Goal: Task Accomplishment & Management: Manage account settings

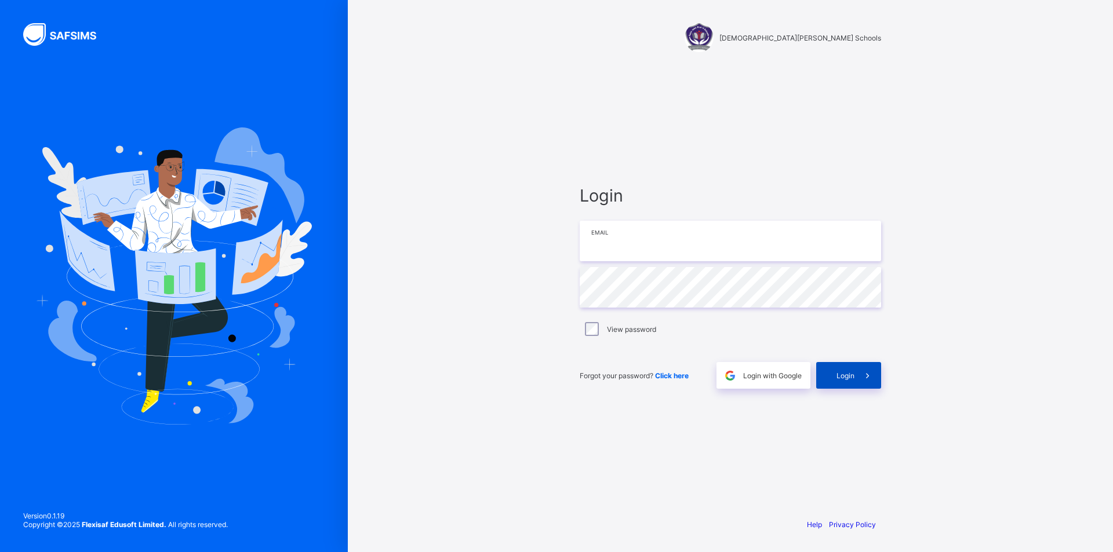
type input "**********"
click at [845, 380] on div "Login" at bounding box center [848, 375] width 65 height 27
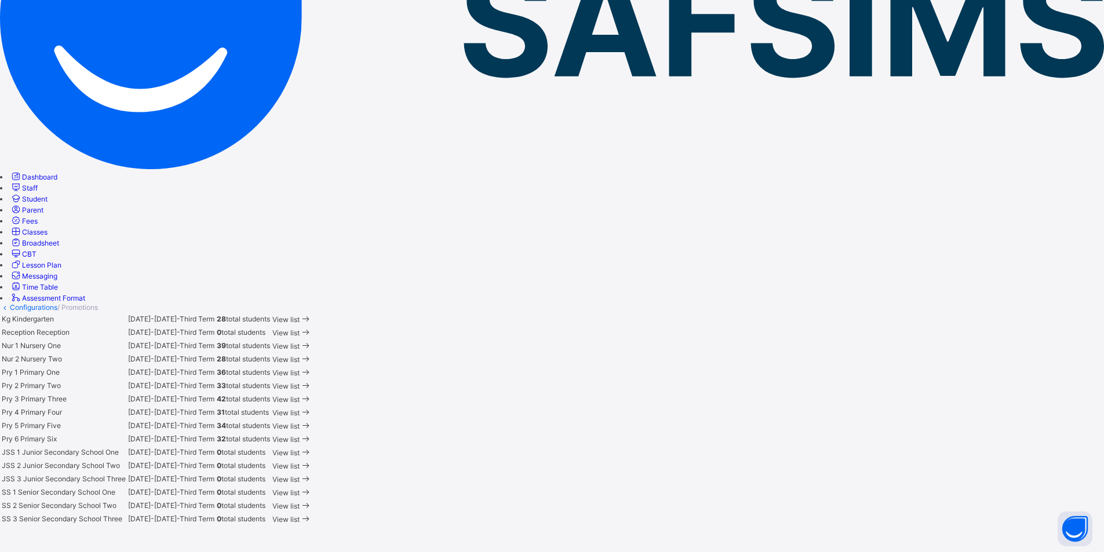
scroll to position [174, 0]
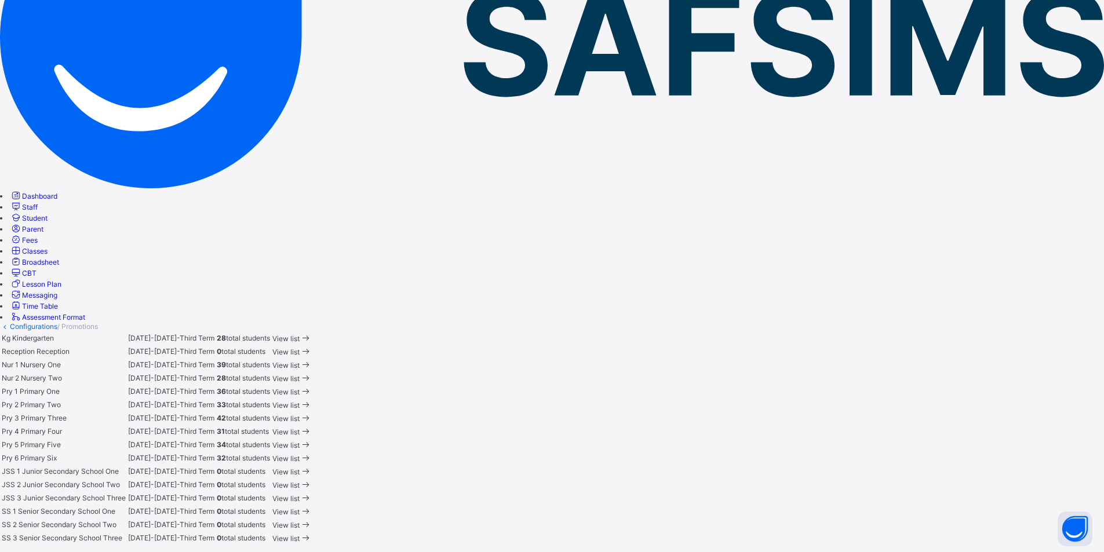
click at [300, 401] on span "View list" at bounding box center [285, 405] width 27 height 9
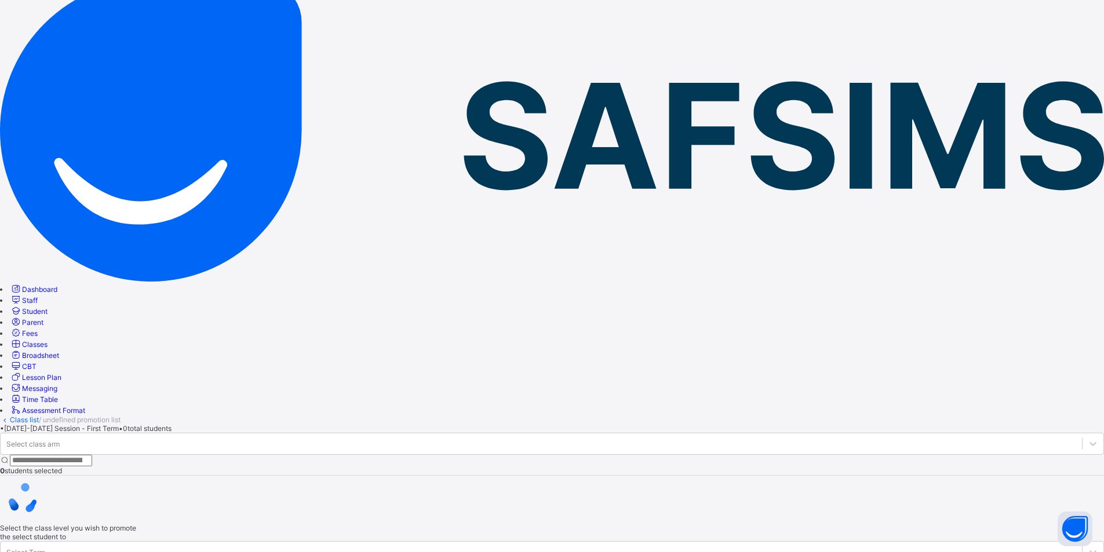
scroll to position [7, 0]
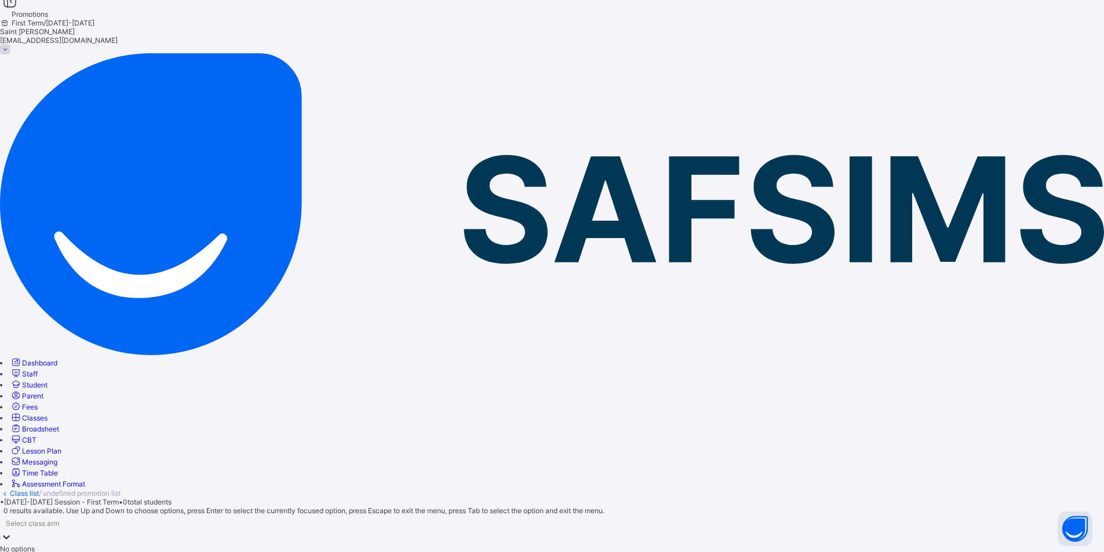
click at [12, 531] on icon at bounding box center [7, 537] width 12 height 12
click at [12, 531] on div at bounding box center [7, 537] width 12 height 13
click at [12, 531] on icon at bounding box center [7, 537] width 12 height 12
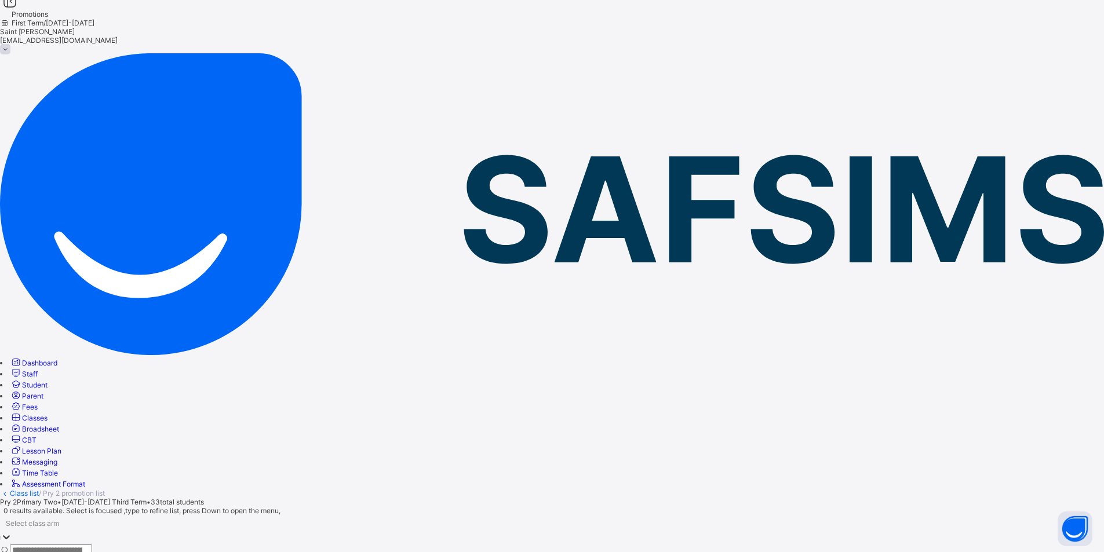
click at [12, 531] on icon at bounding box center [7, 537] width 12 height 12
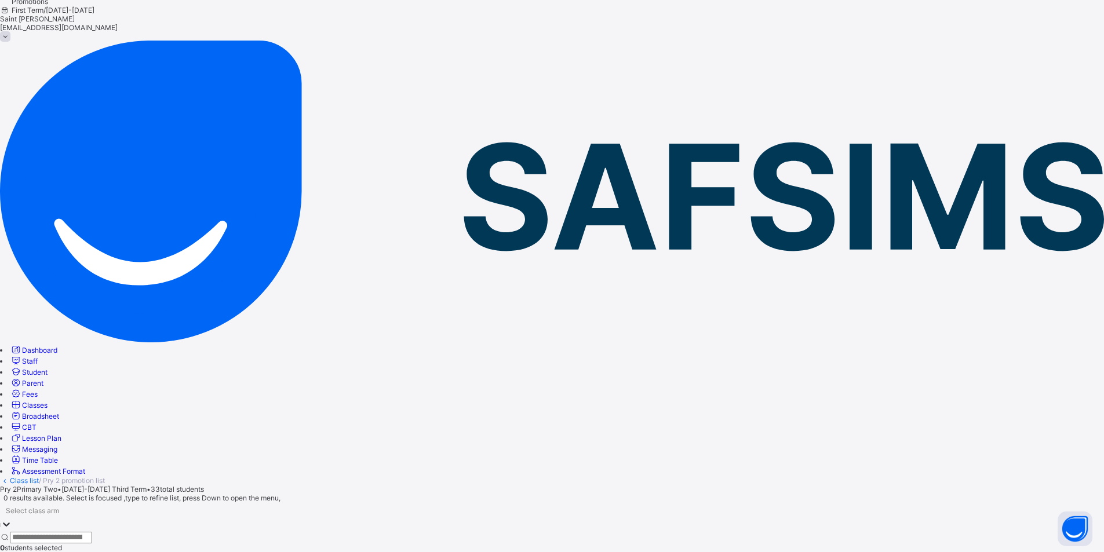
click at [12, 519] on div at bounding box center [7, 525] width 12 height 13
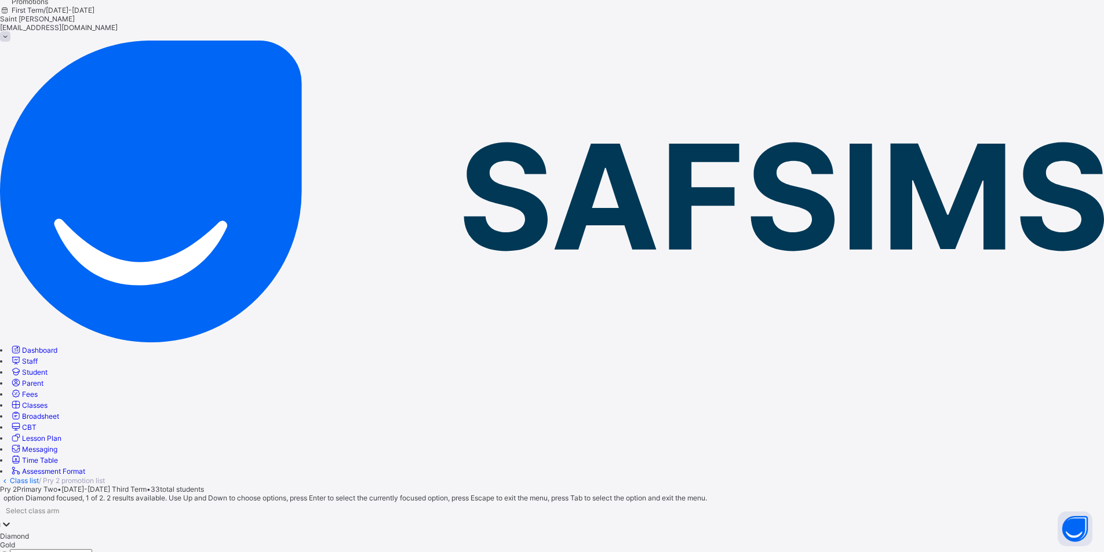
click at [234, 532] on div "Diamond" at bounding box center [552, 536] width 1104 height 9
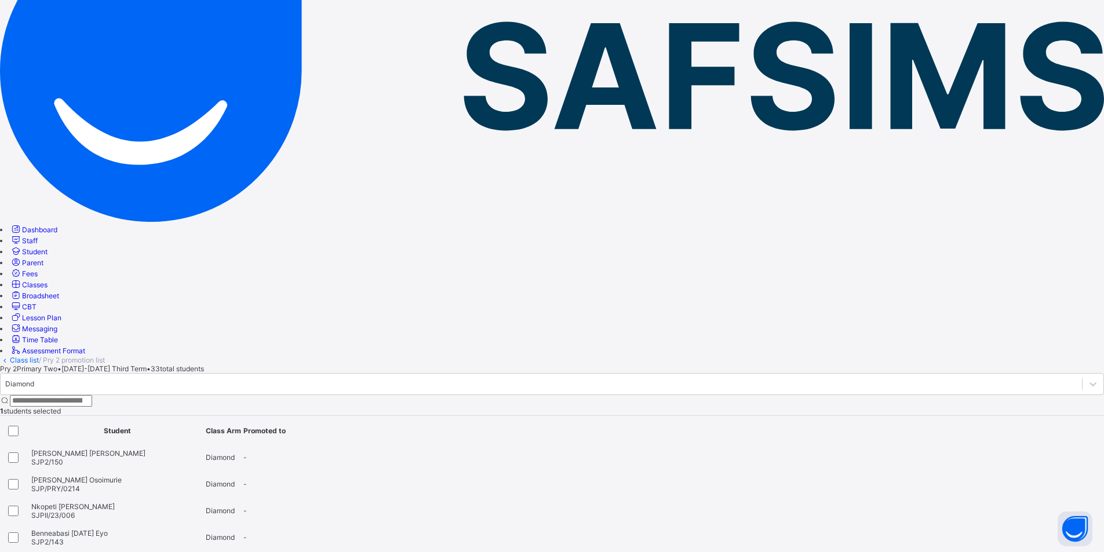
scroll to position [135, 0]
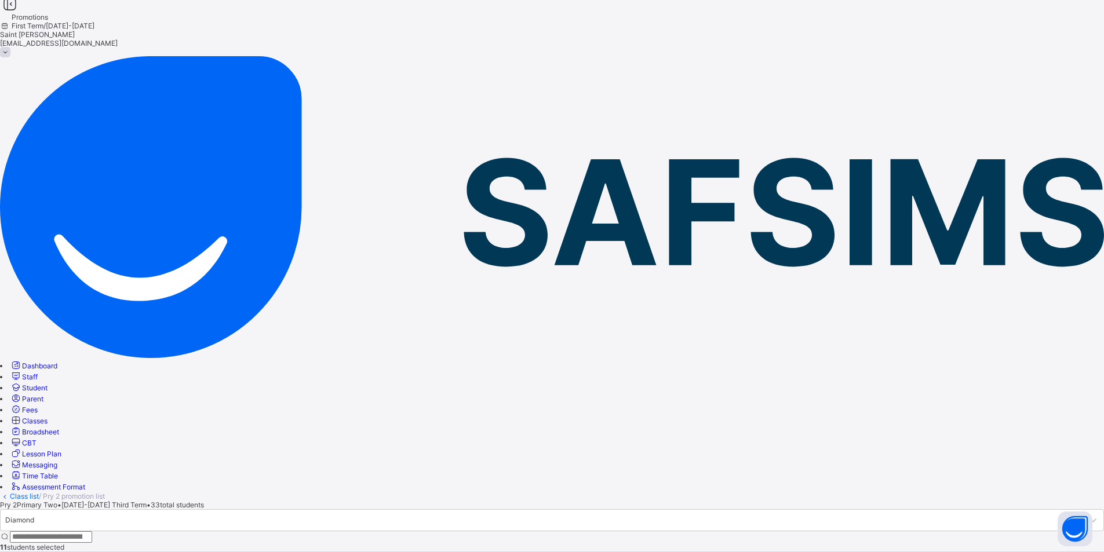
scroll to position [0, 0]
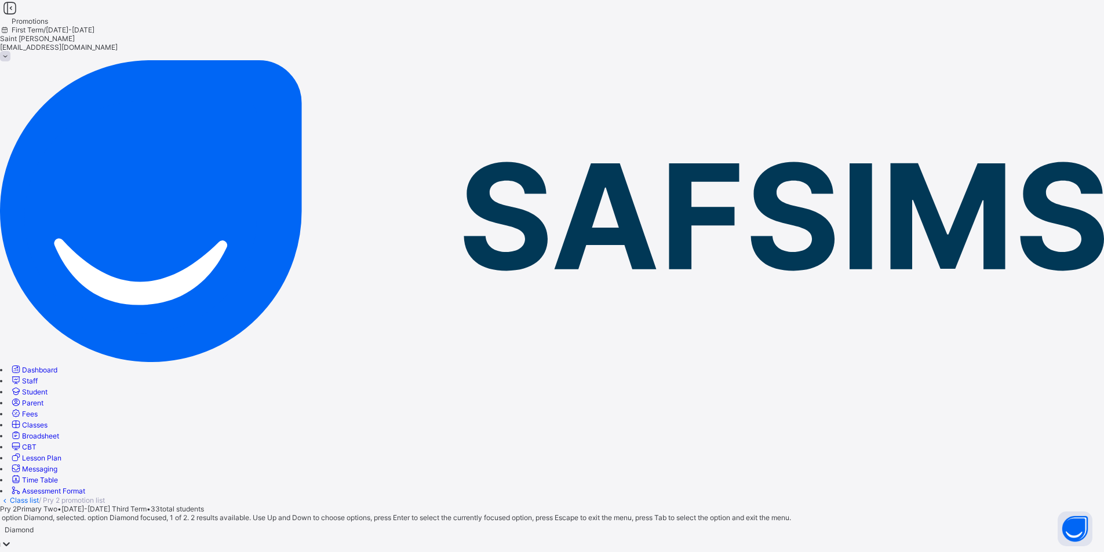
click at [12, 538] on icon at bounding box center [7, 544] width 12 height 12
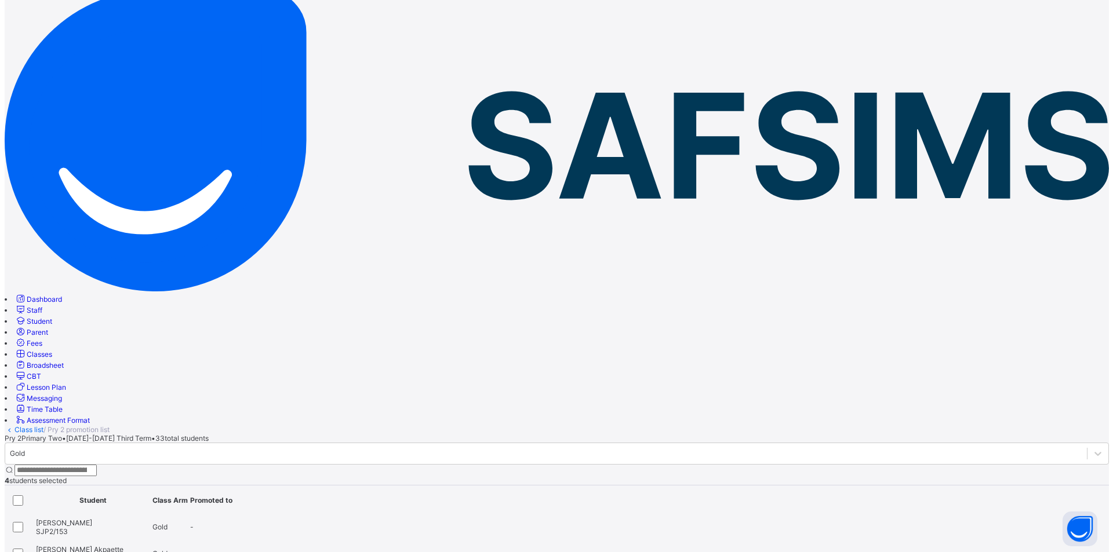
scroll to position [61, 0]
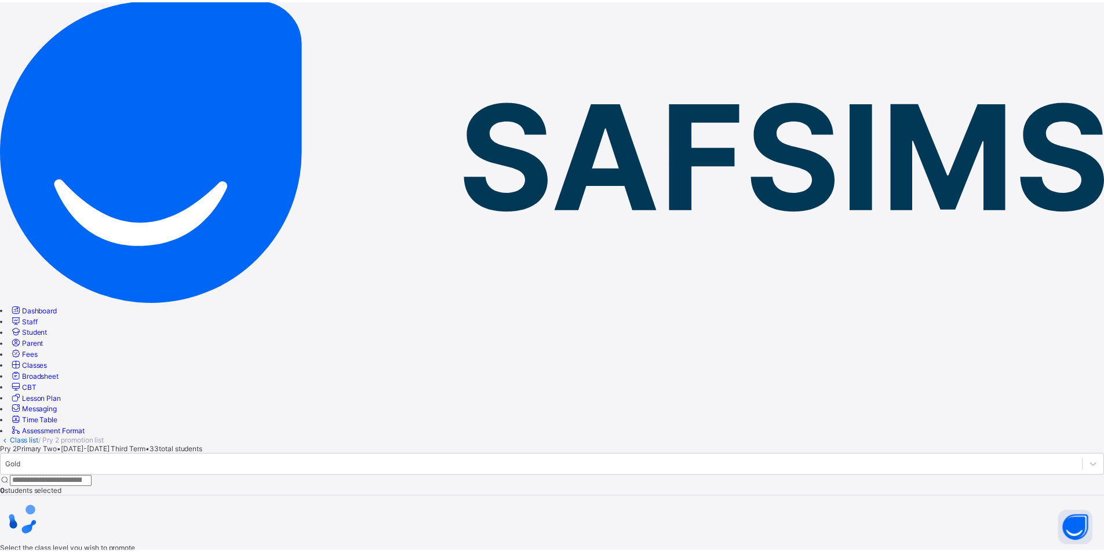
scroll to position [20, 0]
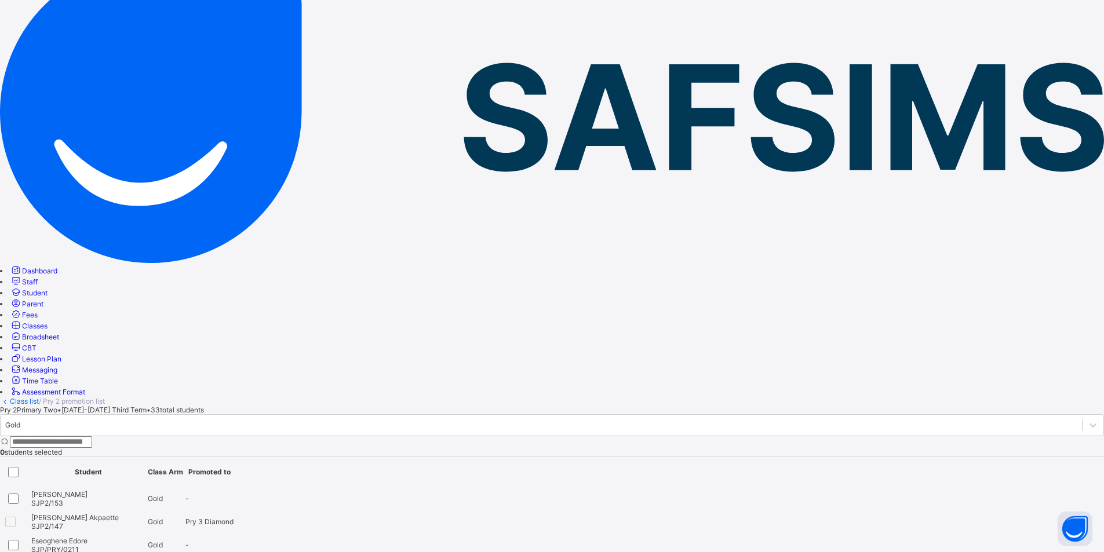
scroll to position [119, 0]
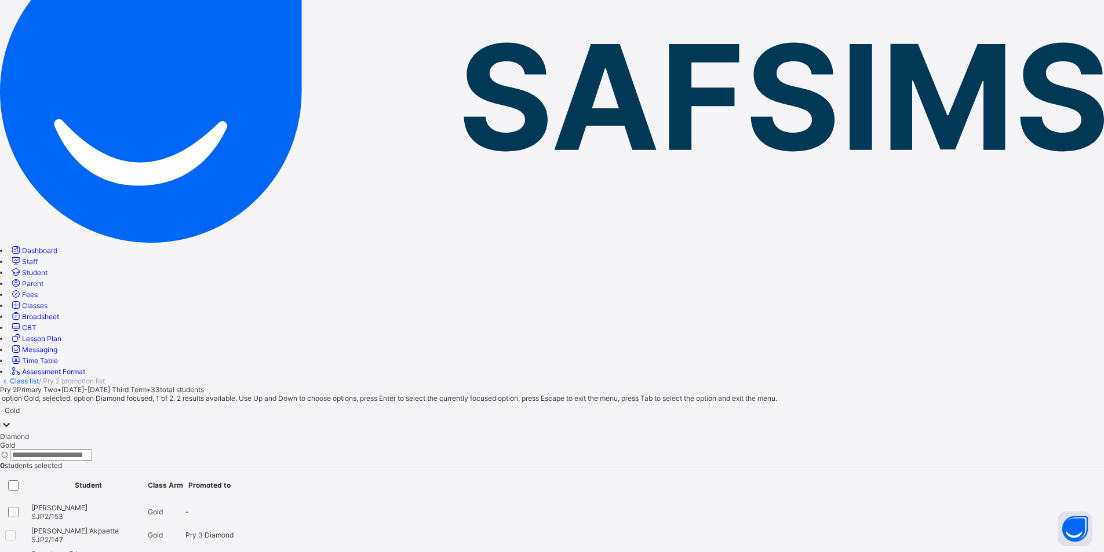
click at [12, 419] on icon at bounding box center [7, 425] width 12 height 12
click at [12, 419] on div at bounding box center [7, 425] width 12 height 13
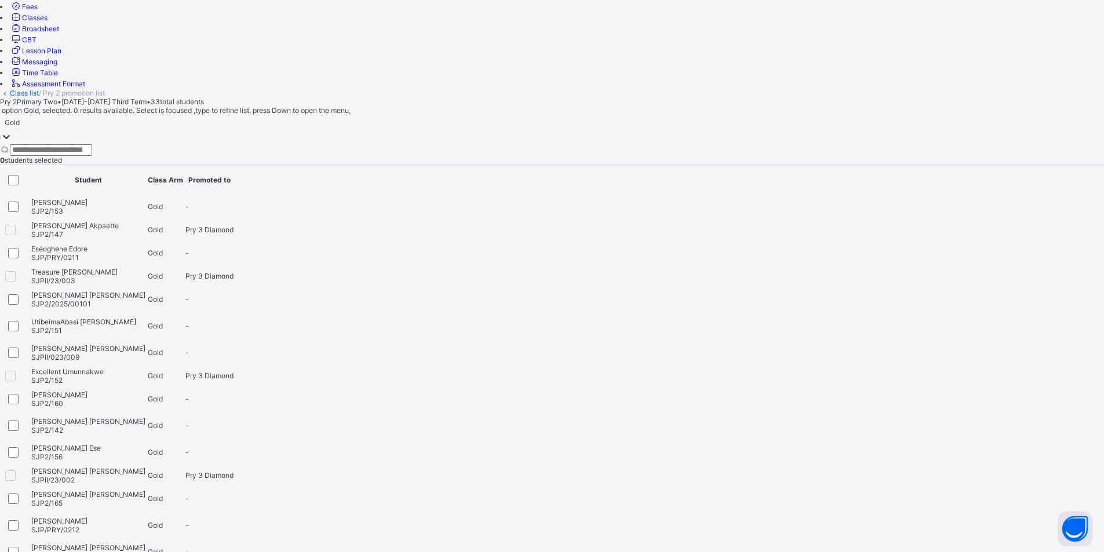
scroll to position [409, 0]
click at [26, 490] on div at bounding box center [16, 497] width 20 height 14
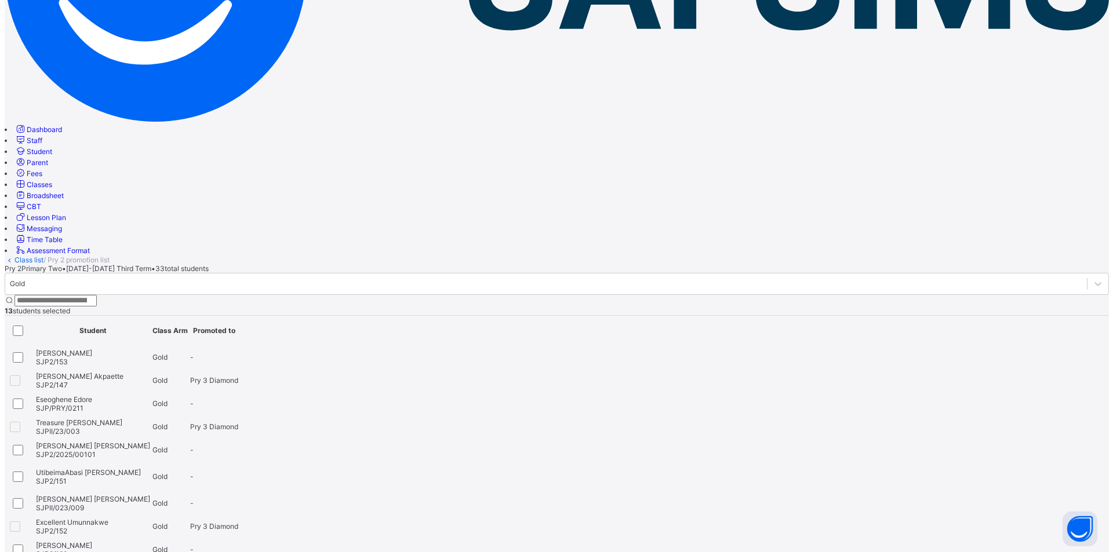
scroll to position [235, 0]
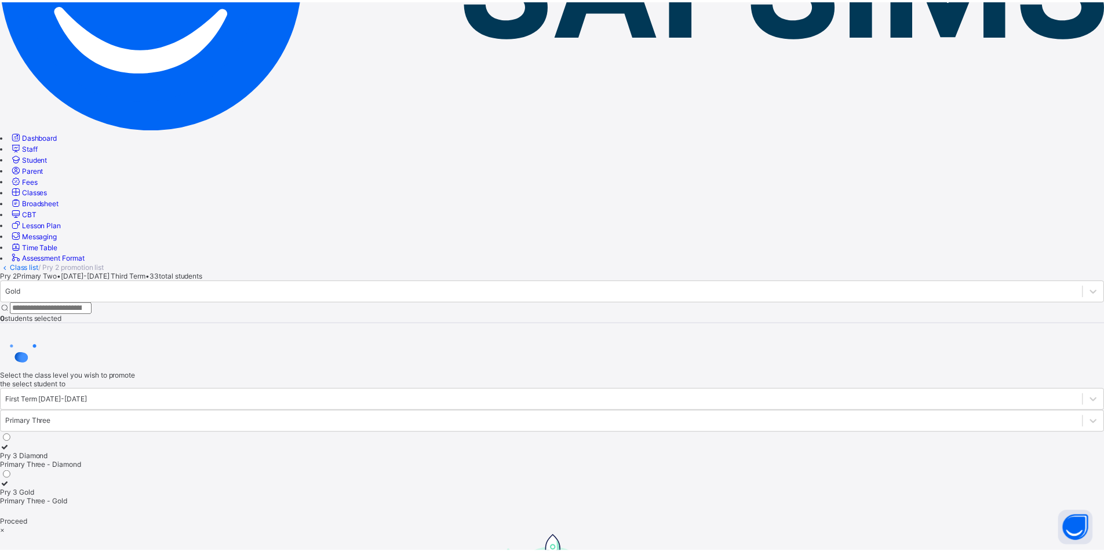
scroll to position [20, 0]
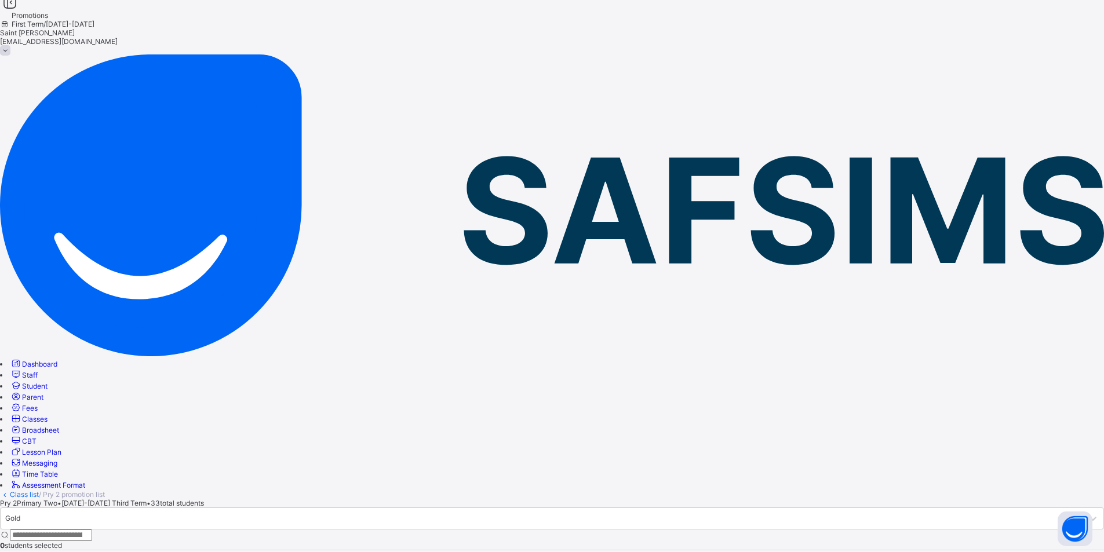
scroll to position [0, 0]
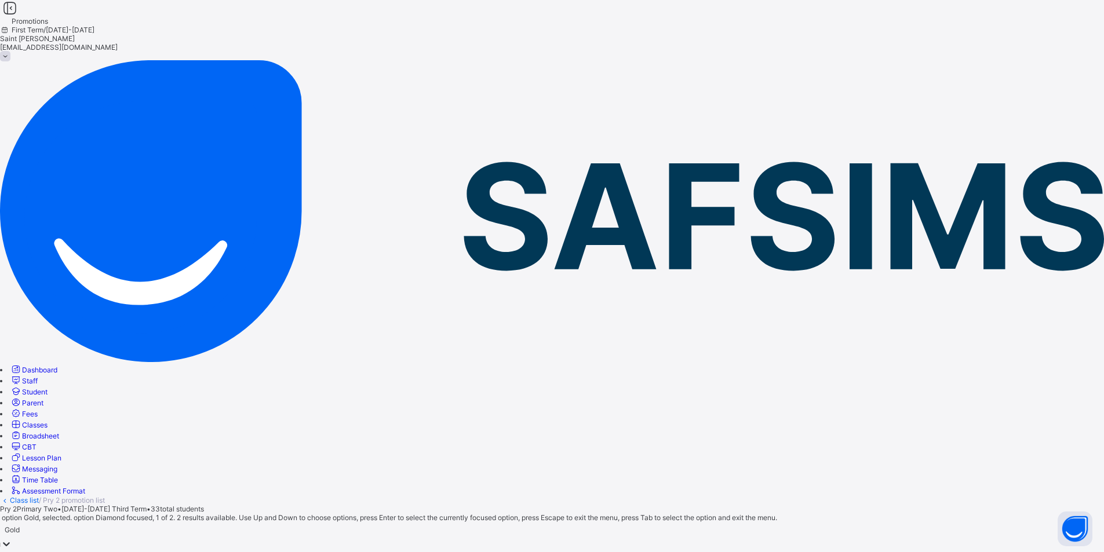
click at [12, 538] on icon at bounding box center [7, 544] width 12 height 12
click at [241, 552] on div "Diamond" at bounding box center [552, 556] width 1104 height 9
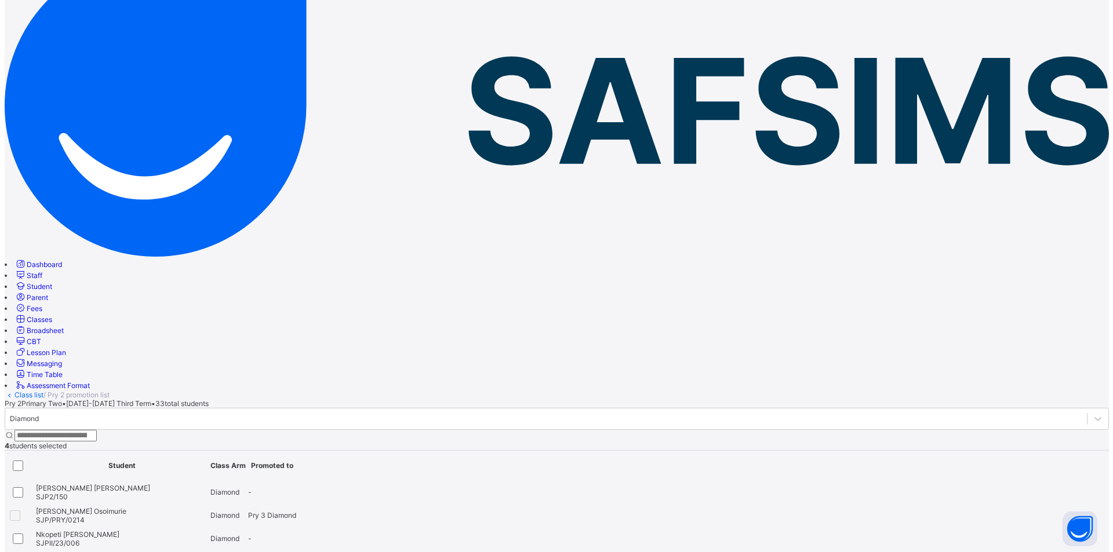
scroll to position [77, 0]
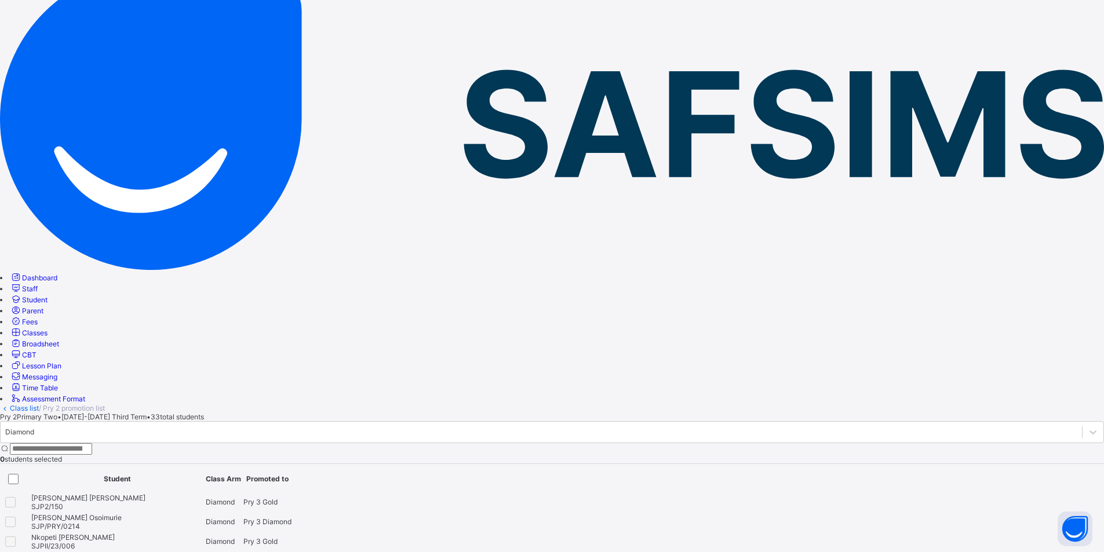
scroll to position [0, 0]
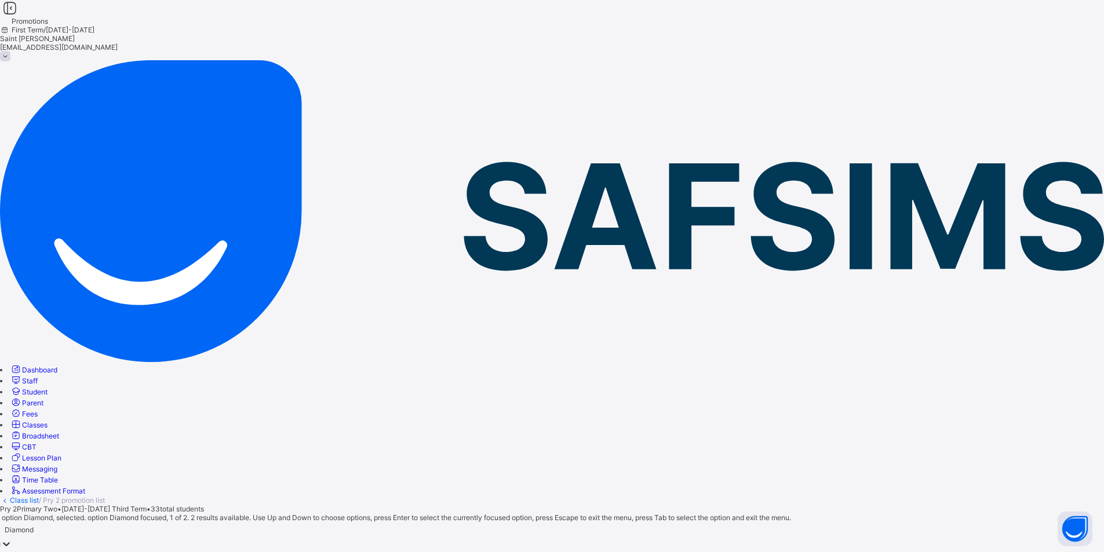
click at [12, 538] on div at bounding box center [7, 544] width 12 height 13
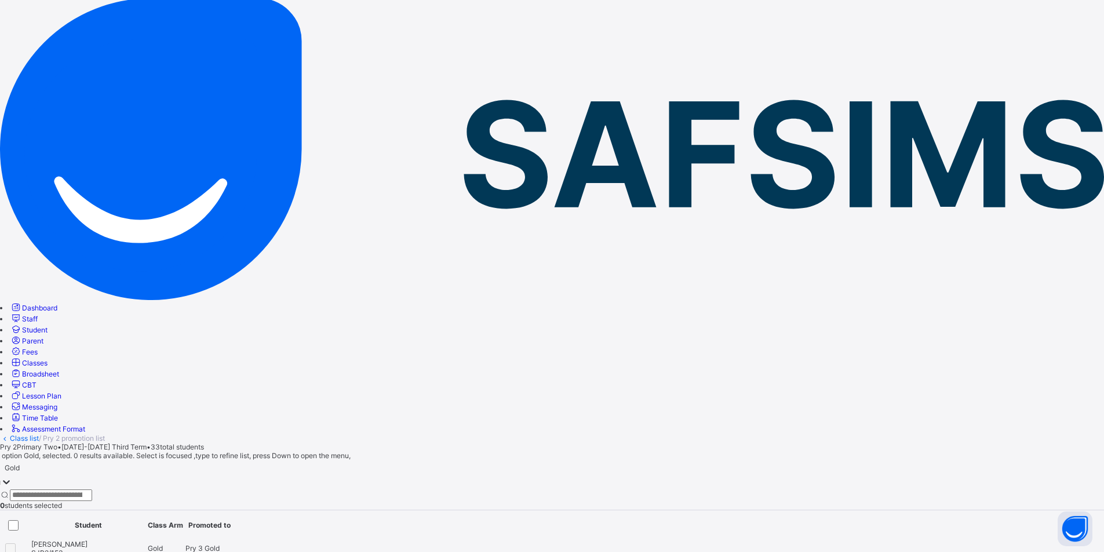
scroll to position [61, 0]
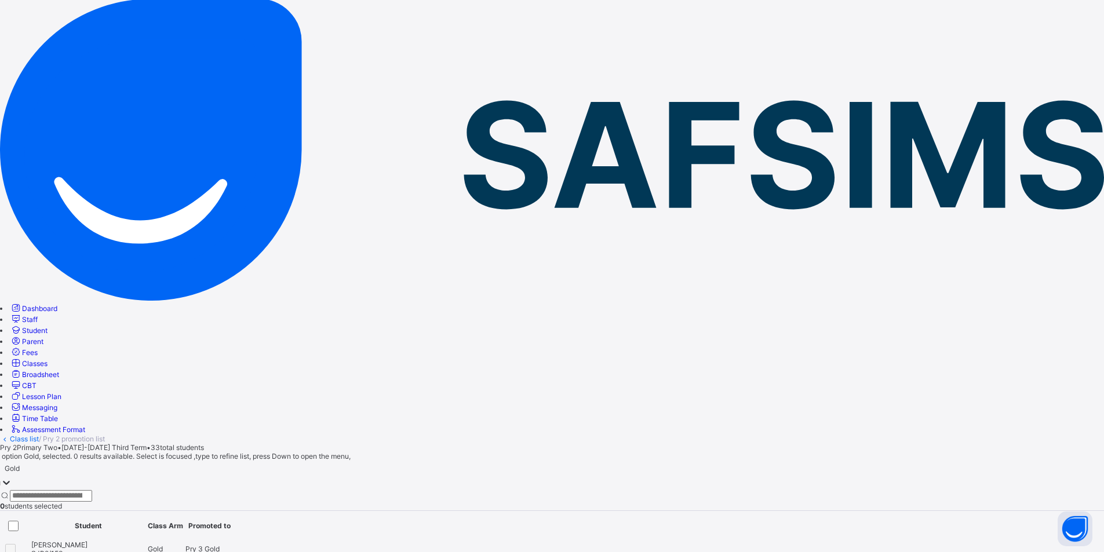
click at [12, 477] on icon at bounding box center [7, 483] width 12 height 12
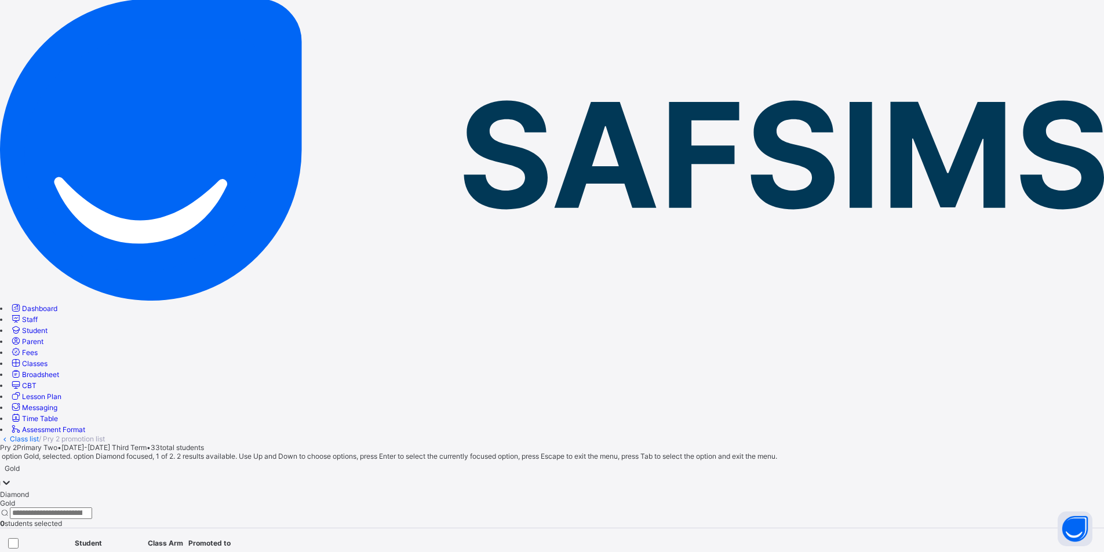
click at [238, 490] on div "Diamond" at bounding box center [552, 494] width 1104 height 9
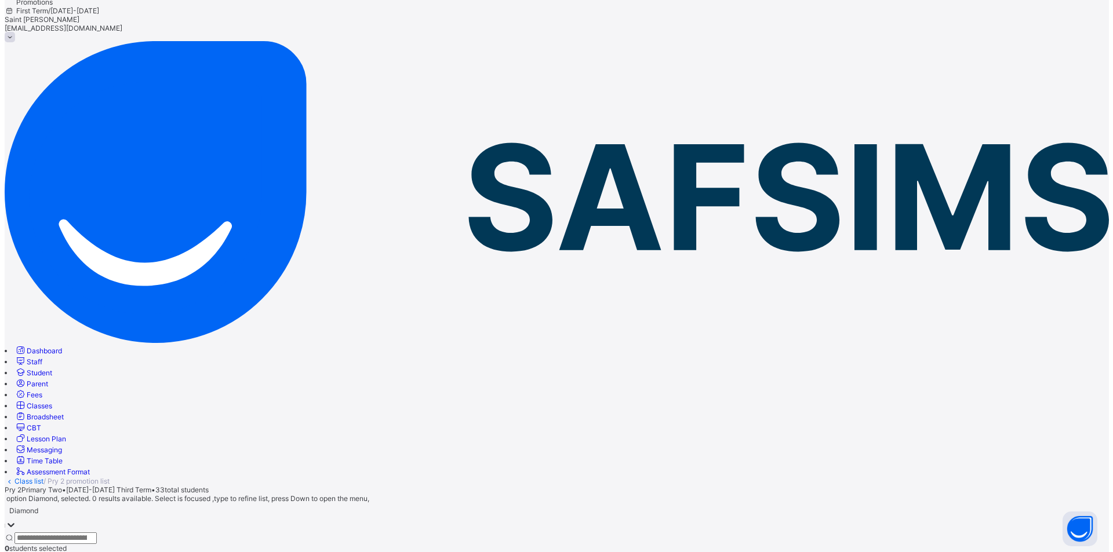
scroll to position [0, 0]
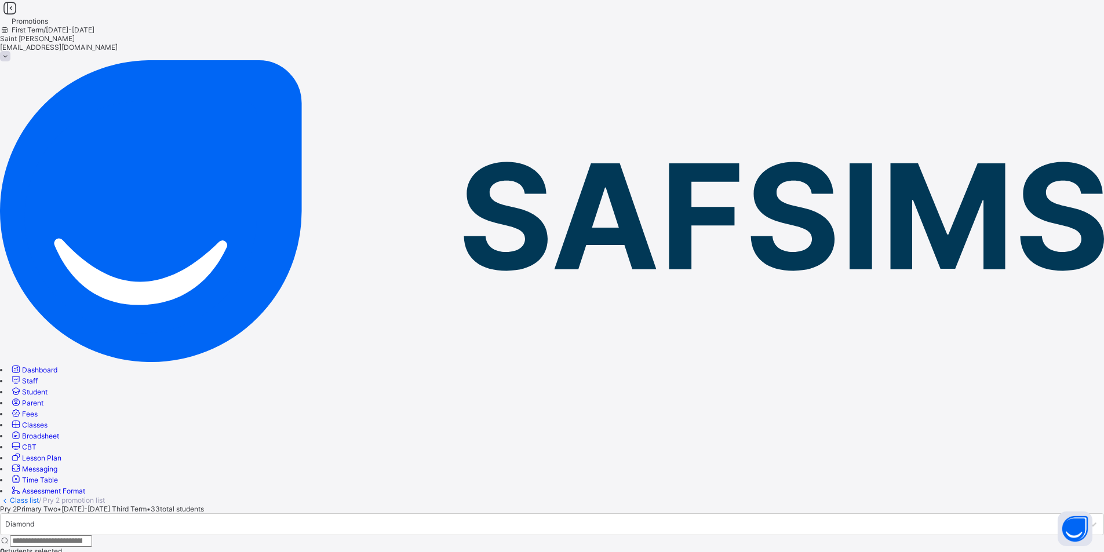
click at [39, 496] on link "Class list" at bounding box center [24, 500] width 29 height 9
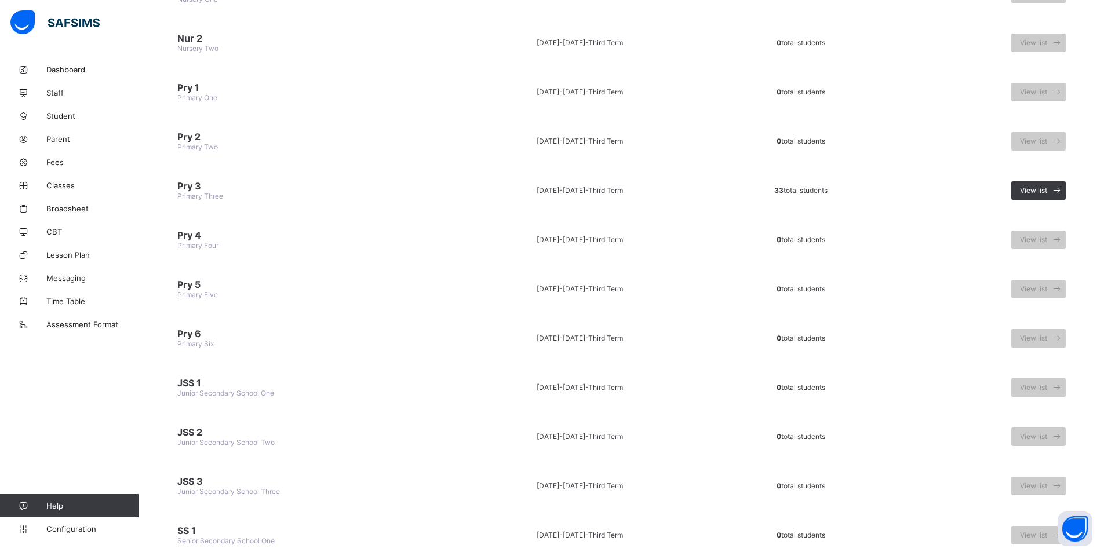
scroll to position [290, 0]
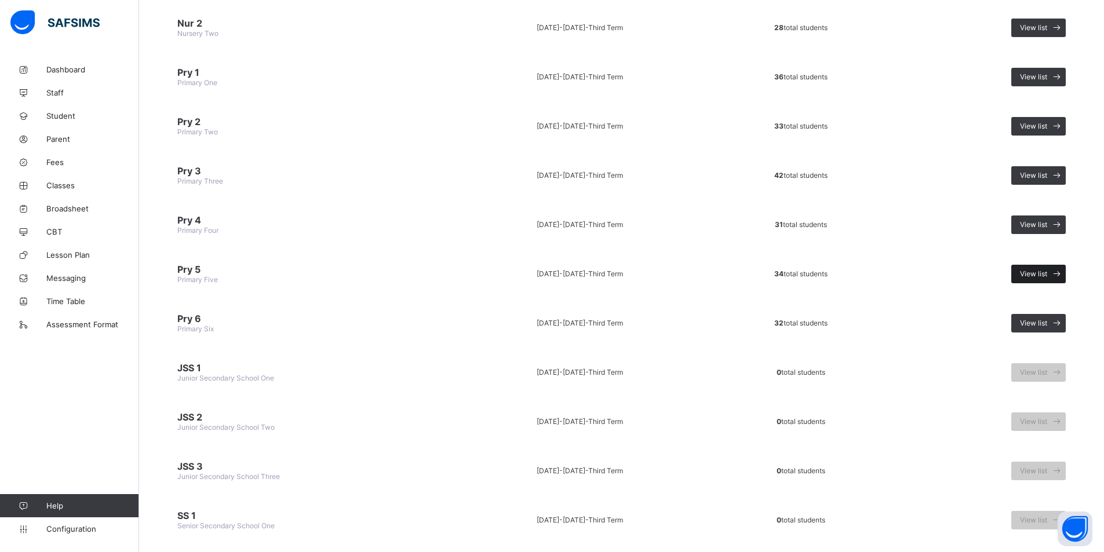
click at [1047, 275] on span "View list" at bounding box center [1033, 274] width 27 height 9
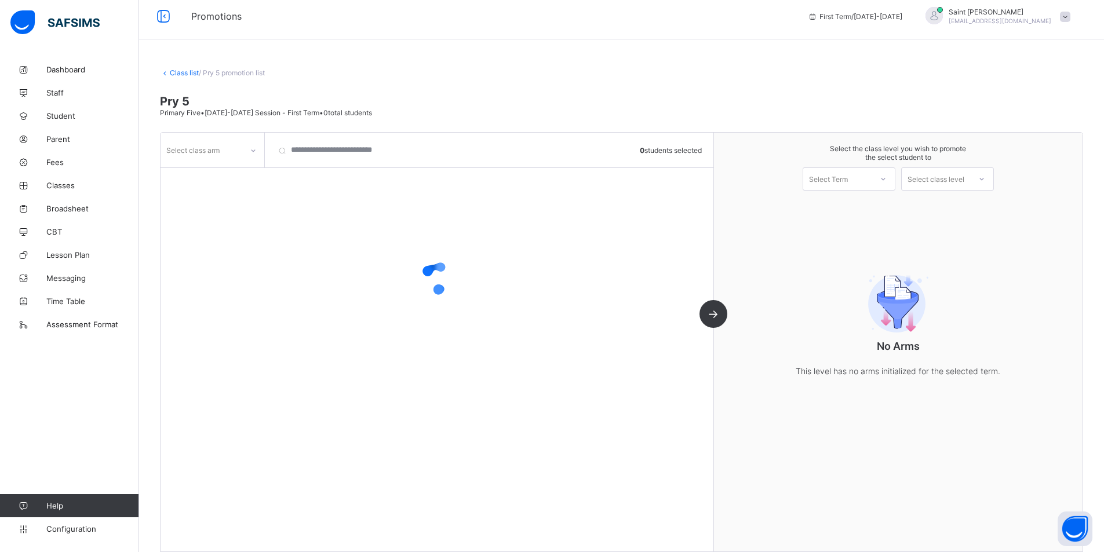
scroll to position [20, 0]
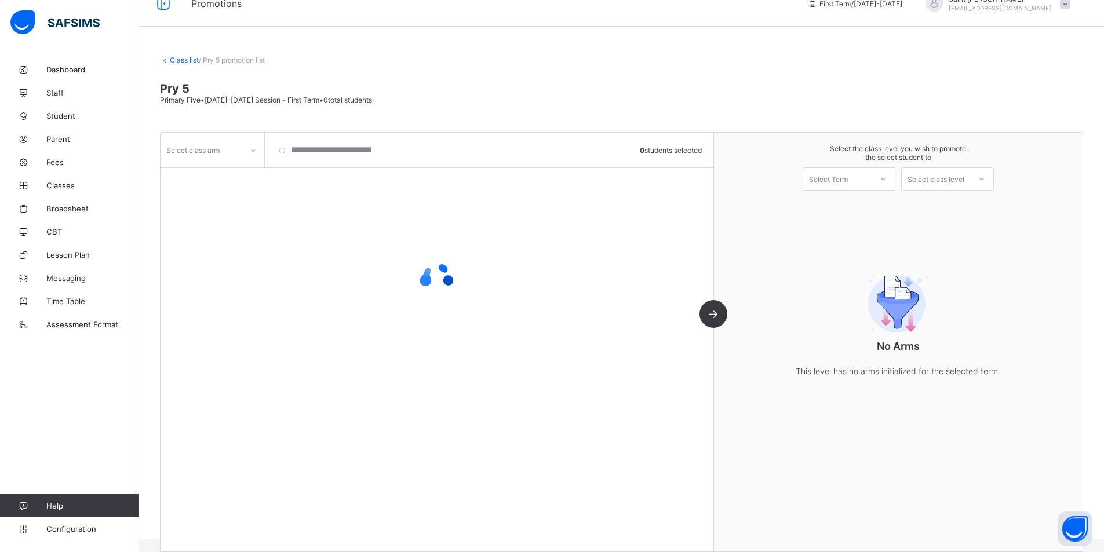
click at [254, 151] on icon at bounding box center [253, 151] width 7 height 12
click at [259, 153] on div at bounding box center [253, 150] width 20 height 19
click at [894, 180] on div at bounding box center [883, 179] width 21 height 20
click at [984, 177] on div at bounding box center [981, 179] width 21 height 20
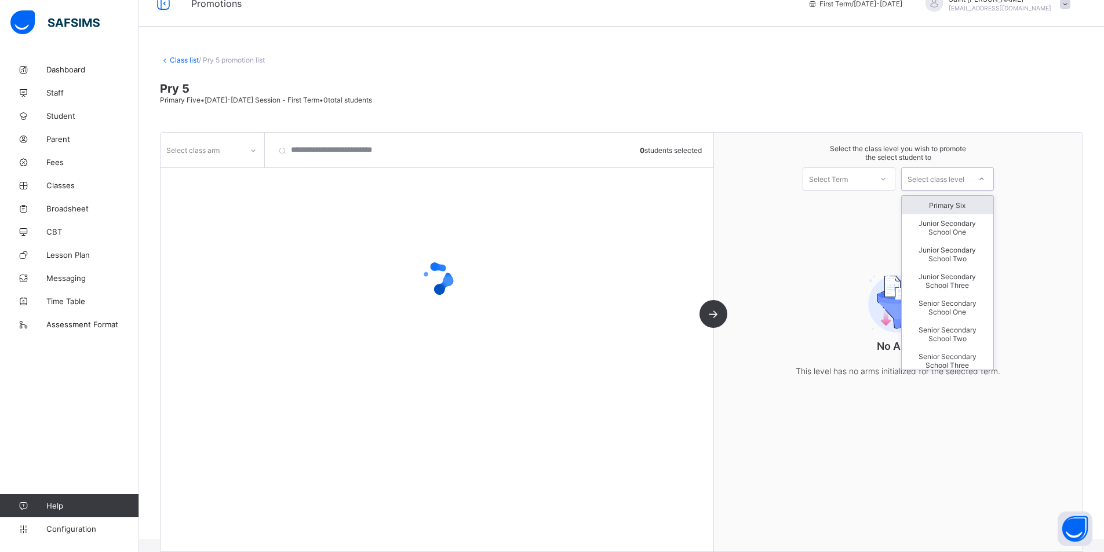
click at [985, 180] on icon at bounding box center [981, 179] width 7 height 12
click at [985, 177] on icon at bounding box center [981, 179] width 7 height 12
click at [962, 204] on div "Primary Six" at bounding box center [948, 205] width 92 height 19
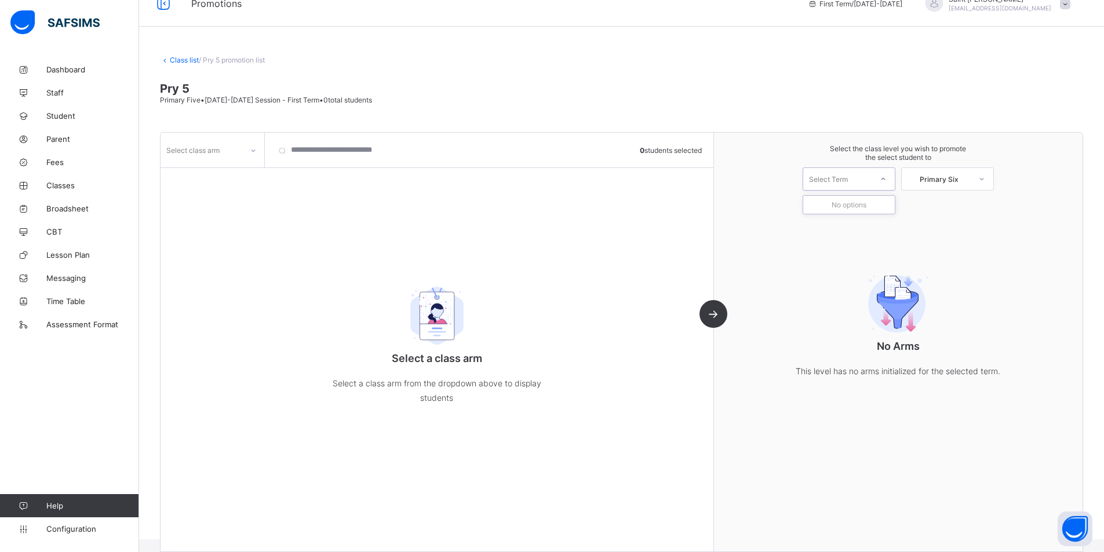
click at [894, 180] on div at bounding box center [883, 179] width 21 height 20
click at [894, 176] on div at bounding box center [883, 179] width 21 height 20
click at [250, 150] on icon at bounding box center [253, 151] width 7 height 12
click at [223, 177] on div "Diamond" at bounding box center [212, 175] width 103 height 18
click at [887, 178] on icon at bounding box center [883, 179] width 7 height 12
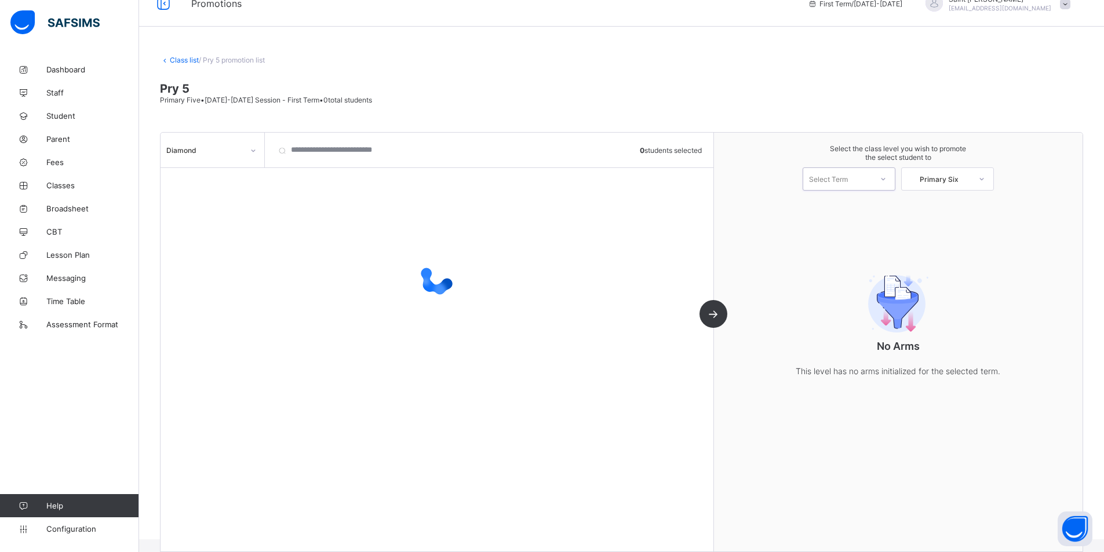
click at [894, 176] on div at bounding box center [883, 179] width 21 height 20
click at [887, 178] on icon at bounding box center [883, 179] width 7 height 12
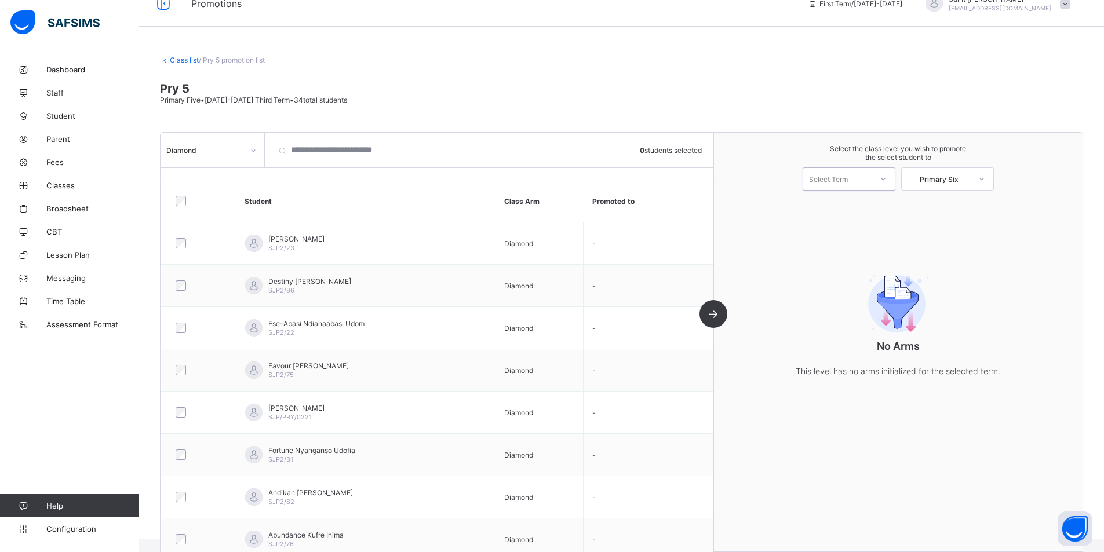
click at [887, 179] on icon at bounding box center [883, 179] width 7 height 12
click at [869, 206] on div "First Term [DATE]-[DATE]" at bounding box center [849, 209] width 92 height 27
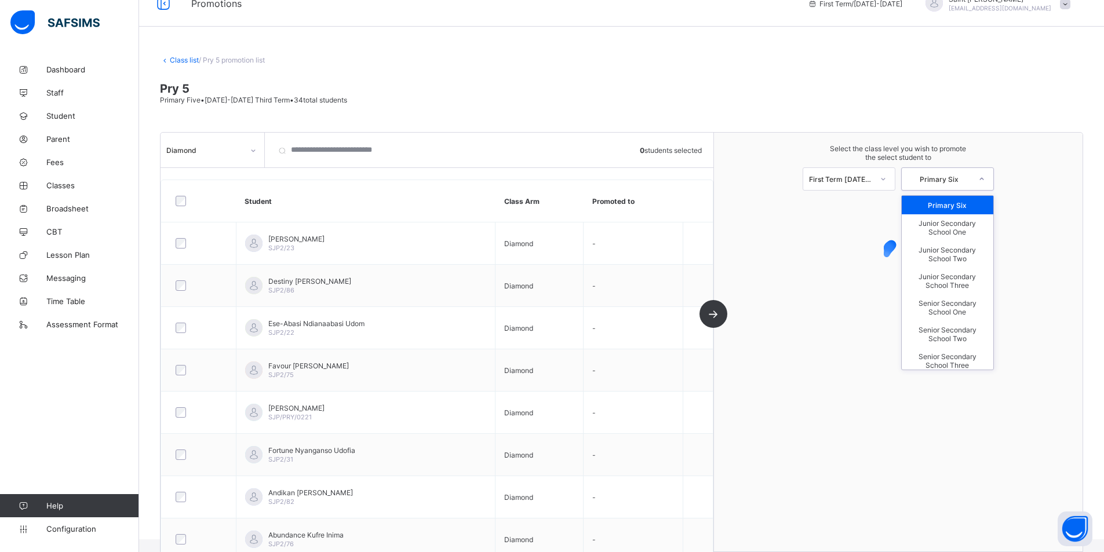
click at [985, 180] on icon at bounding box center [981, 179] width 7 height 12
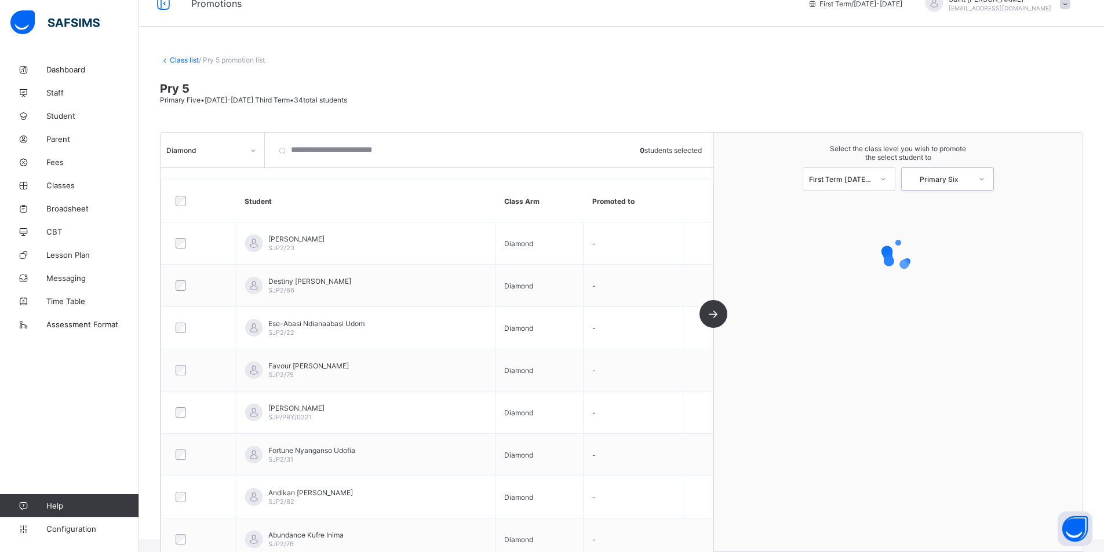
click at [985, 179] on icon at bounding box center [981, 179] width 7 height 12
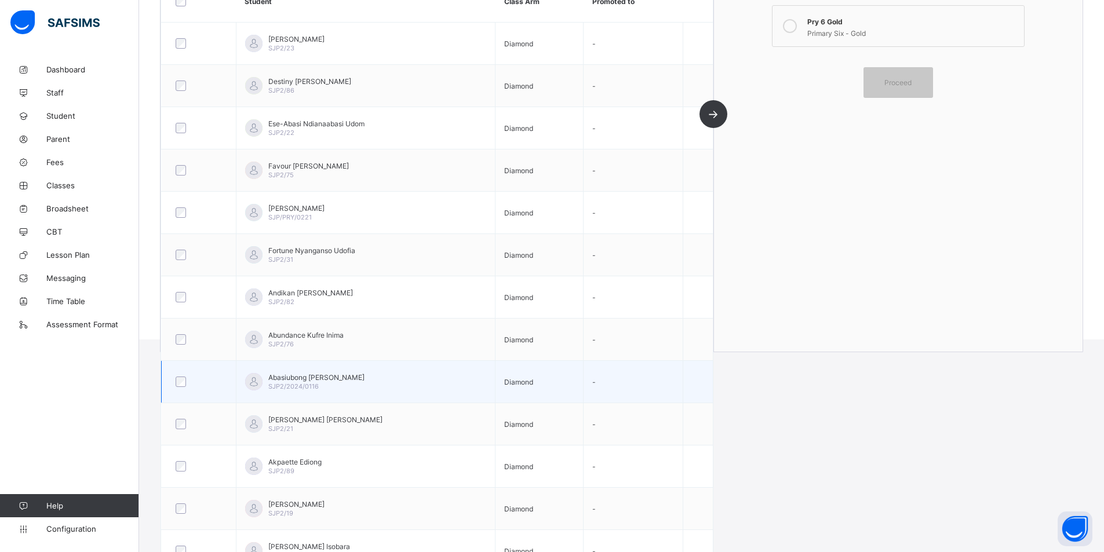
scroll to position [193, 0]
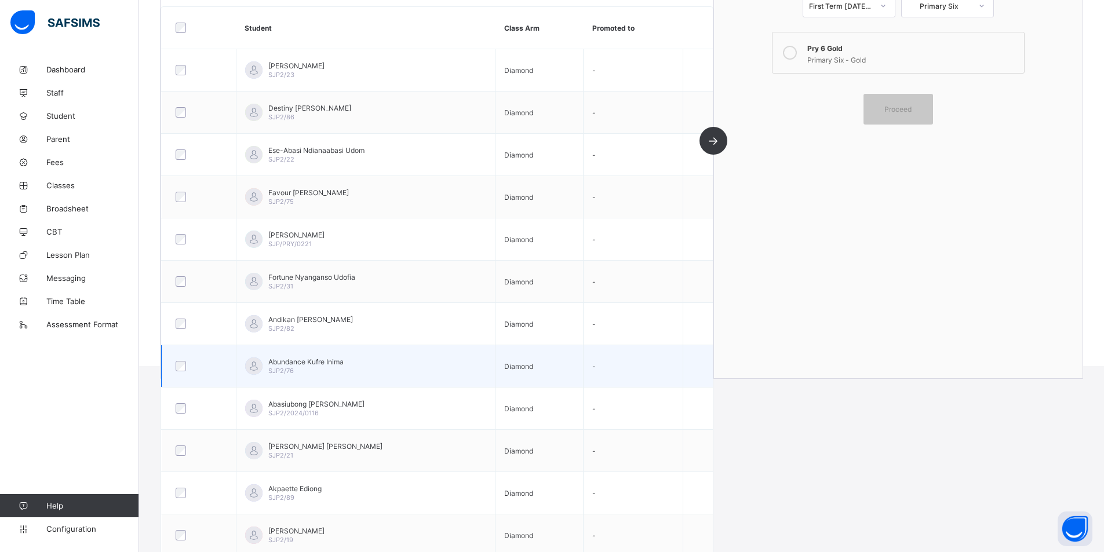
click at [175, 366] on div at bounding box center [198, 366] width 51 height 10
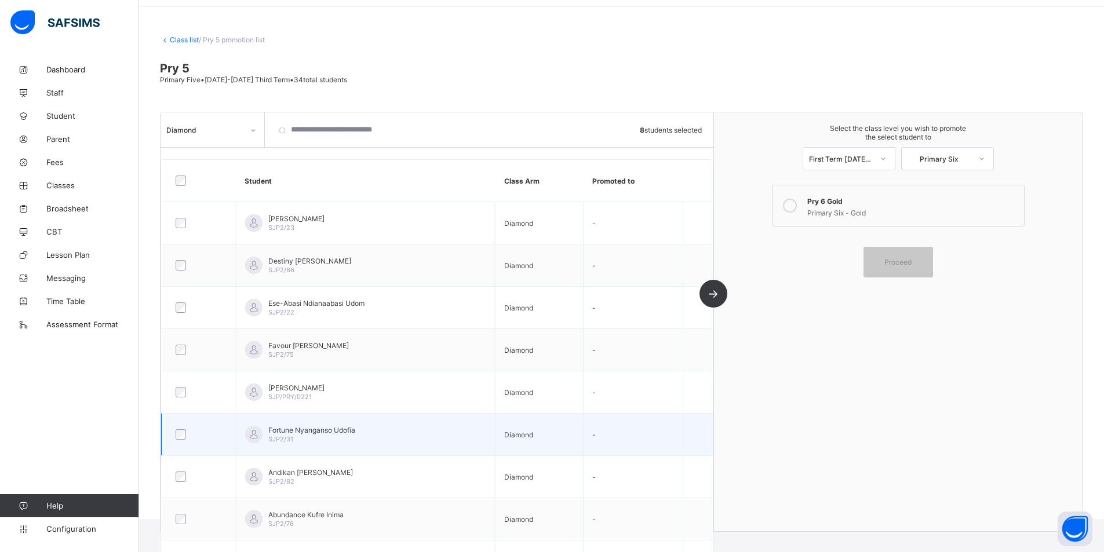
scroll to position [0, 0]
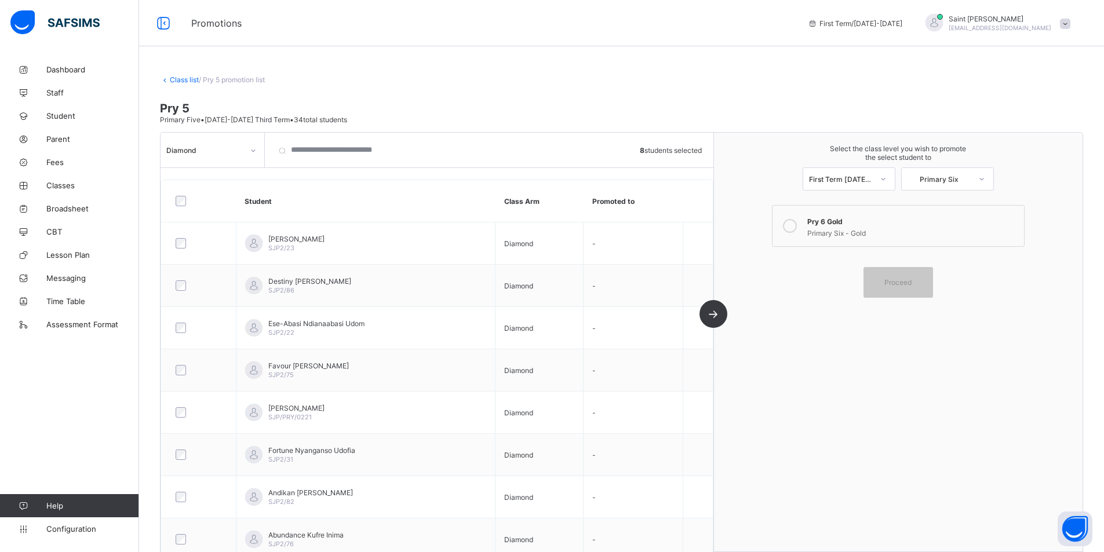
click at [797, 224] on icon at bounding box center [790, 226] width 14 height 14
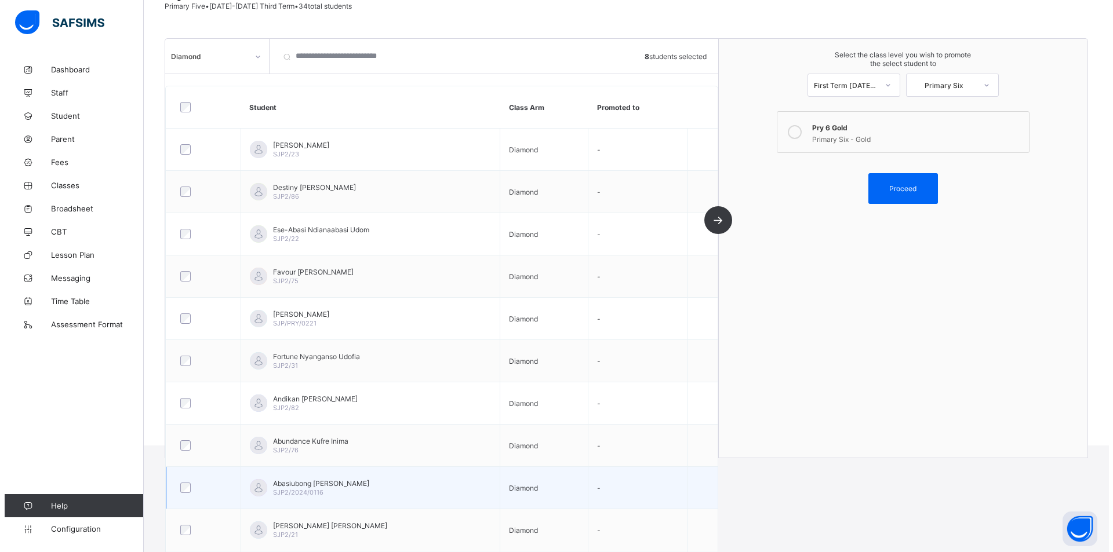
scroll to position [116, 0]
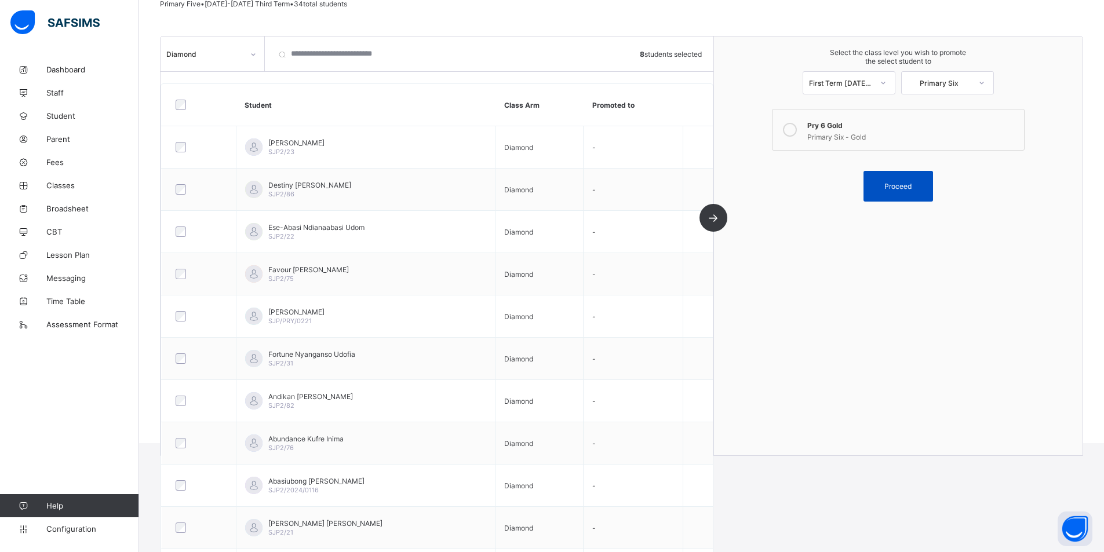
click at [897, 186] on span "Proceed" at bounding box center [897, 186] width 27 height 9
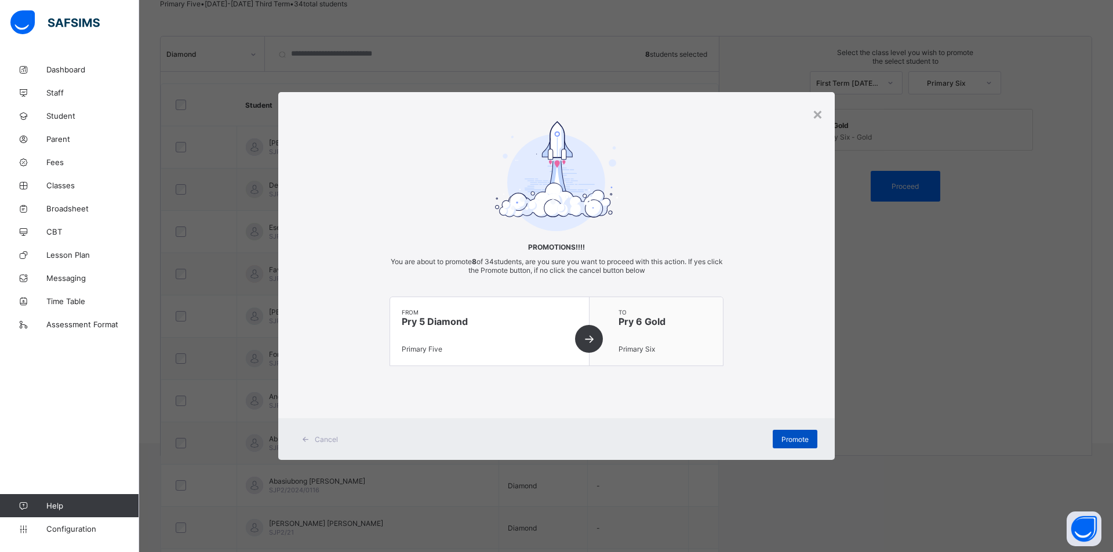
click at [790, 443] on span "Promote" at bounding box center [794, 439] width 27 height 9
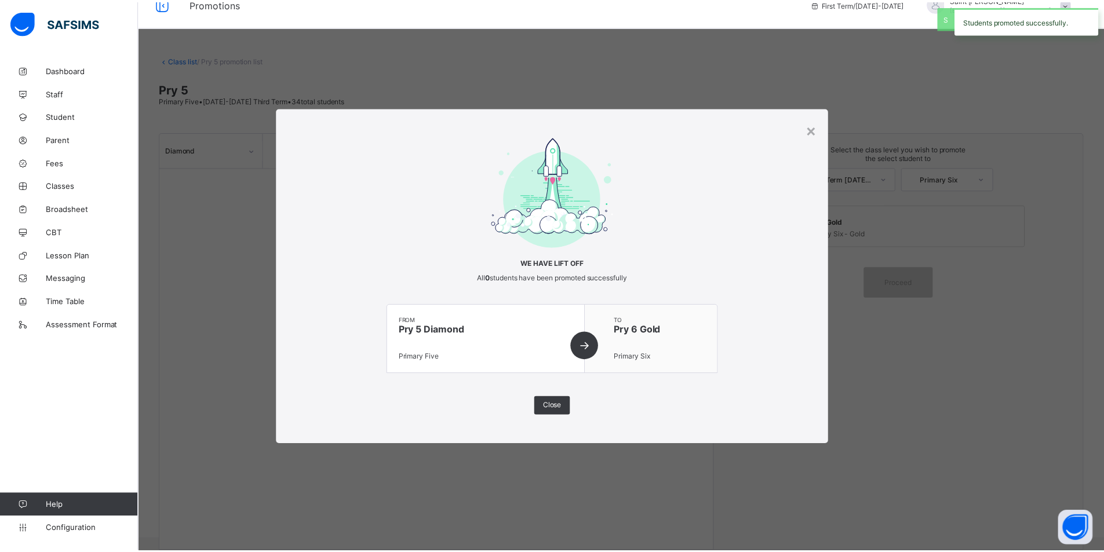
scroll to position [20, 0]
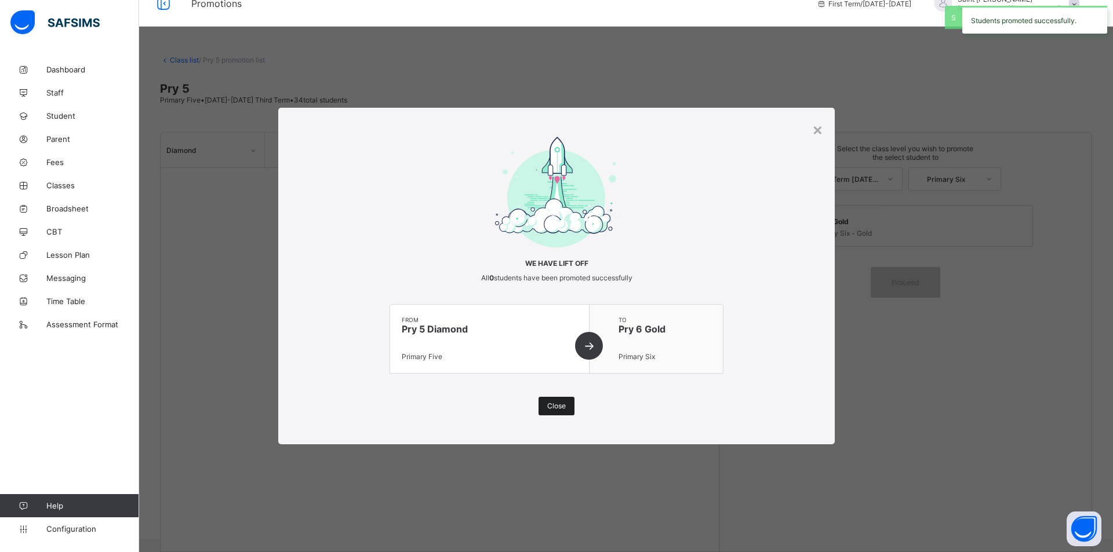
click at [565, 404] on span "Close" at bounding box center [556, 406] width 19 height 9
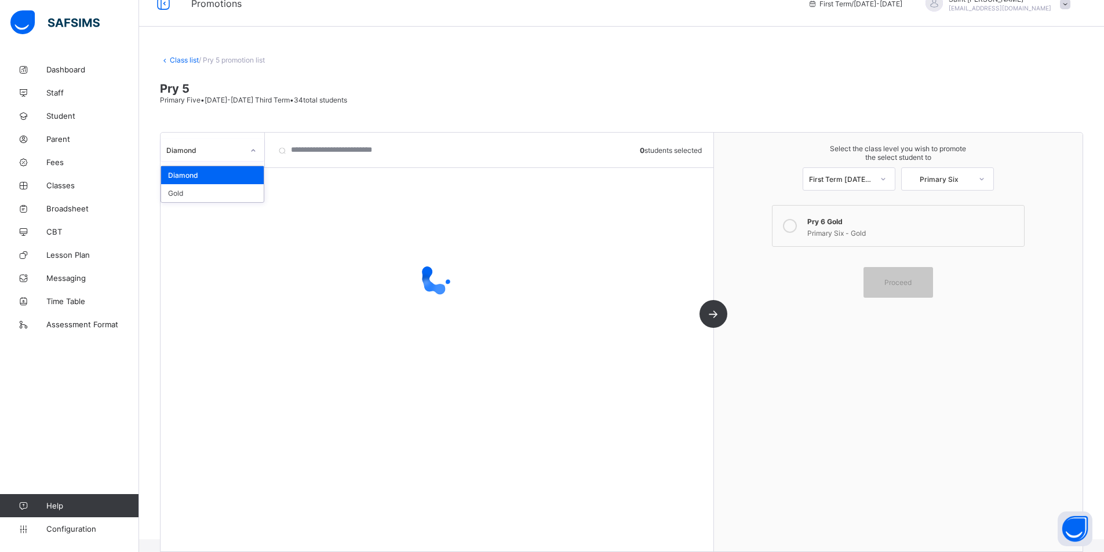
click at [252, 151] on icon at bounding box center [253, 151] width 7 height 12
click at [224, 195] on div "Gold" at bounding box center [212, 193] width 103 height 18
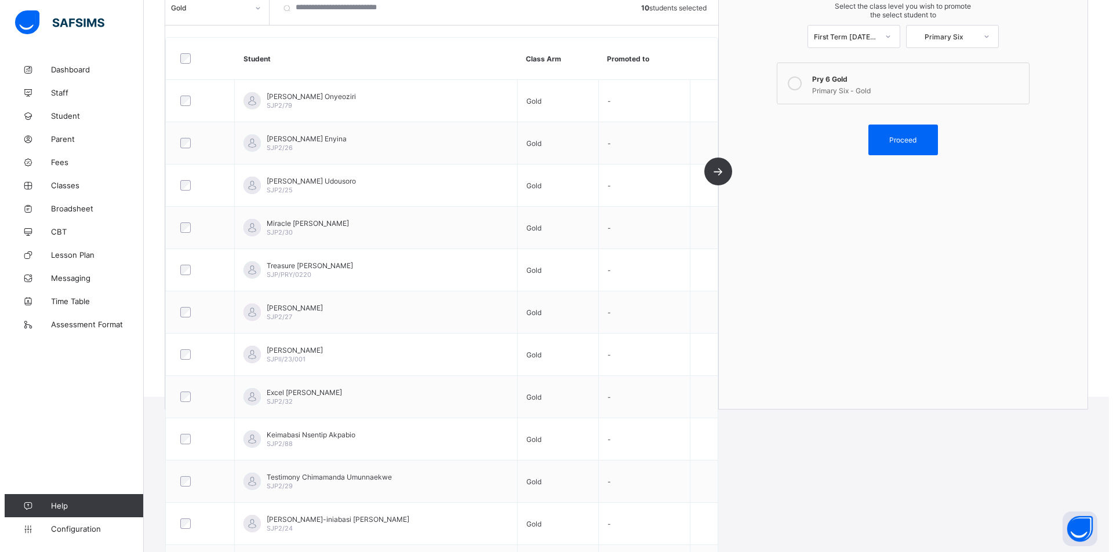
scroll to position [104, 0]
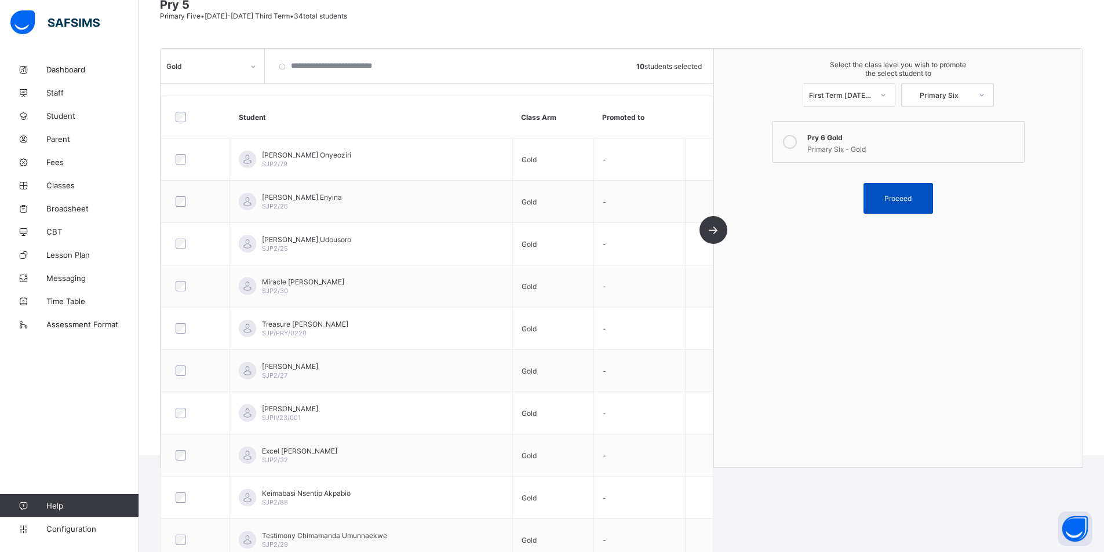
click at [906, 203] on div "Proceed" at bounding box center [899, 198] width 70 height 31
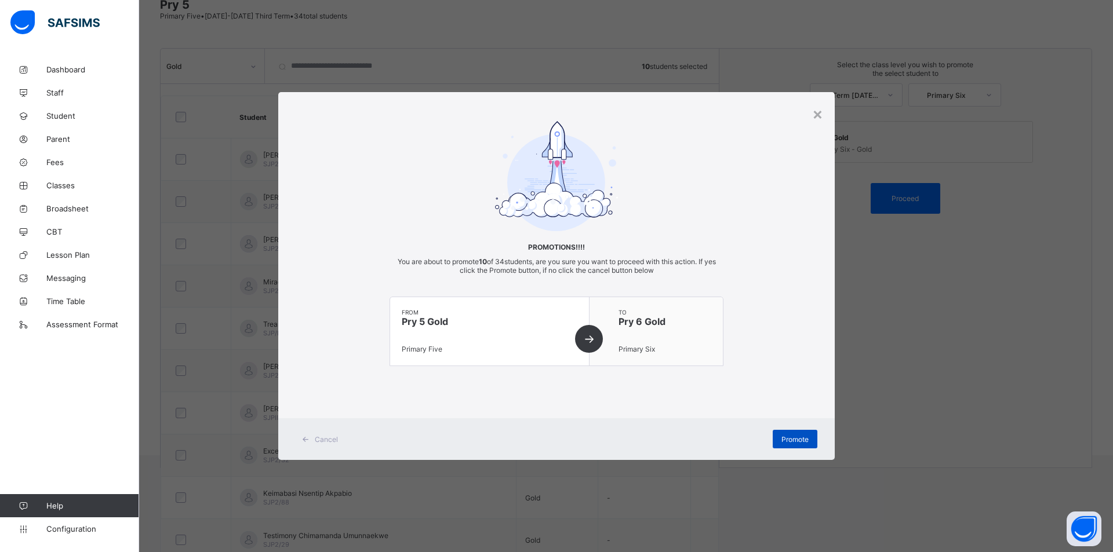
click at [788, 436] on span "Promote" at bounding box center [794, 439] width 27 height 9
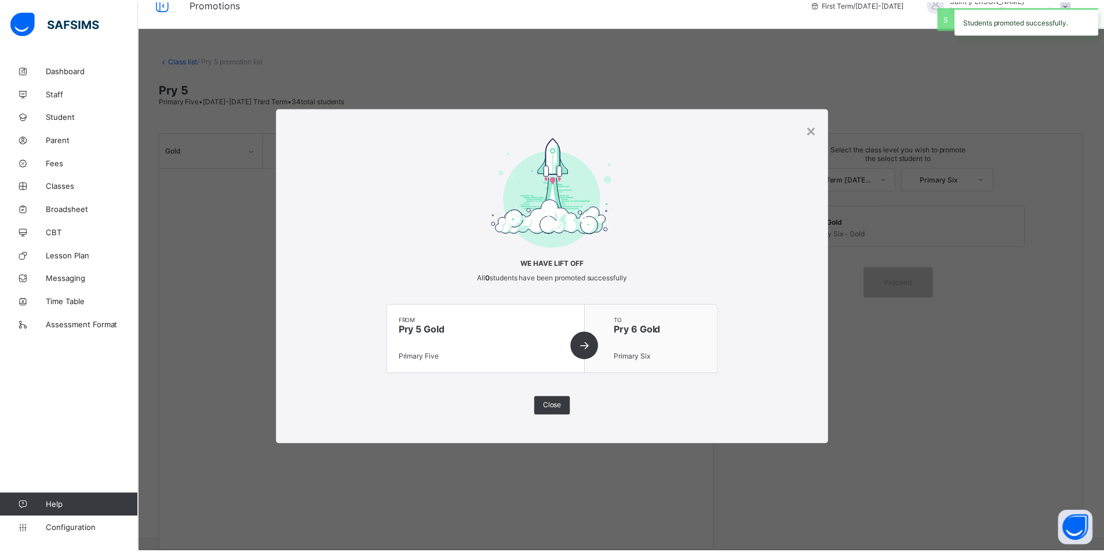
scroll to position [20, 0]
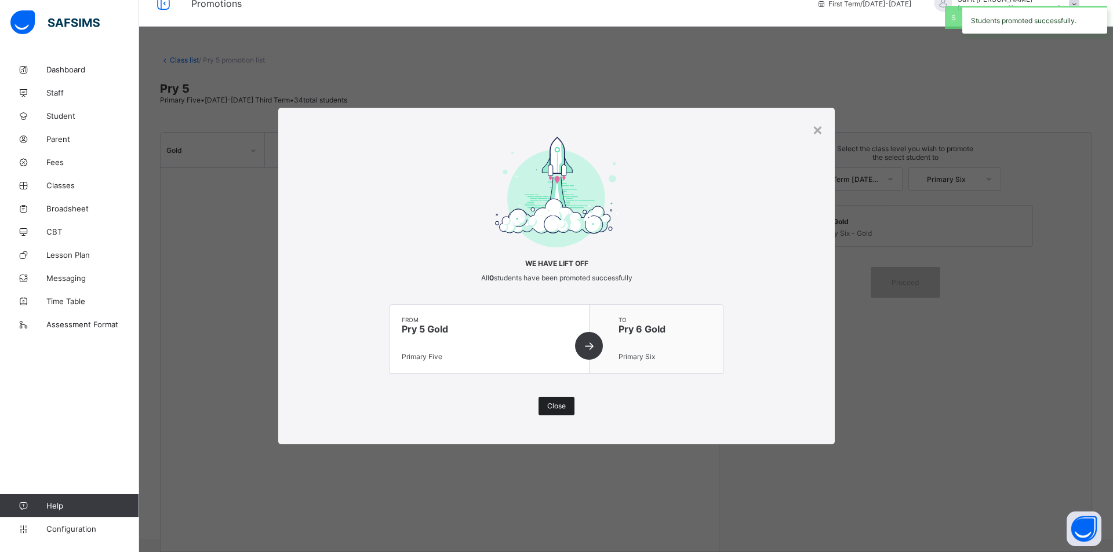
click at [563, 409] on span "Close" at bounding box center [556, 406] width 19 height 9
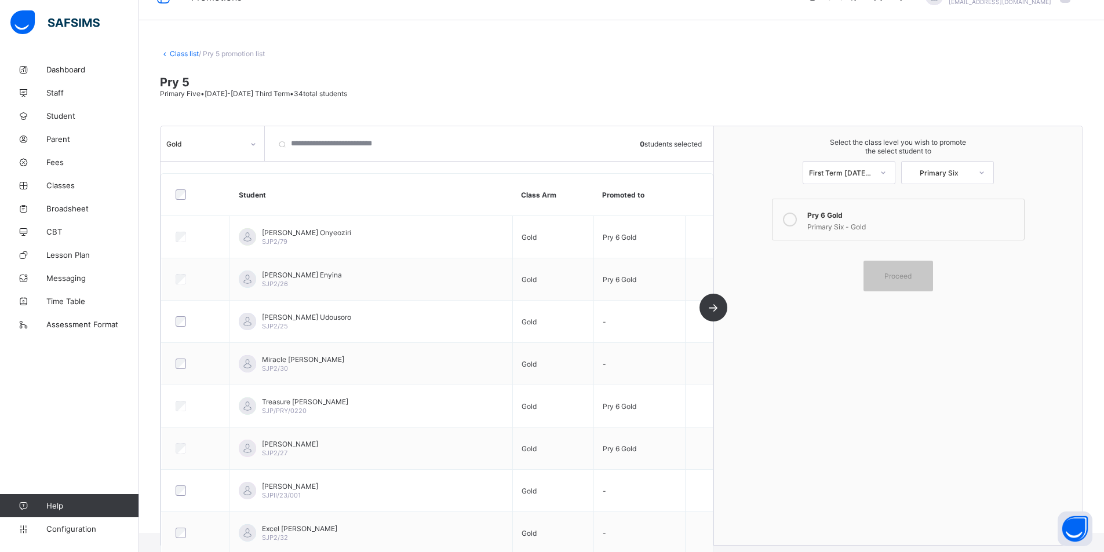
scroll to position [0, 0]
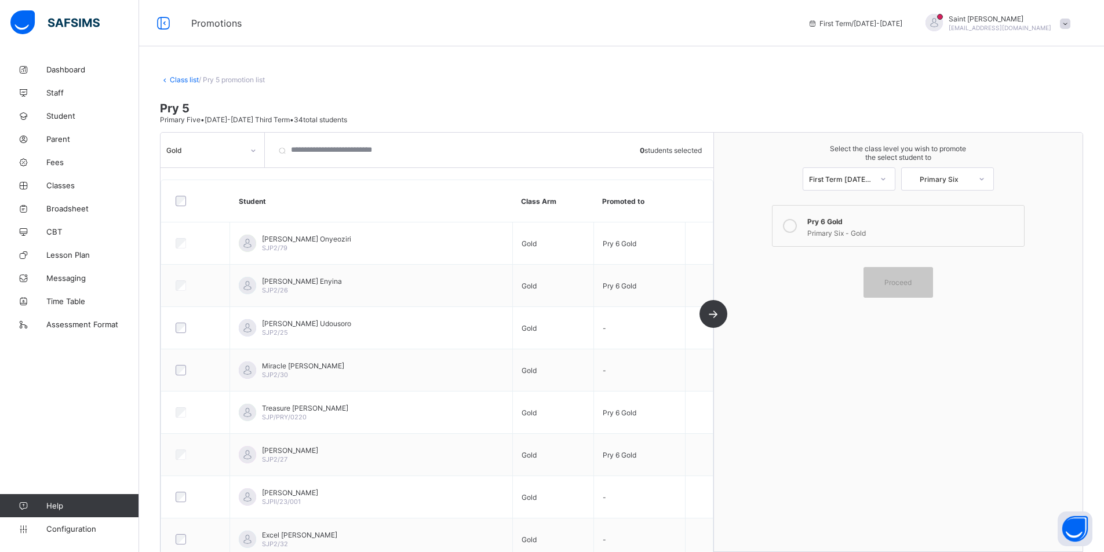
click at [189, 79] on link "Class list" at bounding box center [184, 79] width 29 height 9
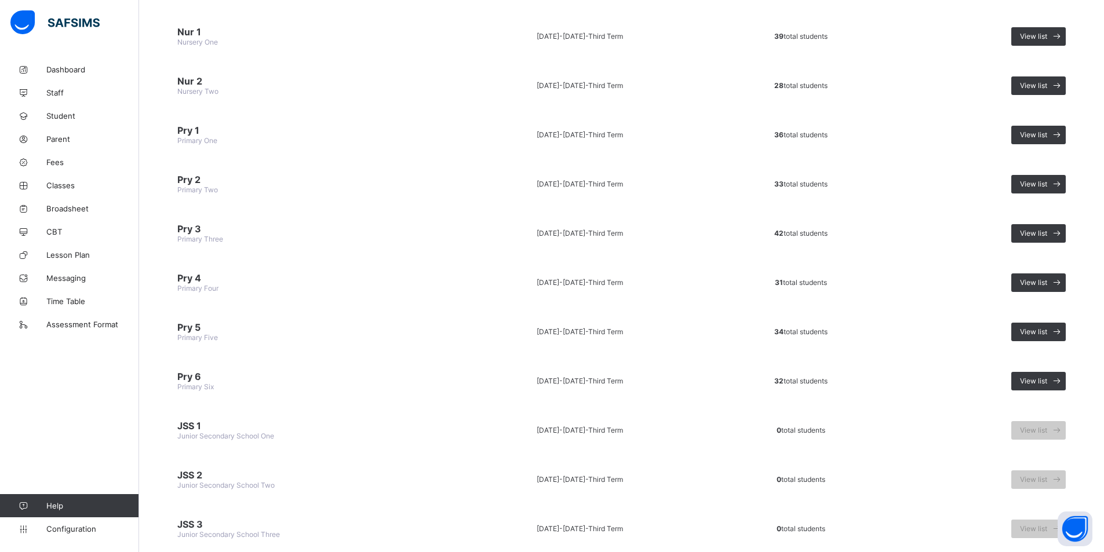
scroll to position [174, 0]
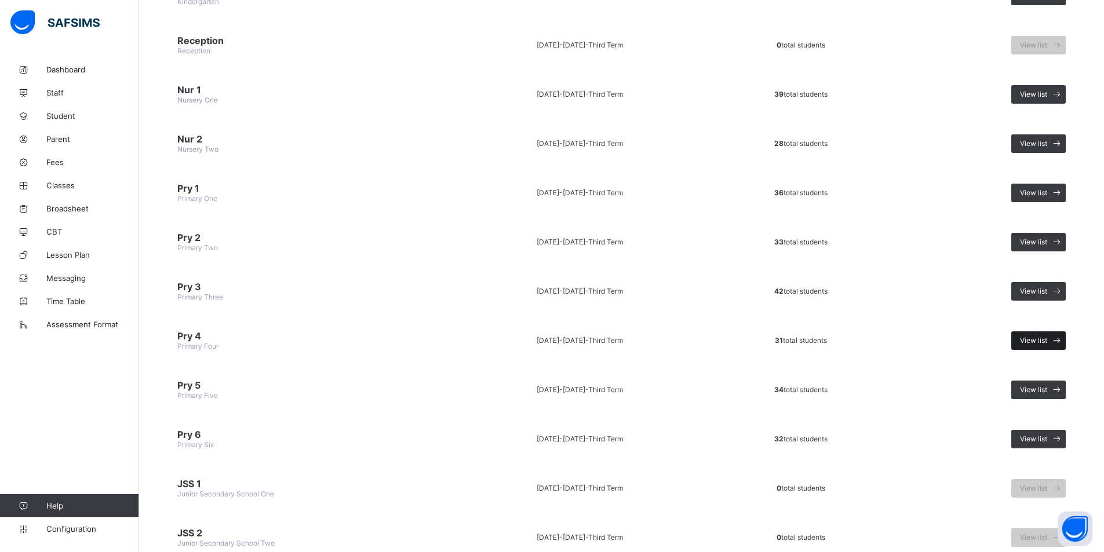
click at [1039, 339] on span "View list" at bounding box center [1033, 340] width 27 height 9
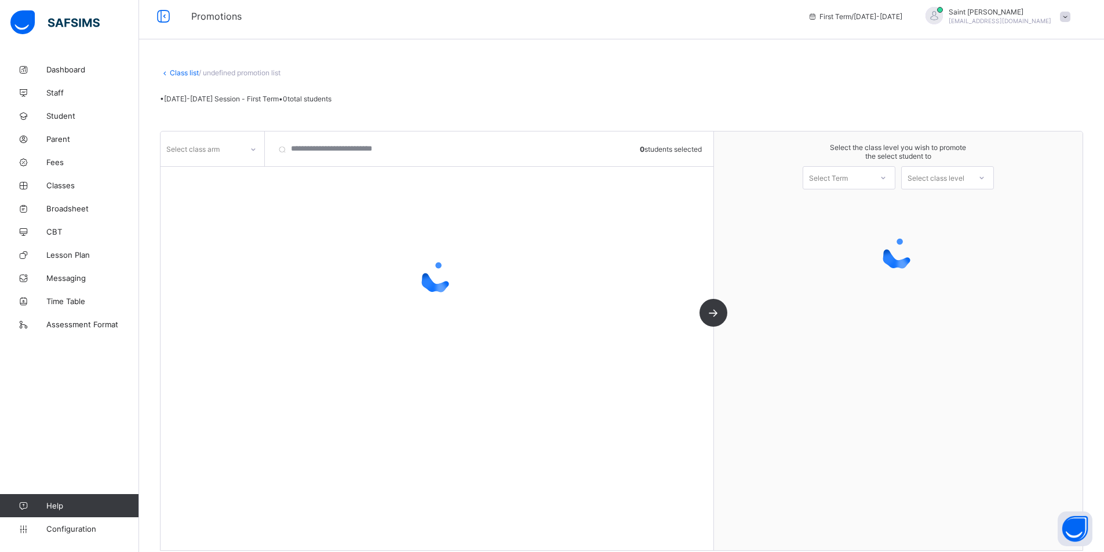
scroll to position [7, 0]
click at [253, 148] on icon at bounding box center [253, 150] width 7 height 12
click at [256, 149] on icon at bounding box center [253, 150] width 7 height 12
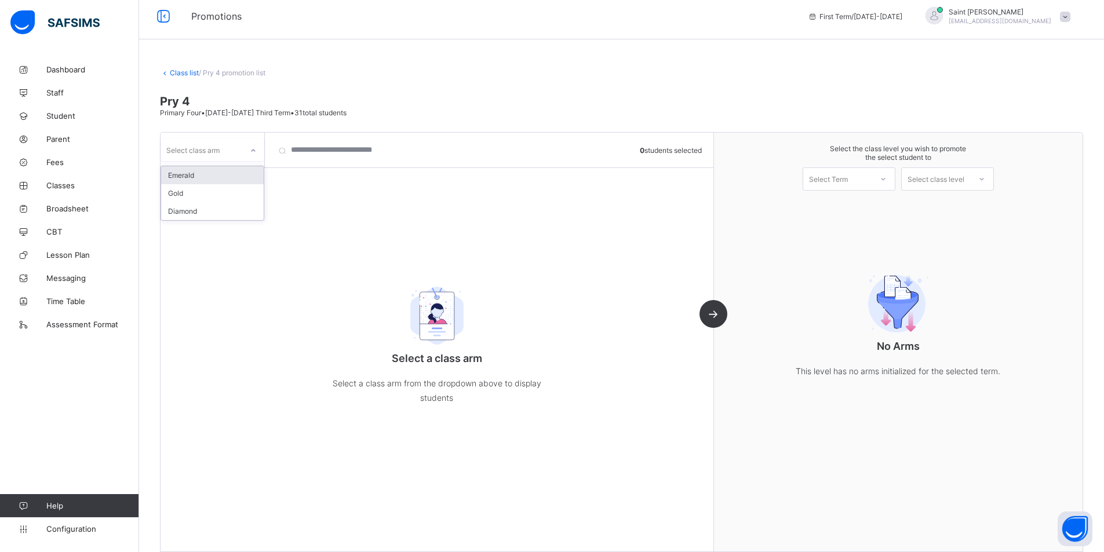
click at [253, 149] on icon at bounding box center [253, 151] width 7 height 12
click at [216, 192] on div "Gold" at bounding box center [212, 193] width 103 height 18
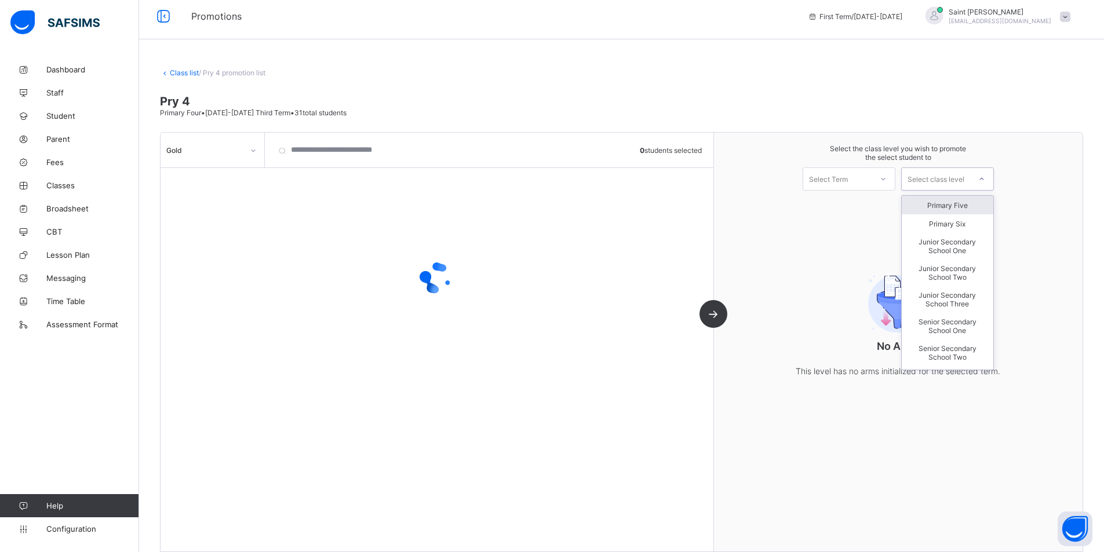
click at [992, 179] on div at bounding box center [981, 179] width 21 height 20
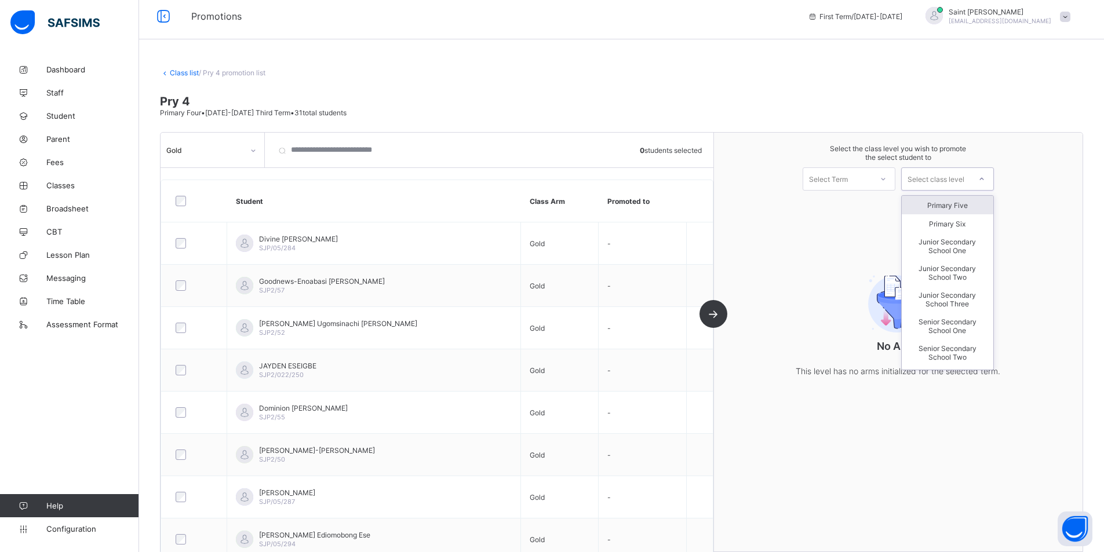
click at [968, 207] on div "Primary Five" at bounding box center [948, 205] width 92 height 19
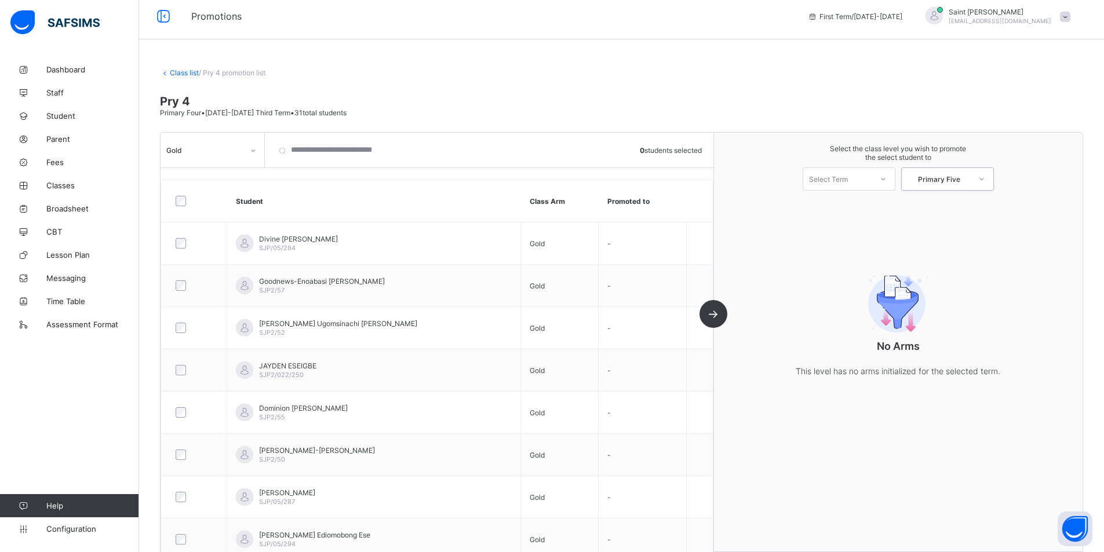
click at [887, 180] on icon at bounding box center [883, 179] width 7 height 12
click at [876, 205] on div "First Term [DATE]-[DATE]" at bounding box center [849, 209] width 92 height 27
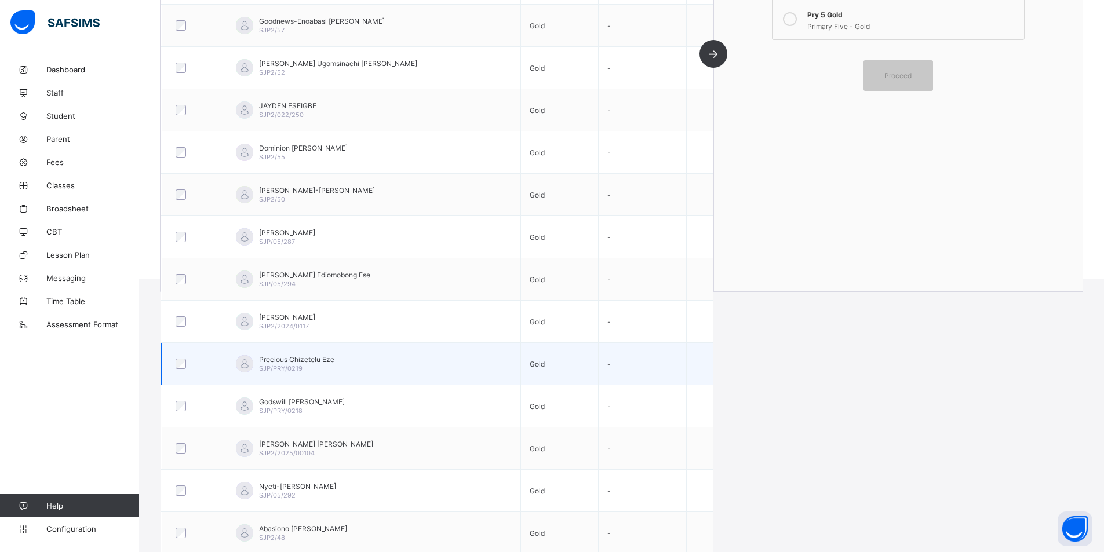
scroll to position [251, 0]
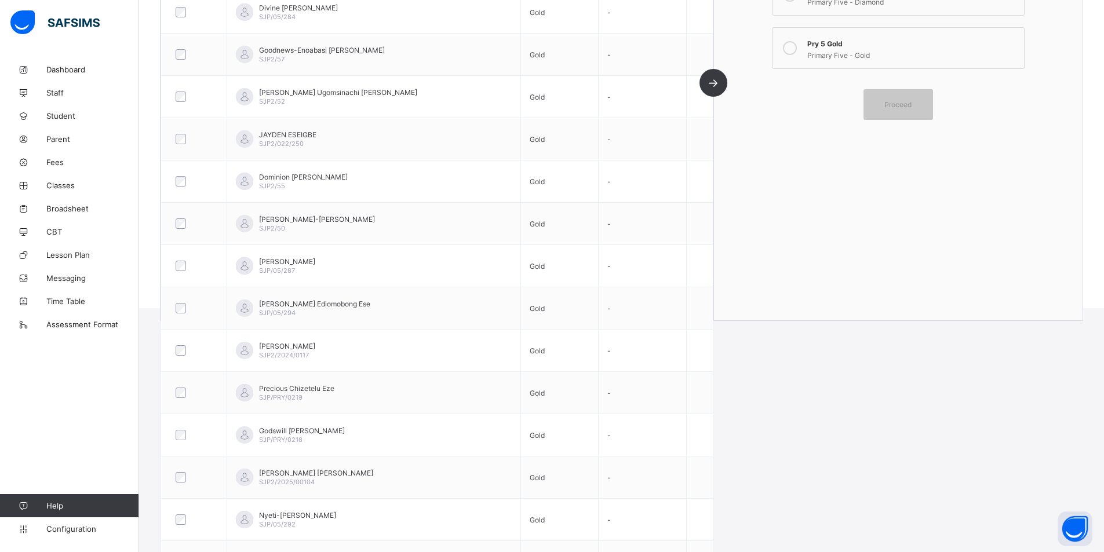
drag, startPoint x: 794, startPoint y: 49, endPoint x: 769, endPoint y: 57, distance: 26.8
click at [793, 49] on icon at bounding box center [790, 48] width 14 height 14
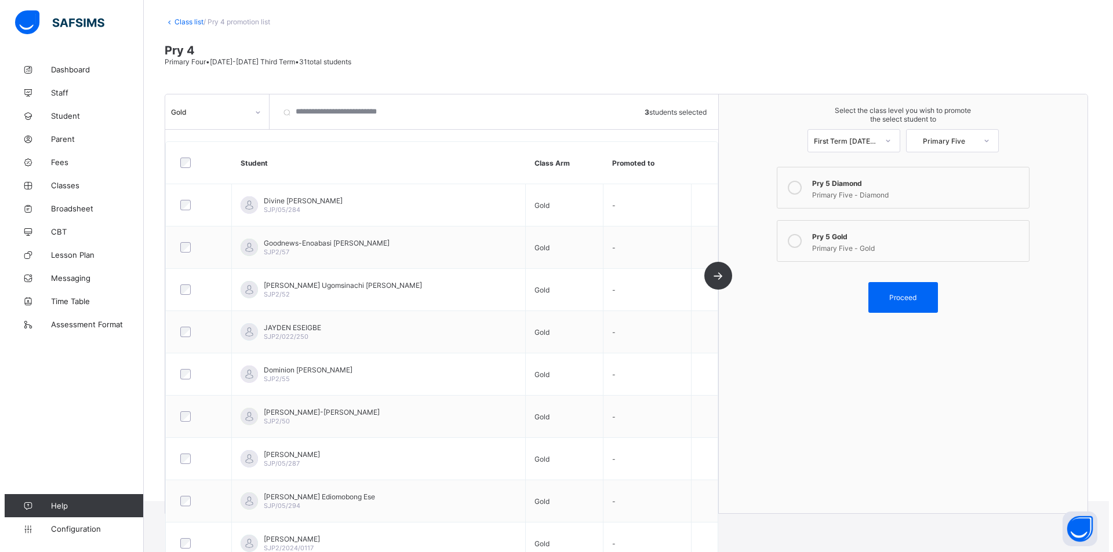
scroll to position [116, 0]
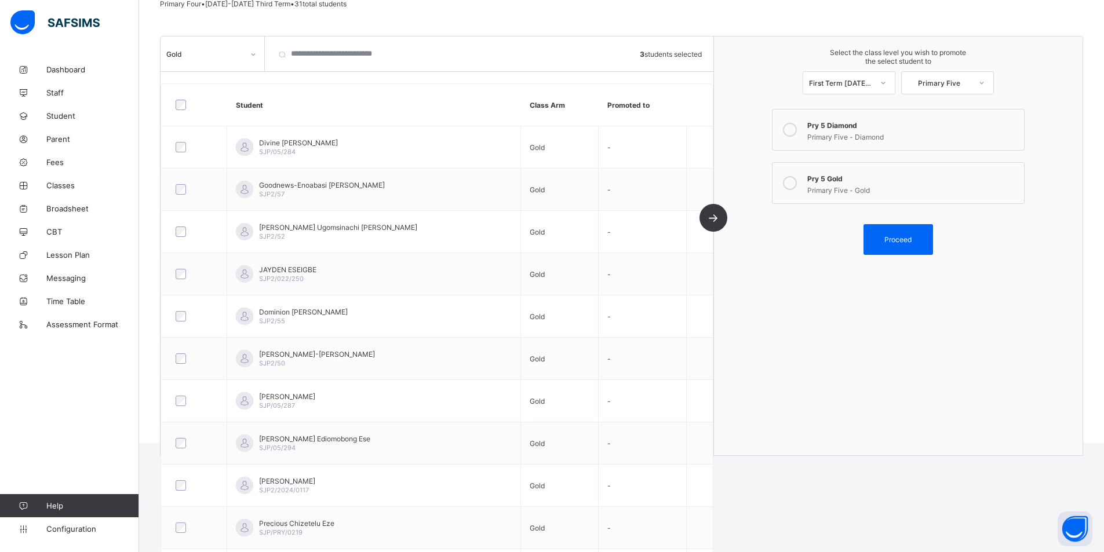
click at [912, 239] on span "Proceed" at bounding box center [897, 239] width 27 height 9
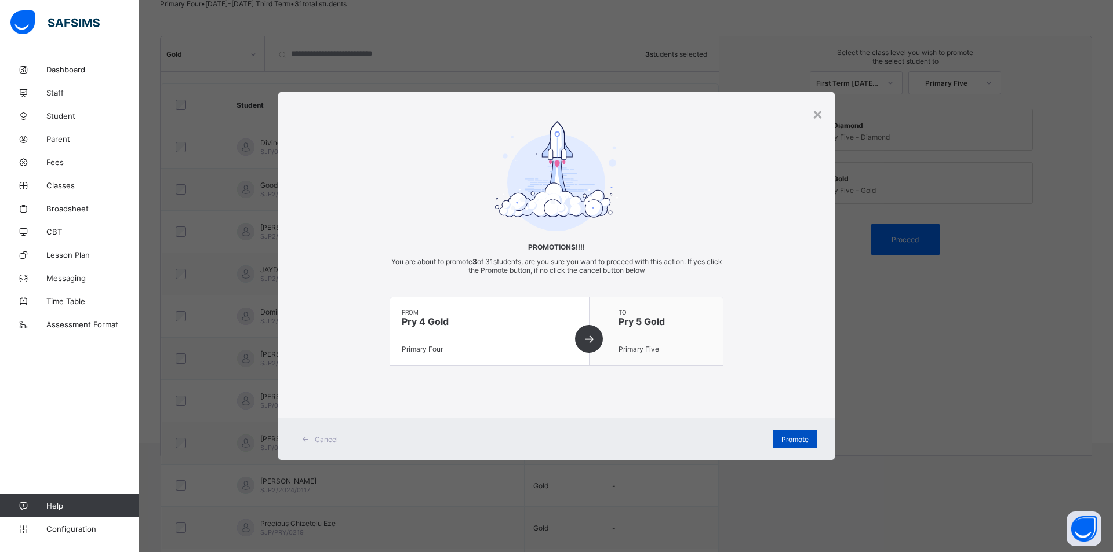
click at [804, 437] on span "Promote" at bounding box center [794, 439] width 27 height 9
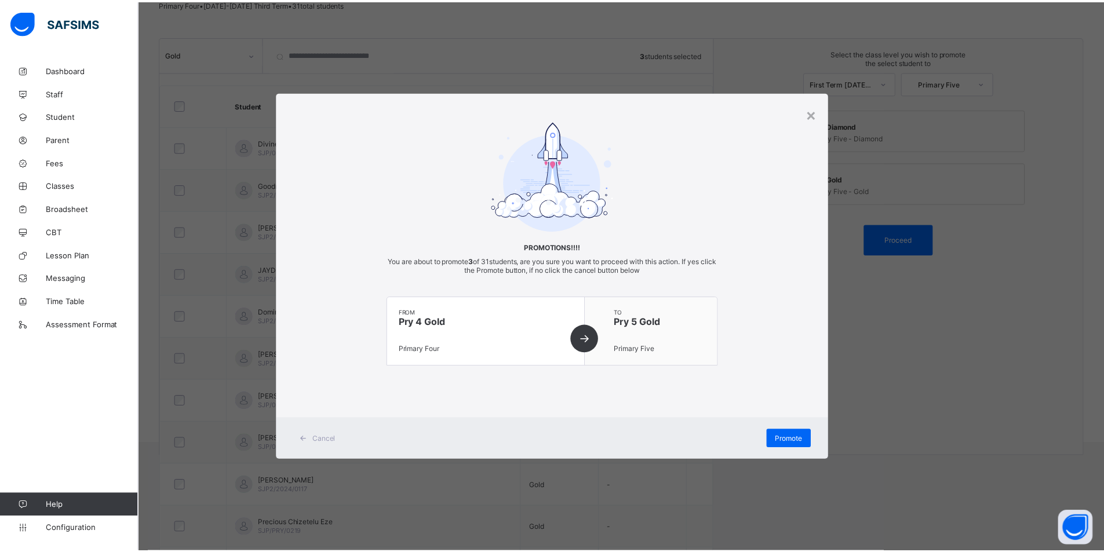
scroll to position [20, 0]
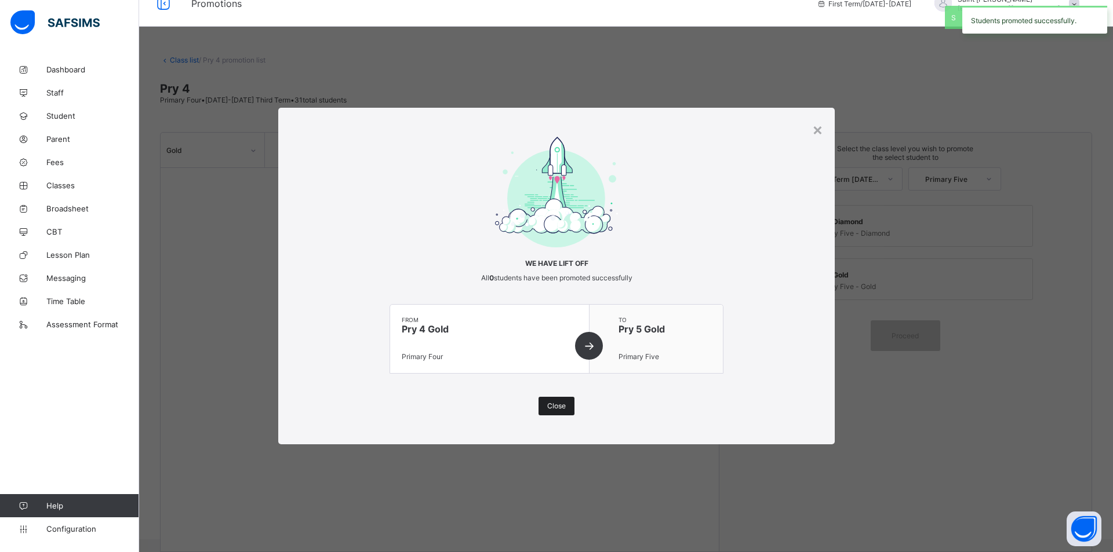
click at [551, 411] on div "Close" at bounding box center [556, 406] width 36 height 19
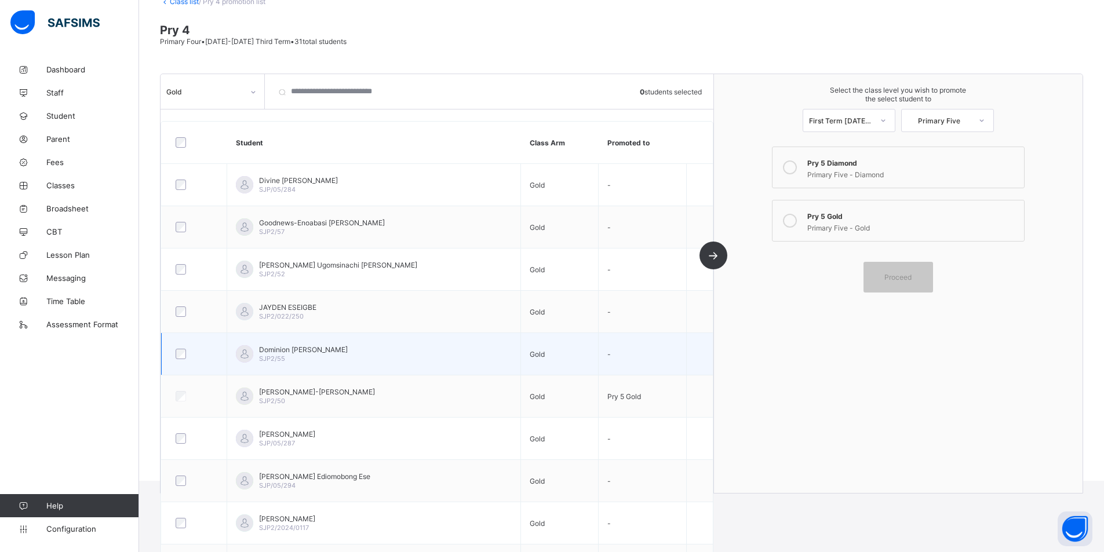
scroll to position [58, 0]
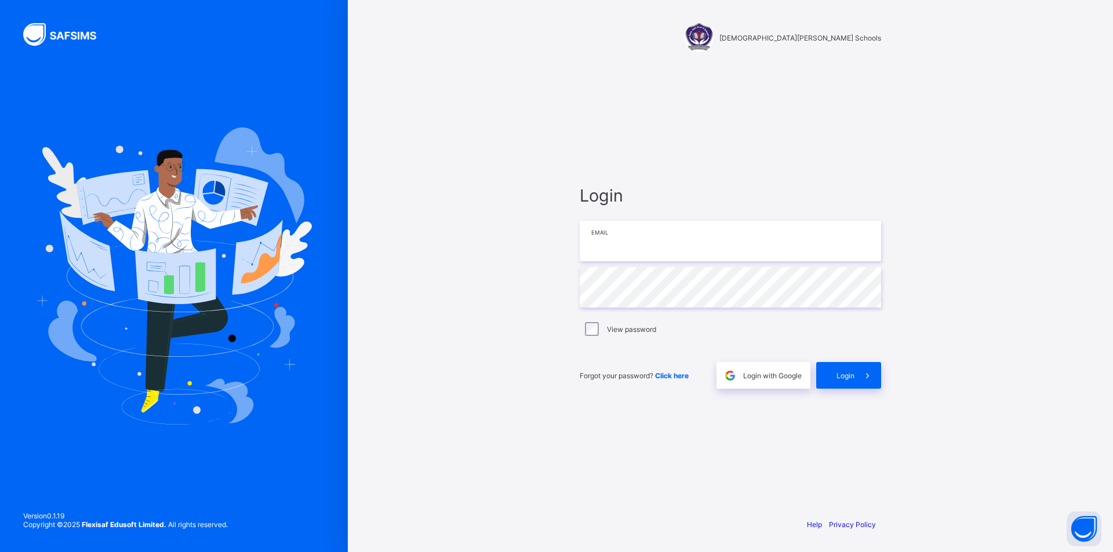
type input "**********"
click at [856, 377] on span at bounding box center [867, 375] width 27 height 27
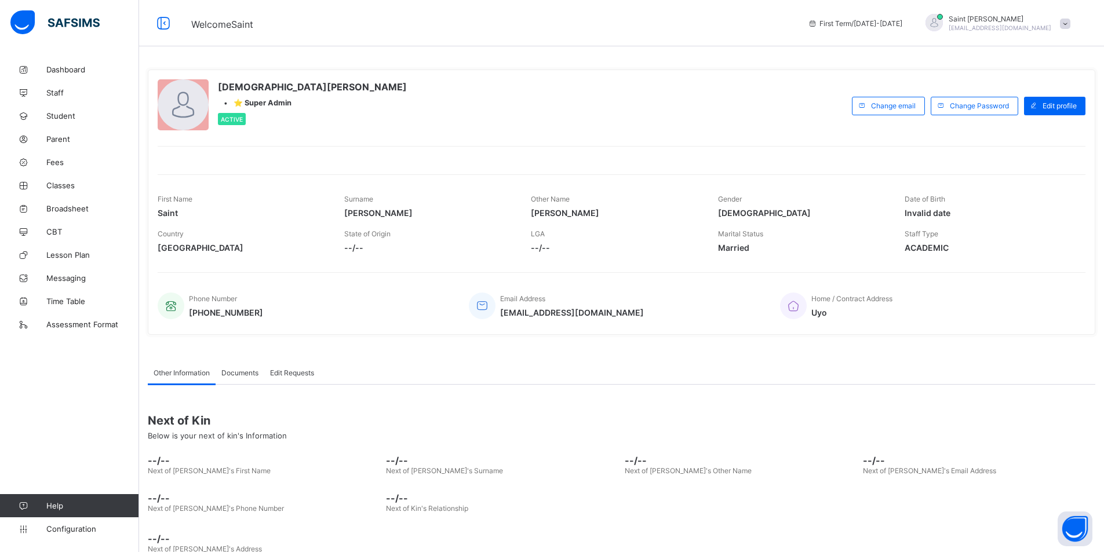
click at [504, 224] on div "State of Origin --/--" at bounding box center [428, 241] width 169 height 35
click at [75, 530] on span "Configuration" at bounding box center [92, 529] width 92 height 9
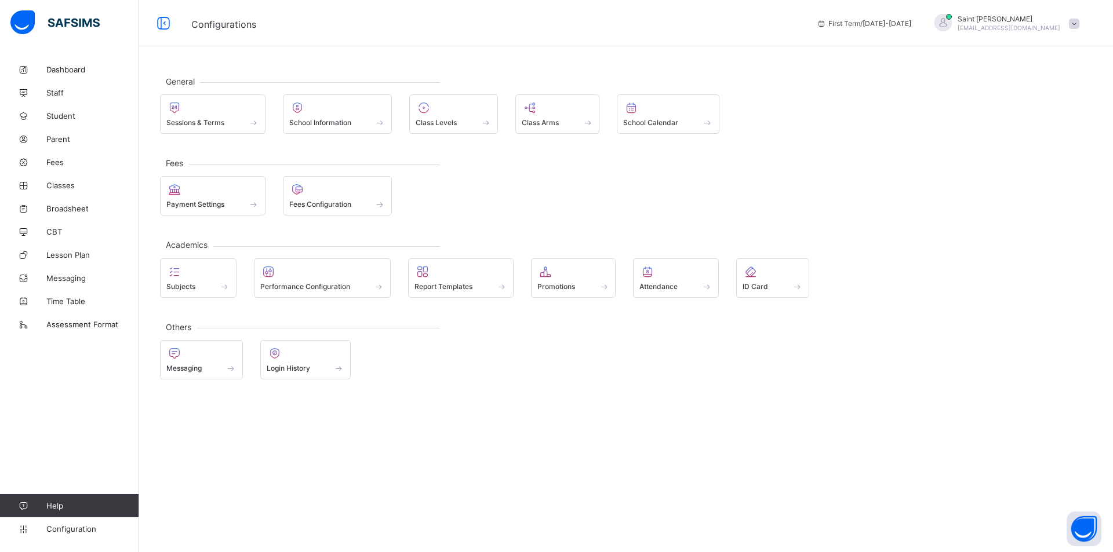
click at [565, 282] on span "Promotions" at bounding box center [556, 286] width 38 height 9
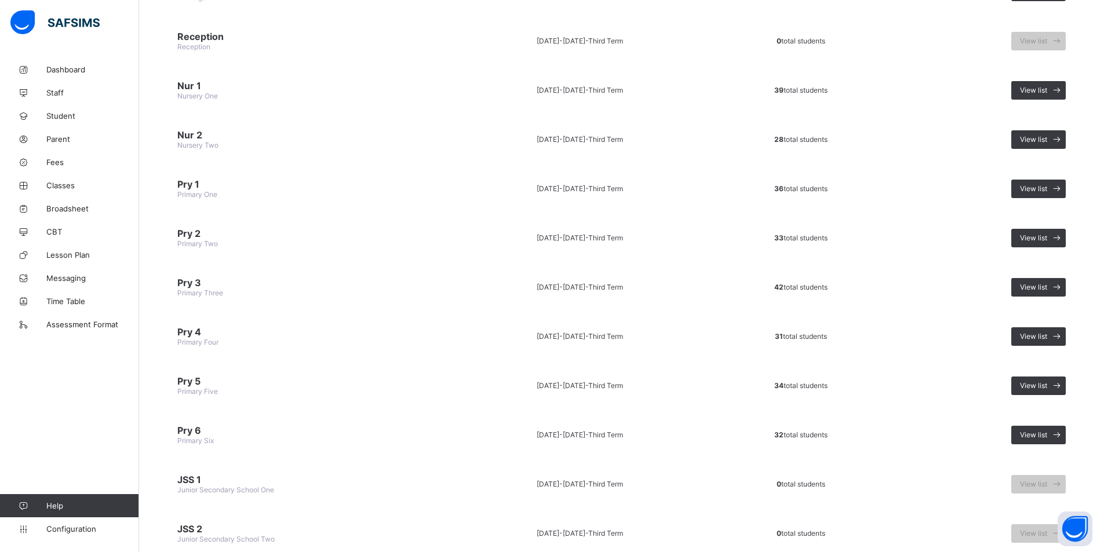
scroll to position [187, 0]
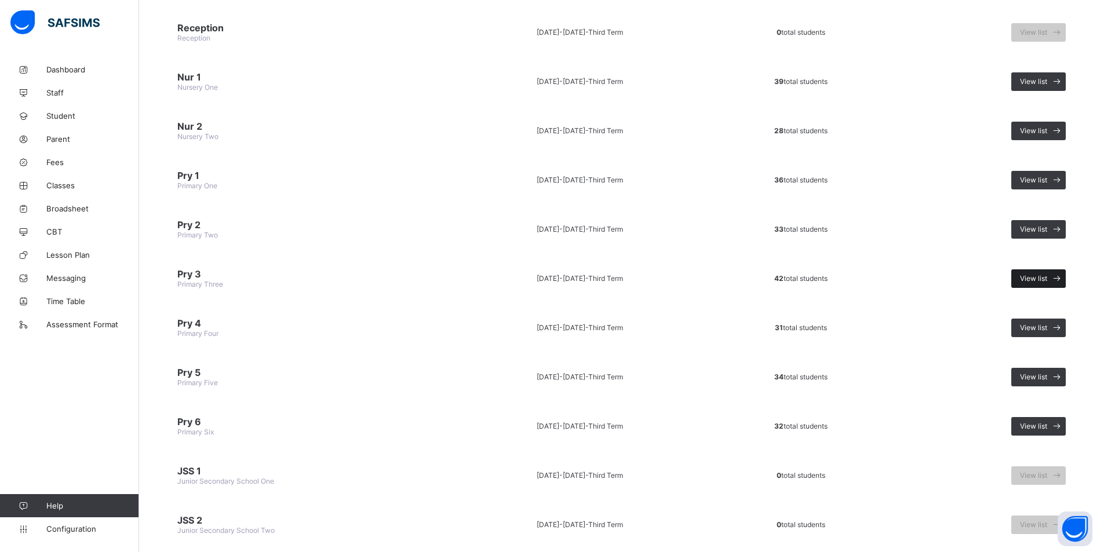
click at [1061, 278] on icon at bounding box center [1057, 278] width 12 height 11
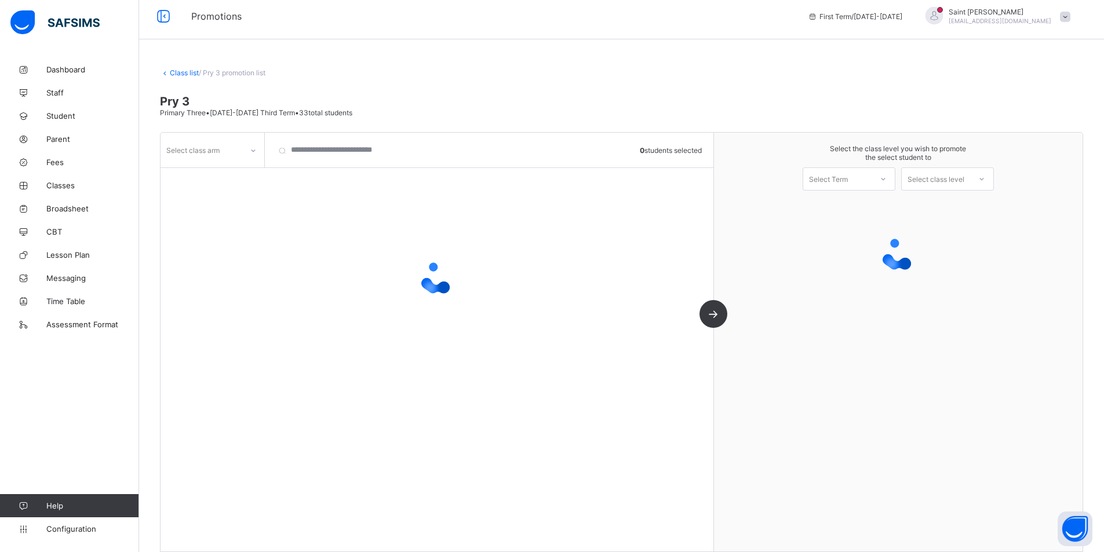
scroll to position [20, 0]
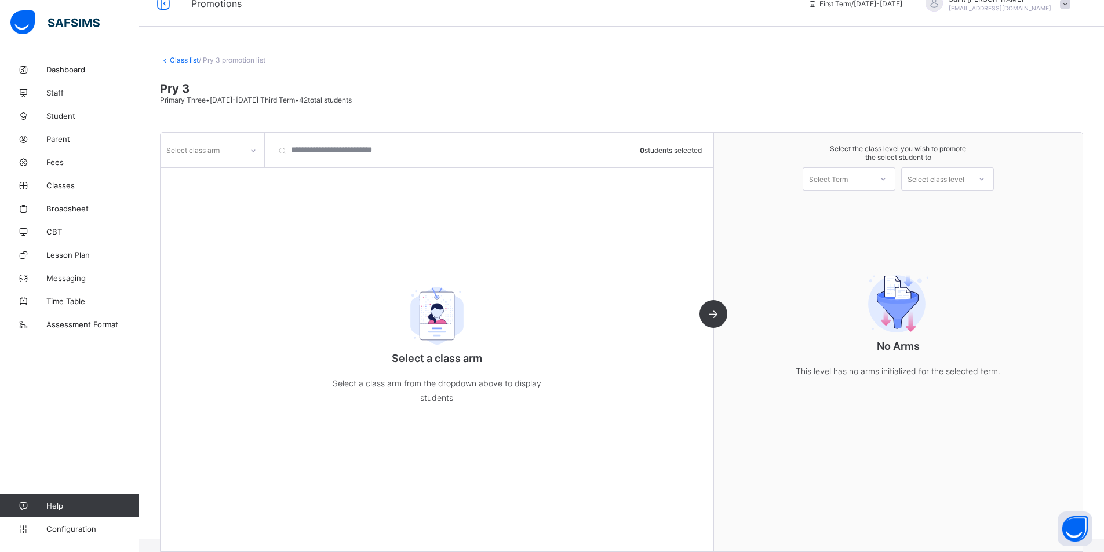
click at [887, 175] on icon at bounding box center [883, 179] width 7 height 12
click at [869, 206] on div "First Term [DATE]-[DATE]" at bounding box center [849, 209] width 92 height 27
click at [982, 181] on div at bounding box center [981, 179] width 21 height 20
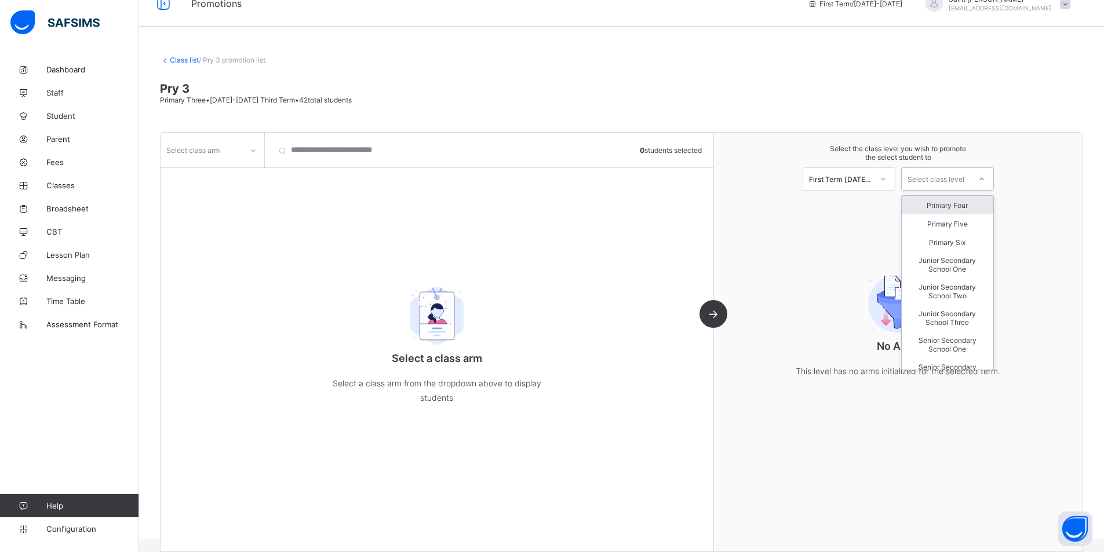
click at [959, 207] on div "Primary Four" at bounding box center [948, 205] width 92 height 19
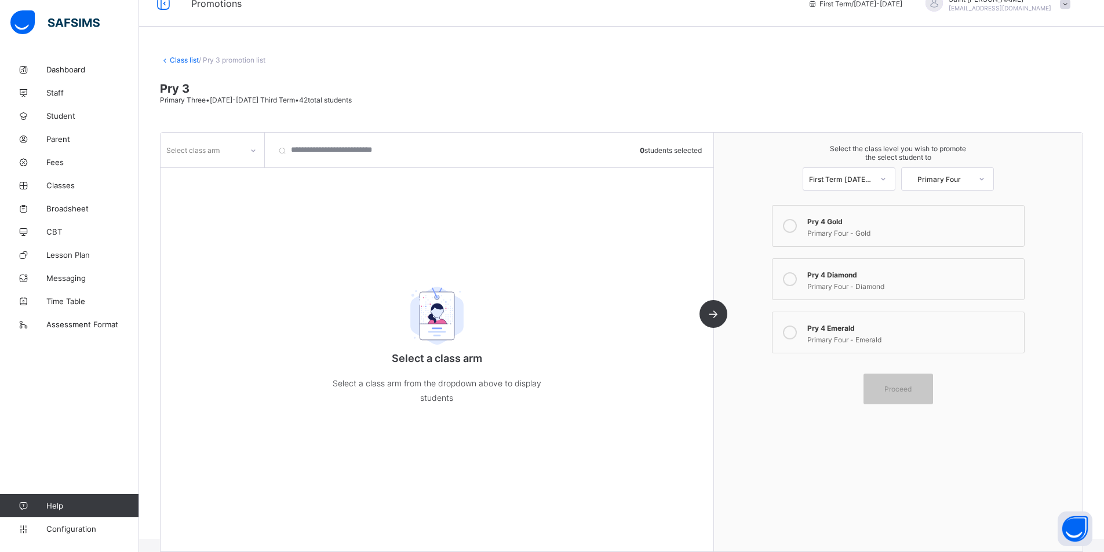
click at [821, 228] on div "Primary Four - Gold" at bounding box center [912, 232] width 210 height 12
drag, startPoint x: 252, startPoint y: 147, endPoint x: 247, endPoint y: 154, distance: 7.9
click at [252, 148] on icon at bounding box center [253, 151] width 7 height 12
click at [202, 195] on div "Gold" at bounding box center [212, 193] width 103 height 18
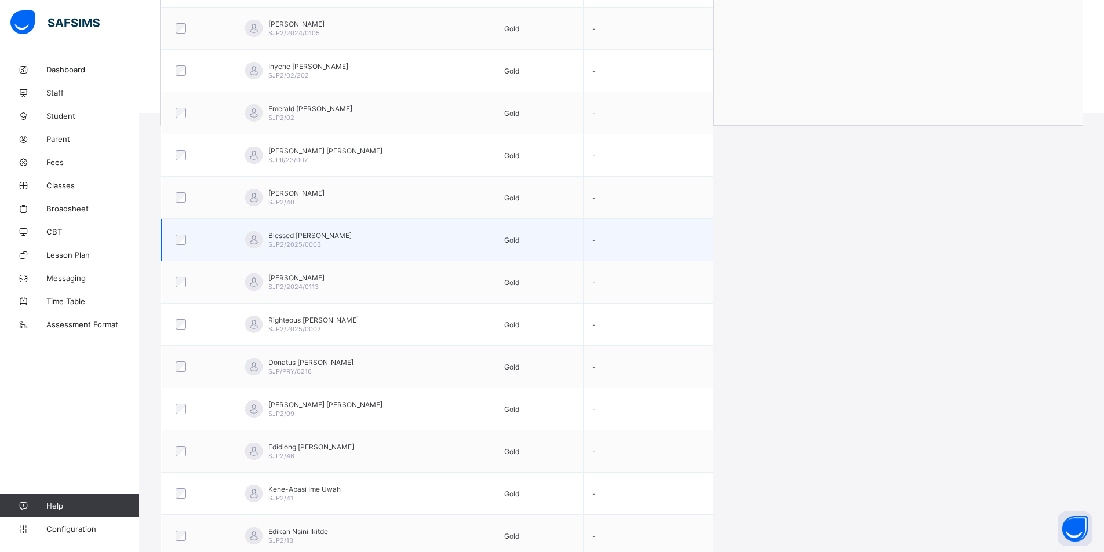
scroll to position [420, 0]
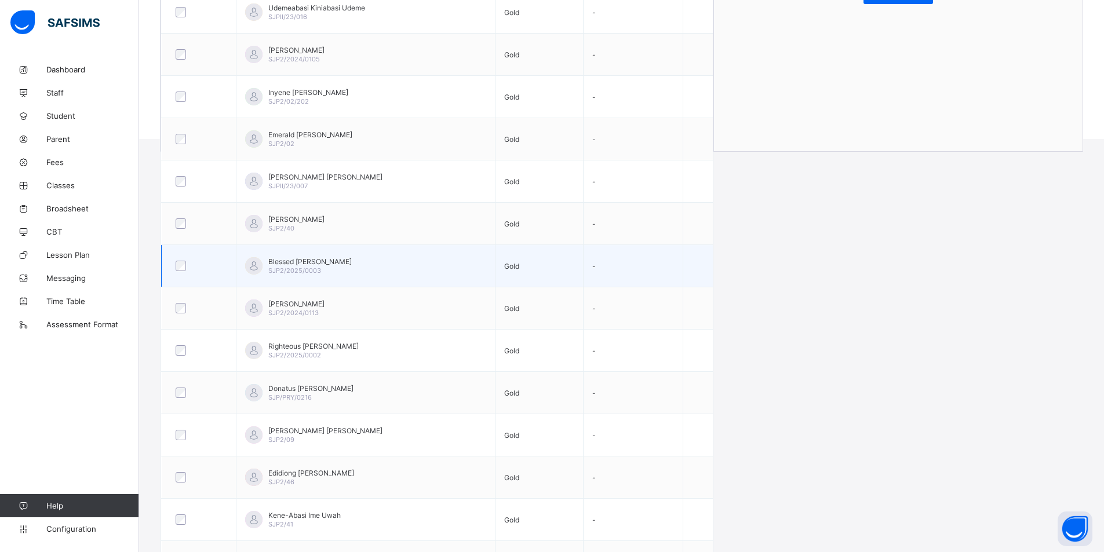
click at [179, 271] on div at bounding box center [198, 266] width 57 height 24
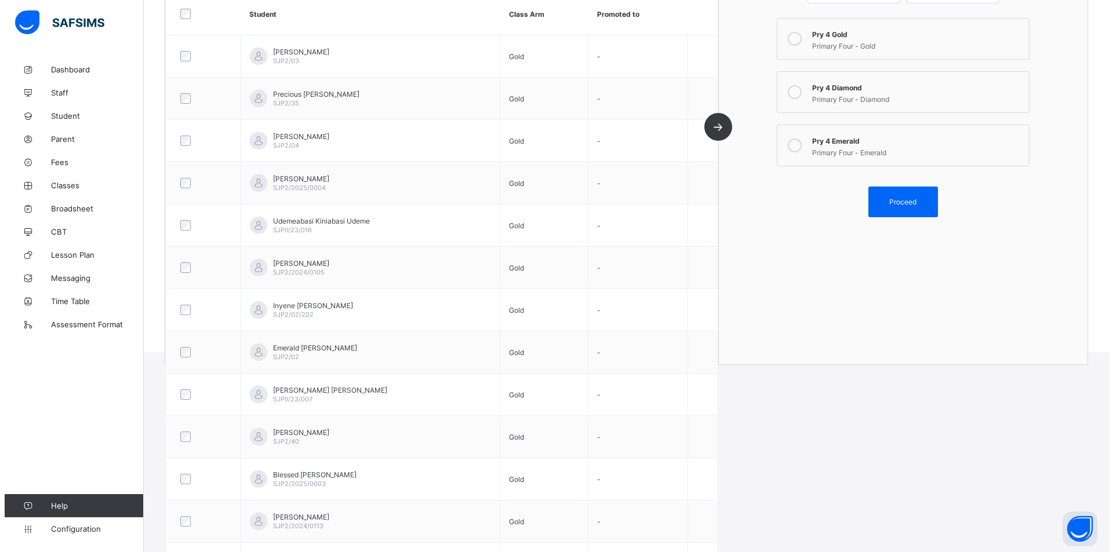
scroll to position [188, 0]
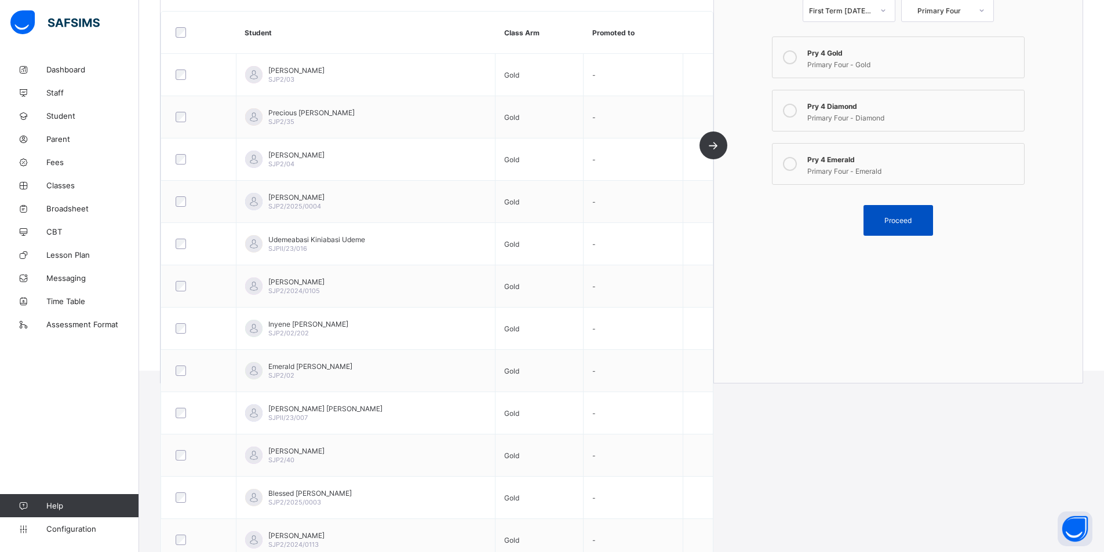
click at [897, 220] on span "Proceed" at bounding box center [897, 220] width 27 height 9
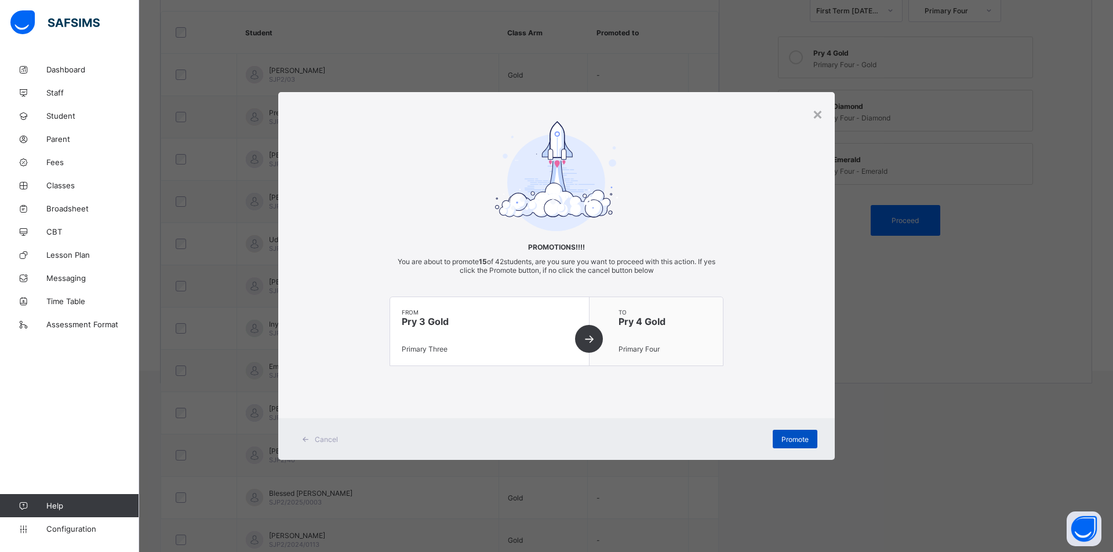
click at [795, 433] on div "Promote" at bounding box center [795, 439] width 45 height 19
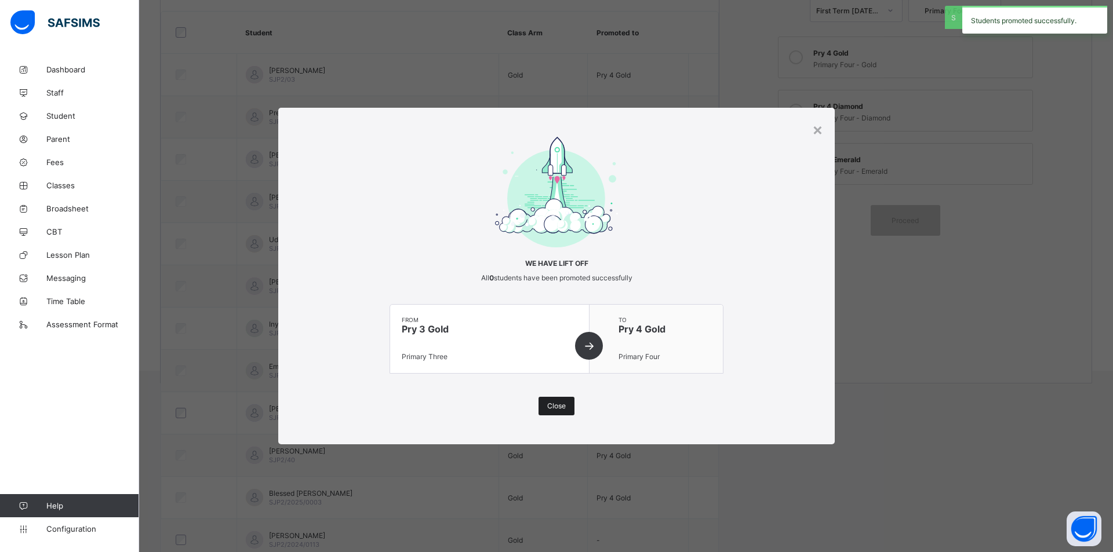
click at [557, 404] on span "Close" at bounding box center [556, 406] width 19 height 9
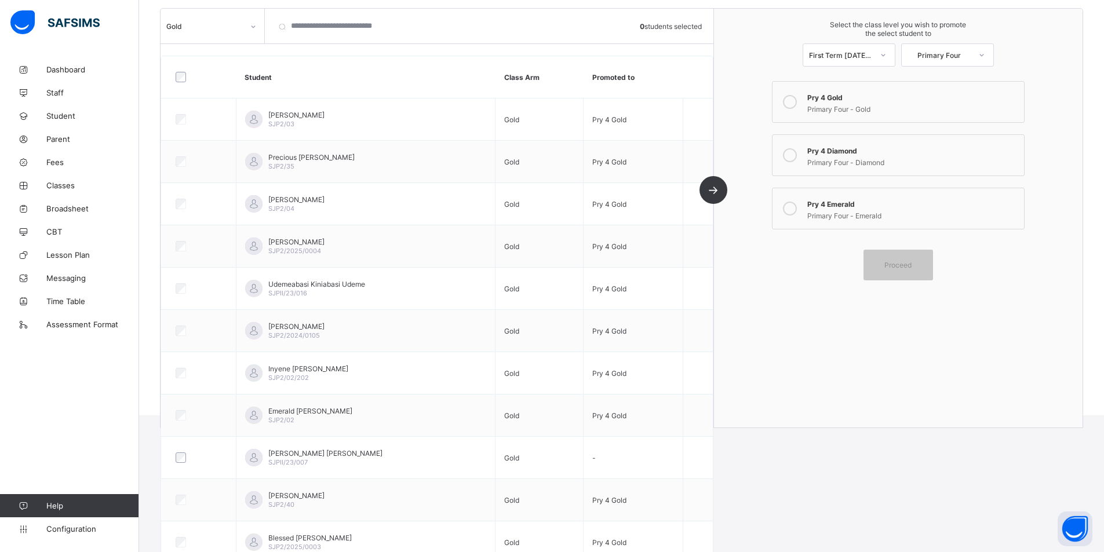
scroll to position [130, 0]
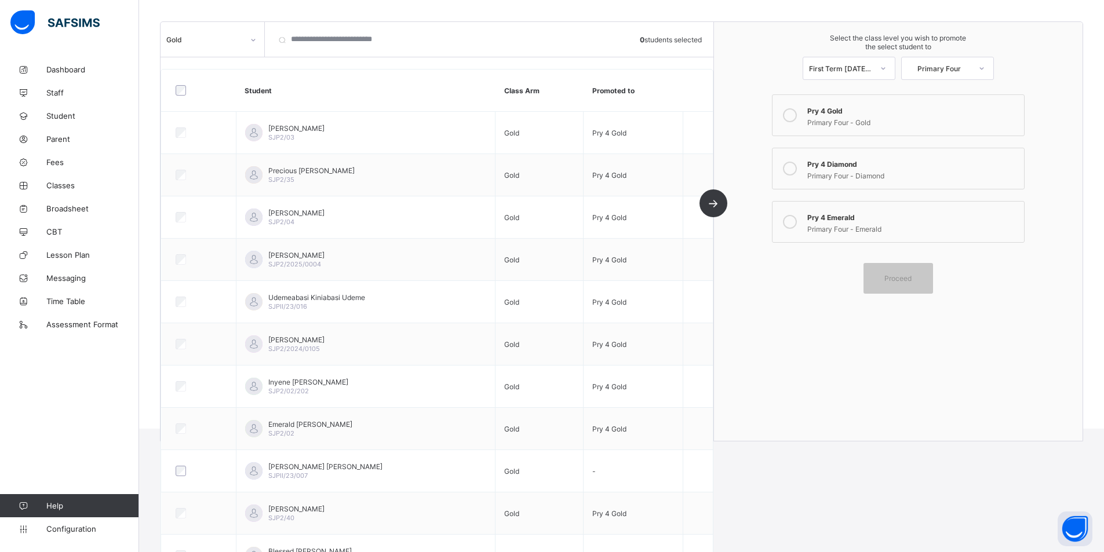
click at [797, 171] on icon at bounding box center [790, 169] width 14 height 14
click at [895, 273] on div "Proceed" at bounding box center [899, 278] width 70 height 31
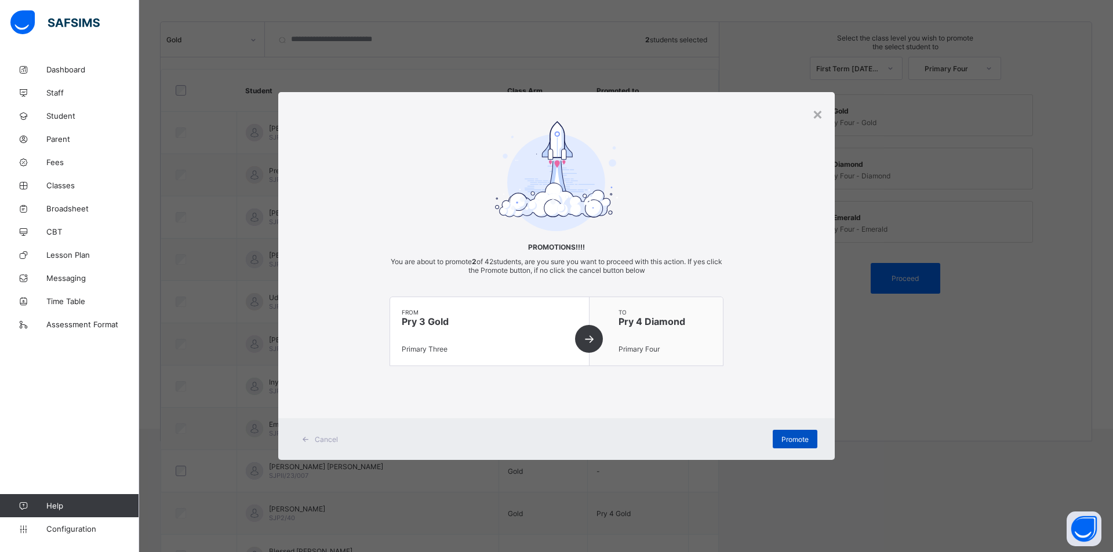
click at [788, 436] on span "Promote" at bounding box center [794, 439] width 27 height 9
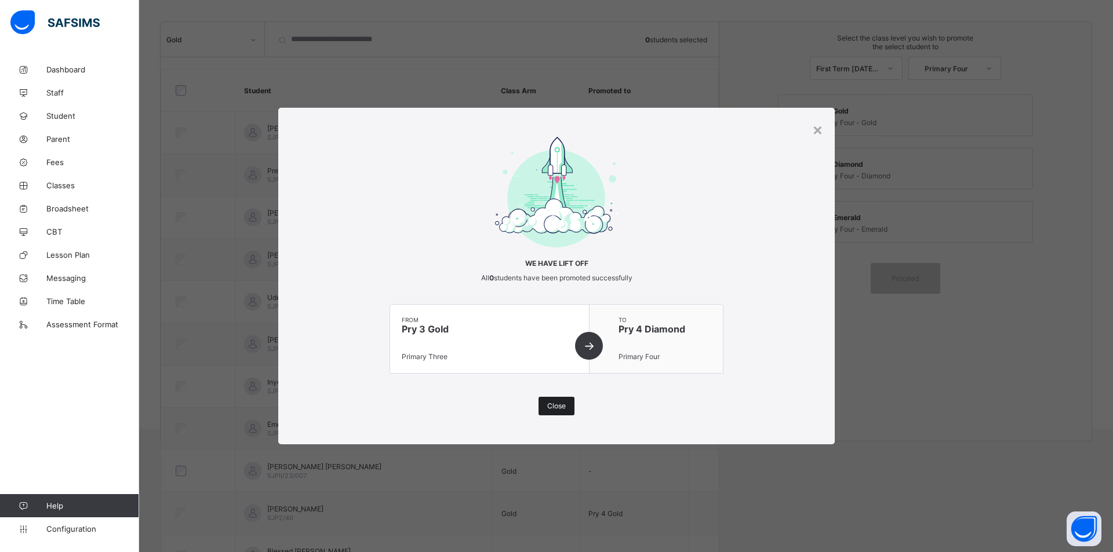
click at [571, 406] on div "Close" at bounding box center [556, 406] width 36 height 19
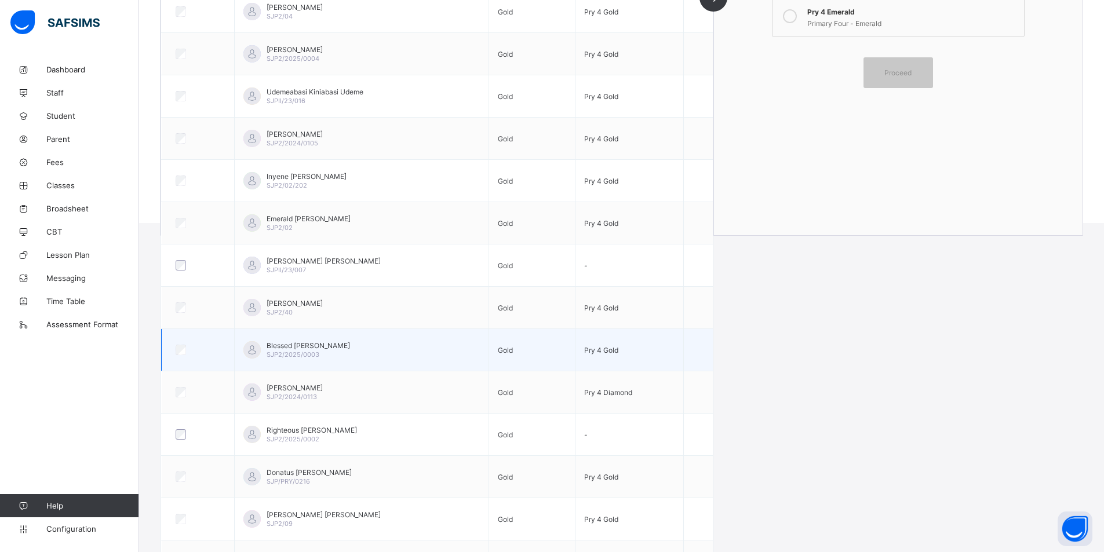
scroll to position [304, 0]
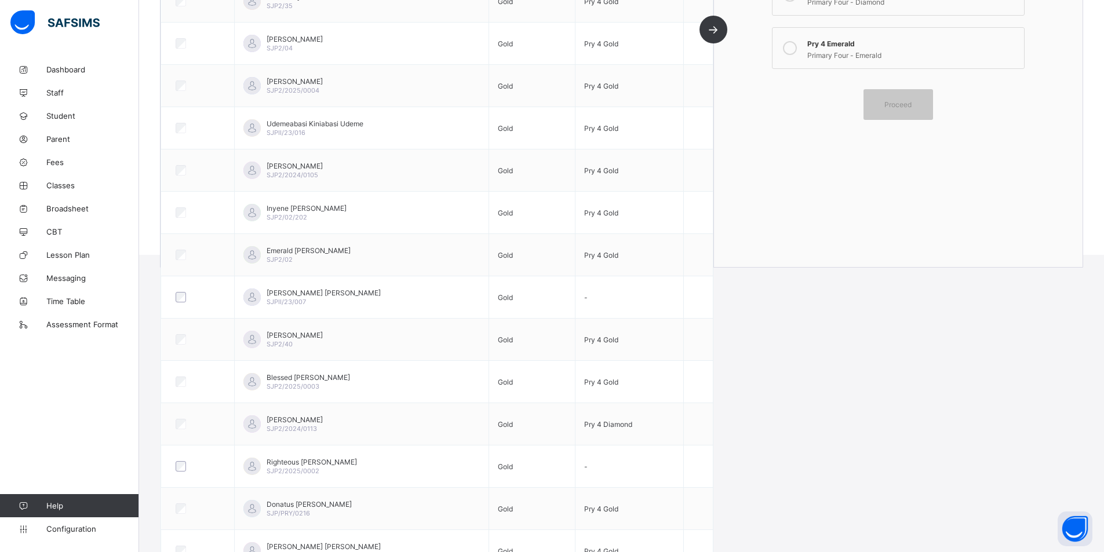
click at [796, 50] on icon at bounding box center [790, 48] width 14 height 14
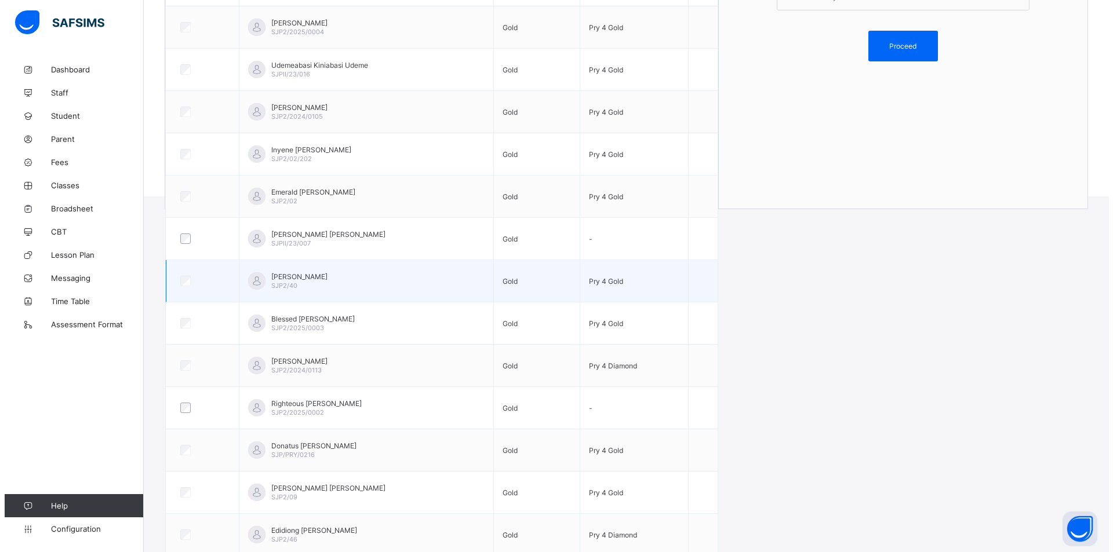
scroll to position [362, 0]
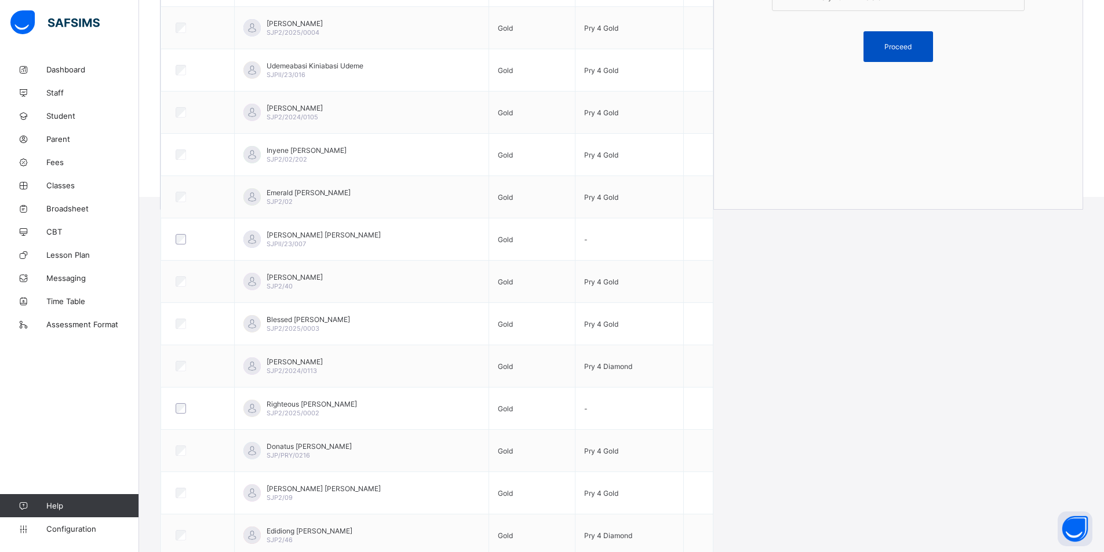
click at [891, 50] on span "Proceed" at bounding box center [898, 46] width 52 height 9
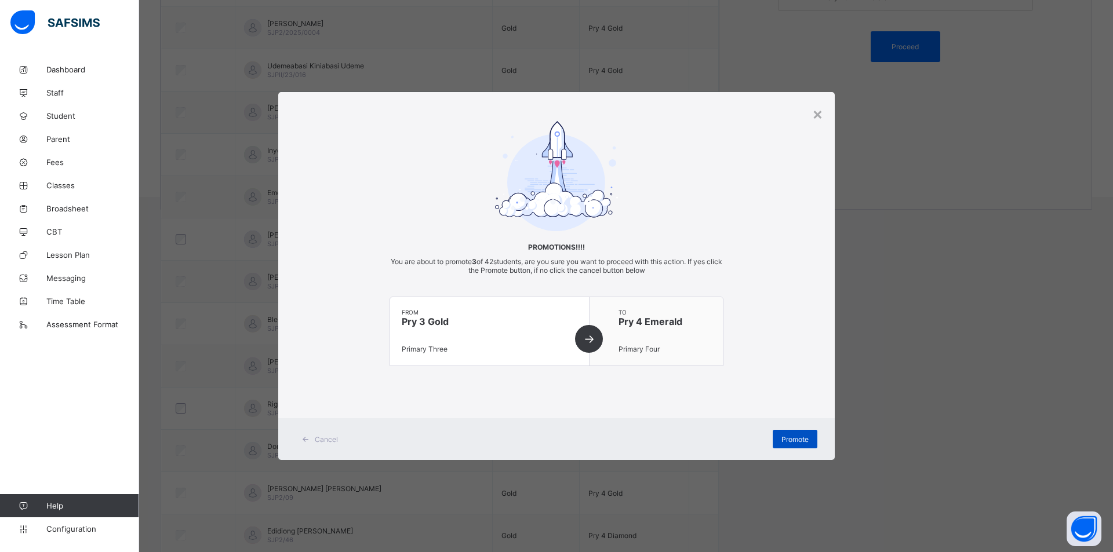
click at [786, 432] on div "Promote" at bounding box center [795, 439] width 45 height 19
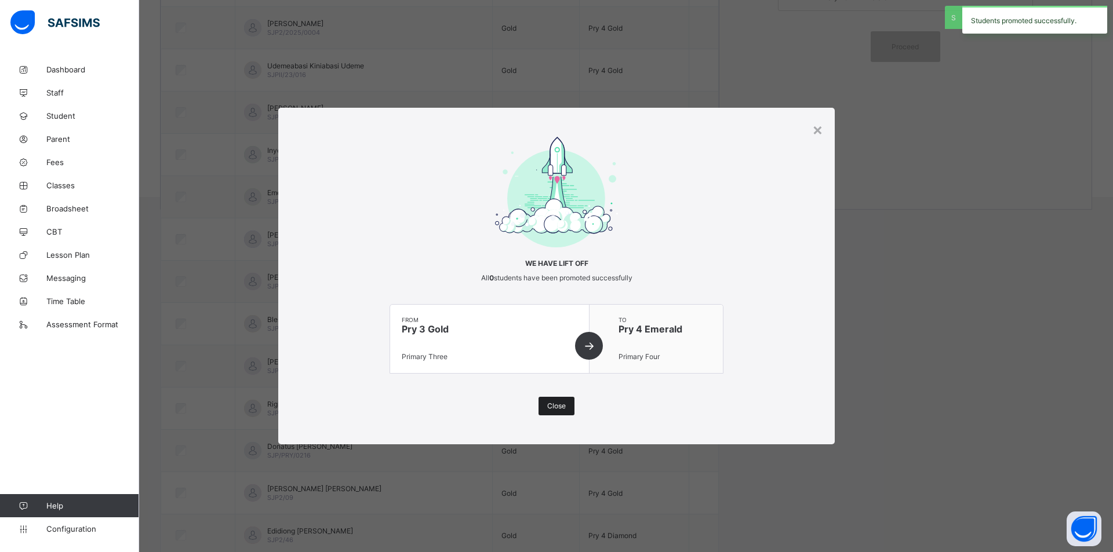
click at [549, 406] on span "Close" at bounding box center [556, 406] width 19 height 9
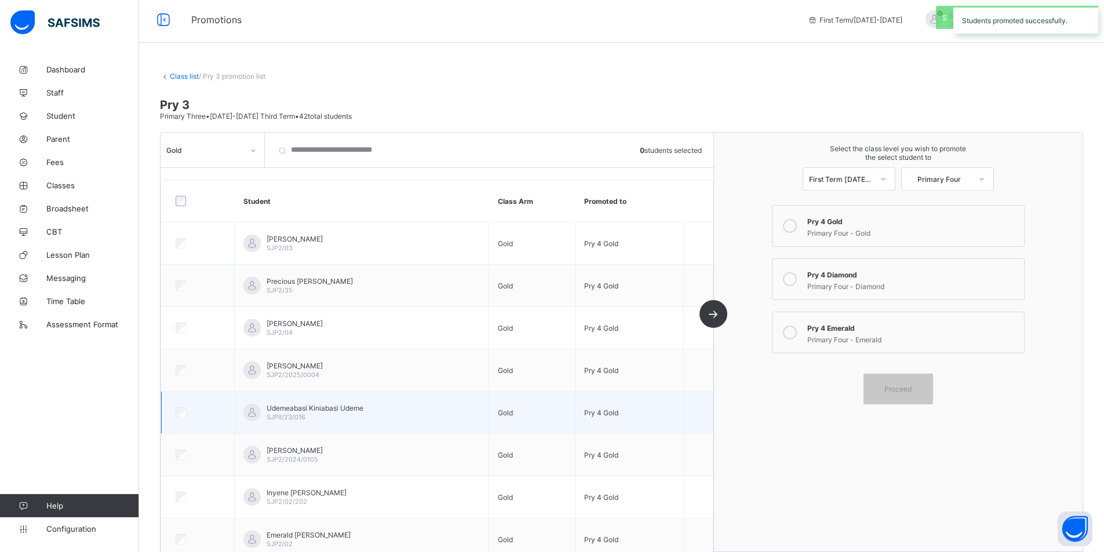
scroll to position [0, 0]
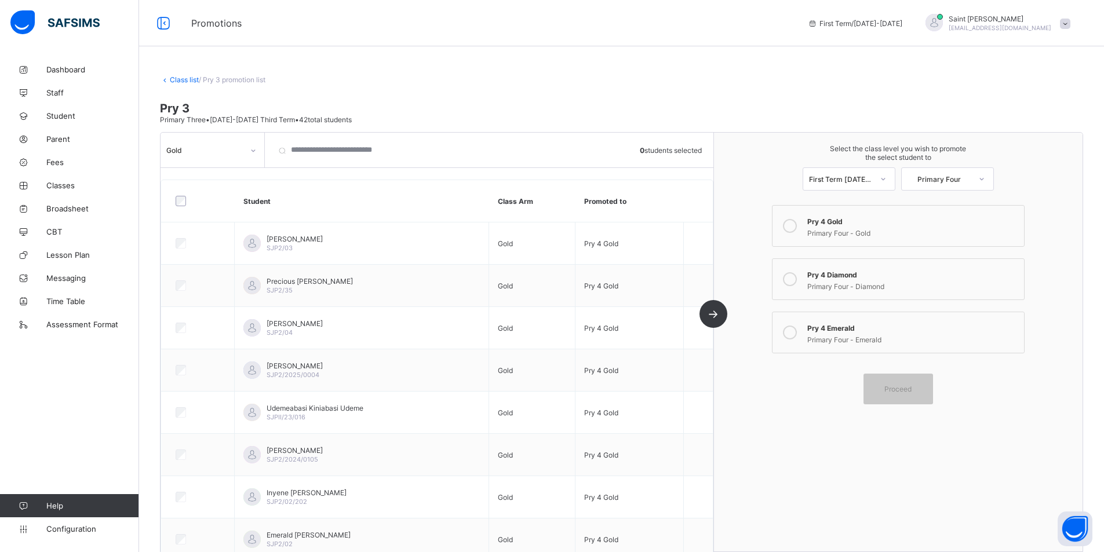
click at [253, 150] on icon at bounding box center [253, 151] width 7 height 12
click at [222, 177] on div "Diamond" at bounding box center [212, 175] width 103 height 18
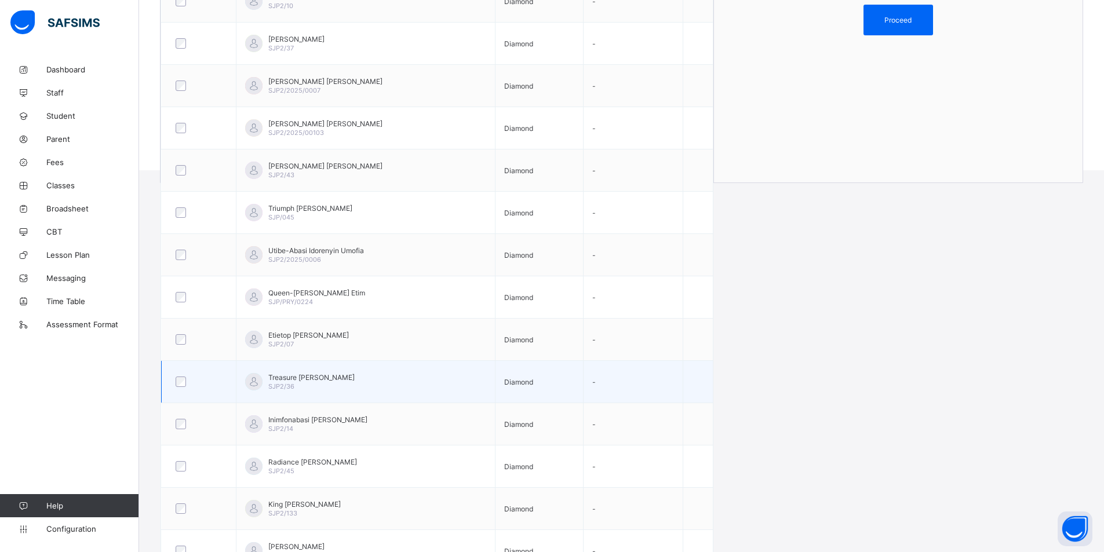
scroll to position [447, 0]
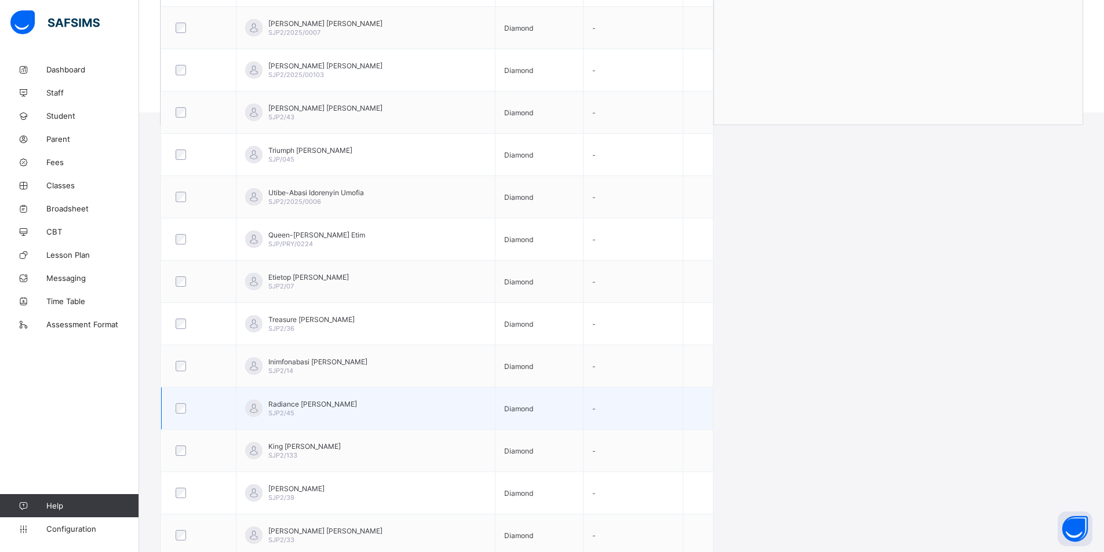
click at [168, 412] on td at bounding box center [199, 409] width 75 height 42
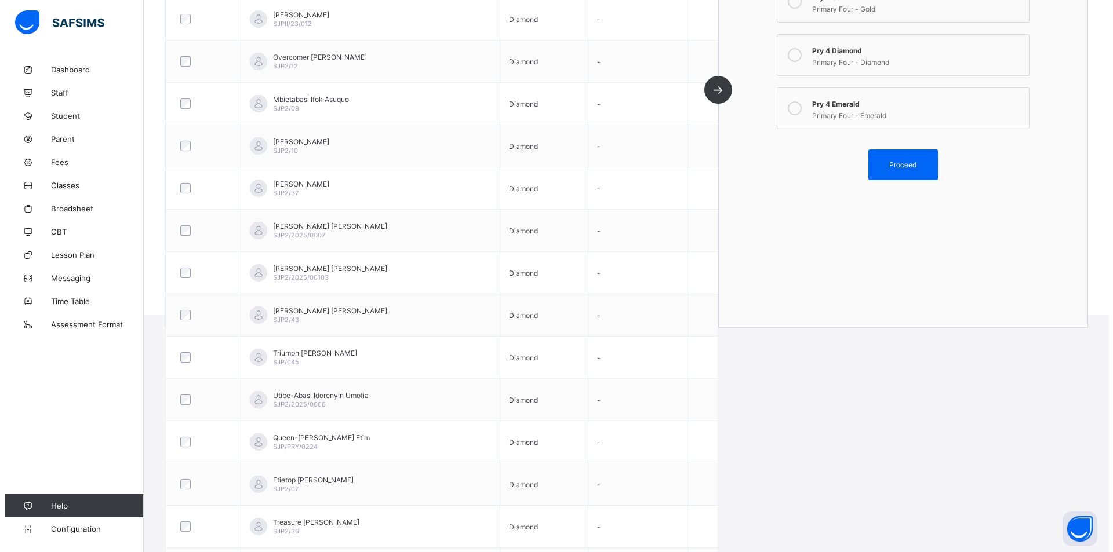
scroll to position [215, 0]
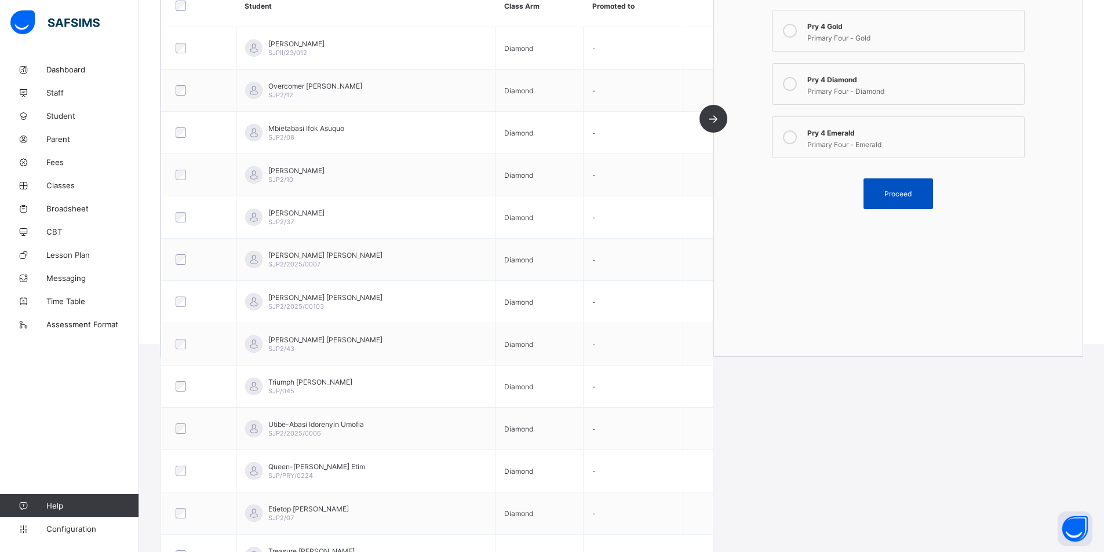
click at [897, 199] on div "Proceed" at bounding box center [899, 194] width 70 height 31
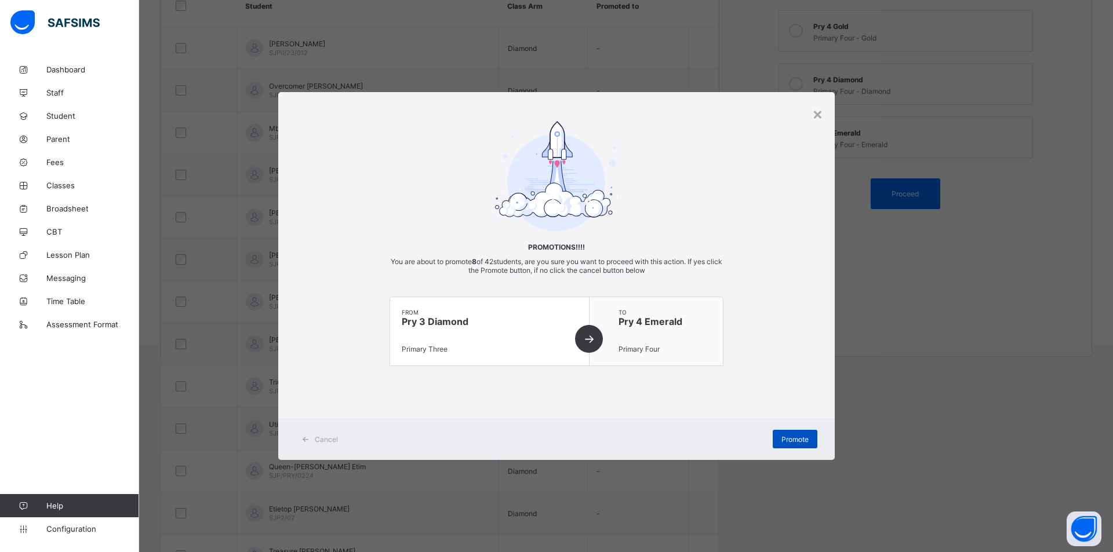
click at [804, 435] on span "Promote" at bounding box center [794, 439] width 27 height 9
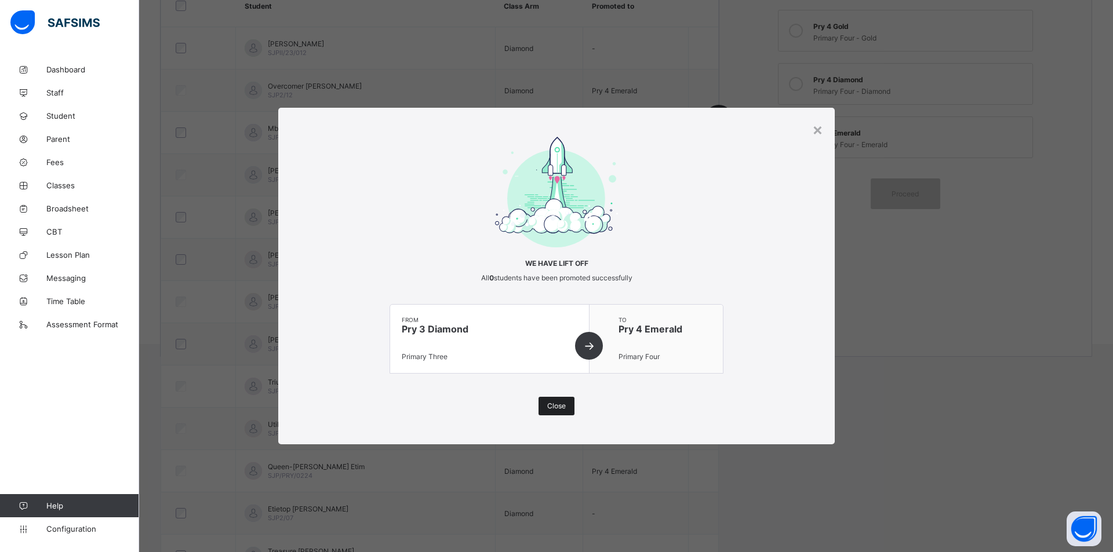
click at [558, 405] on span "Close" at bounding box center [556, 406] width 19 height 9
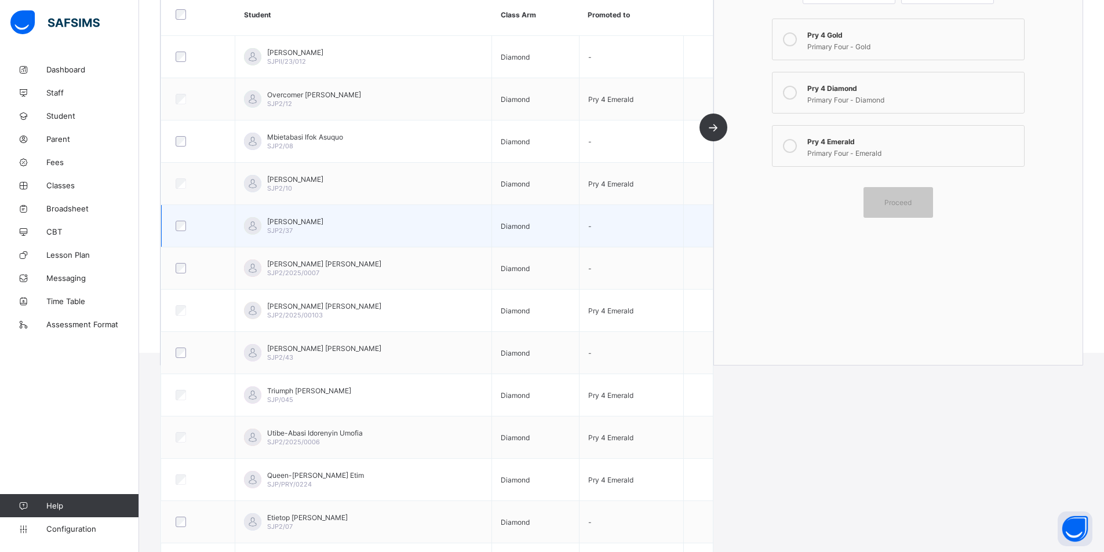
scroll to position [41, 0]
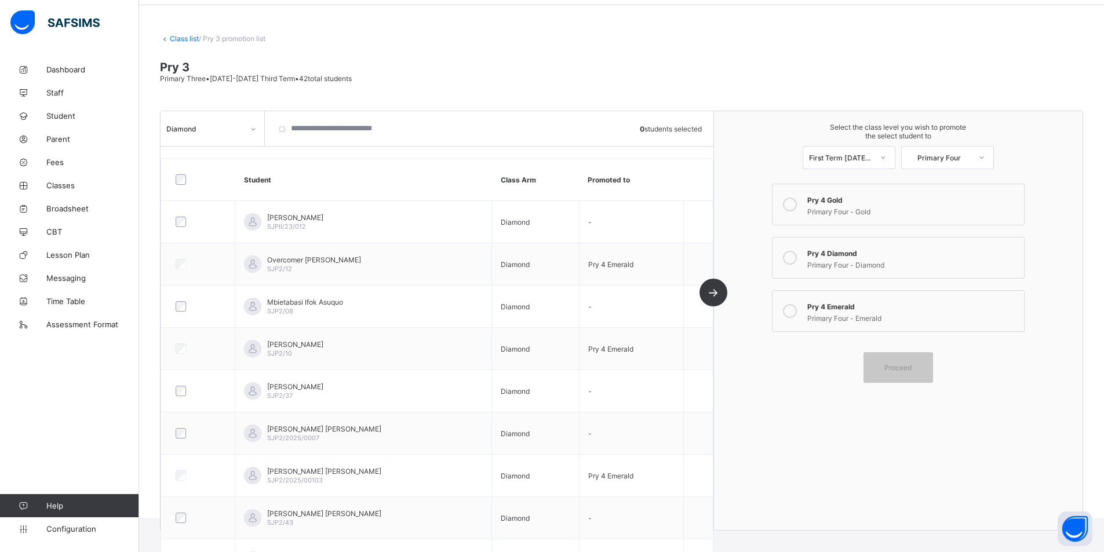
click at [795, 256] on icon at bounding box center [790, 258] width 14 height 14
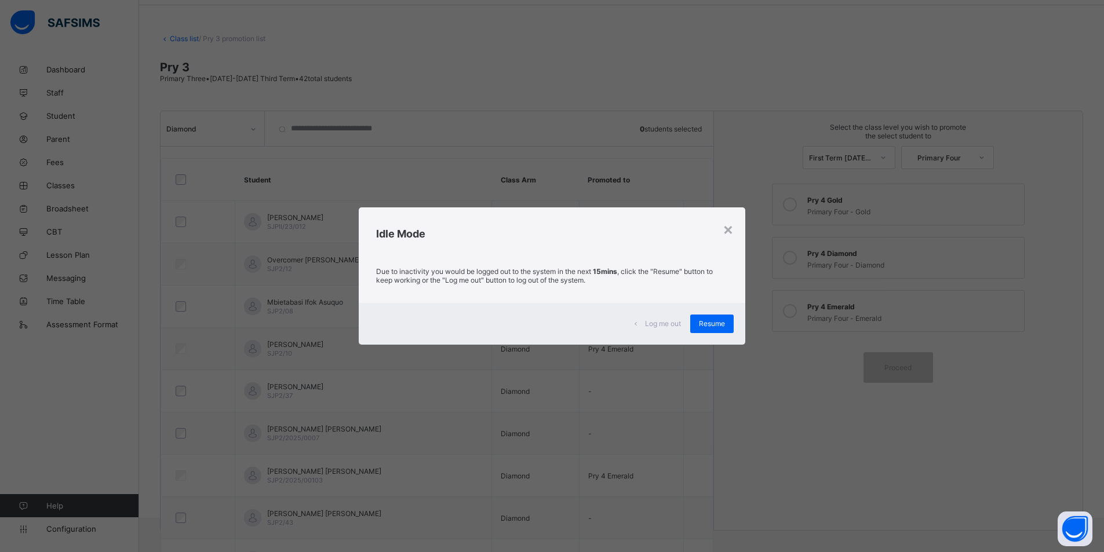
click at [722, 327] on span "Resume" at bounding box center [712, 323] width 26 height 9
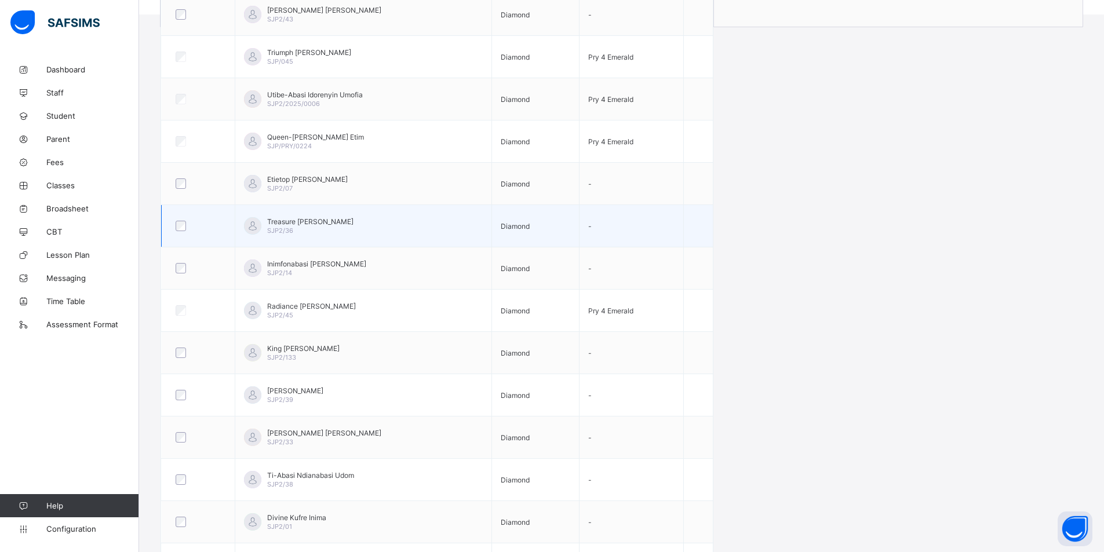
scroll to position [563, 0]
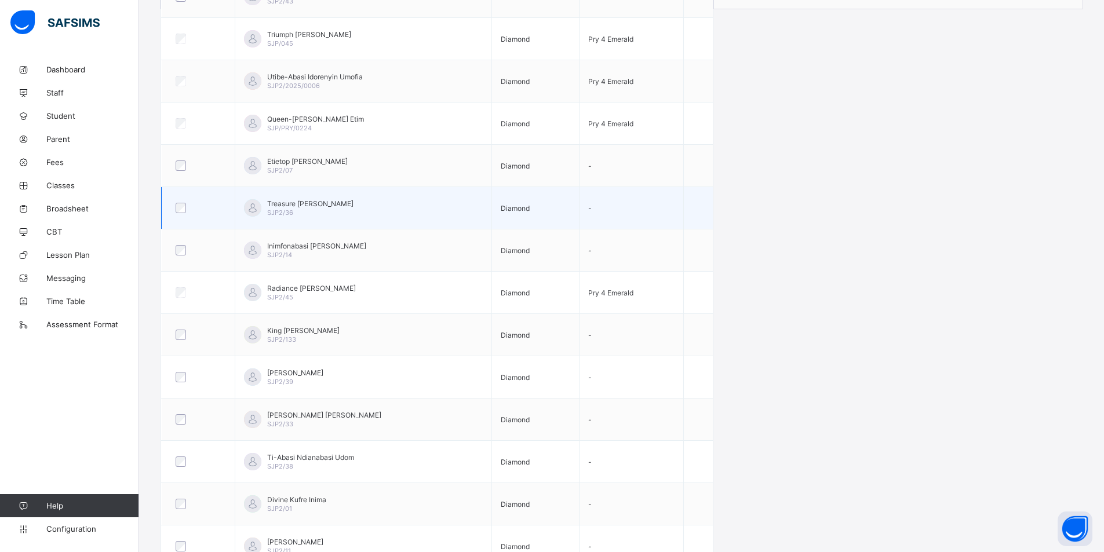
click at [198, 210] on div at bounding box center [198, 208] width 50 height 10
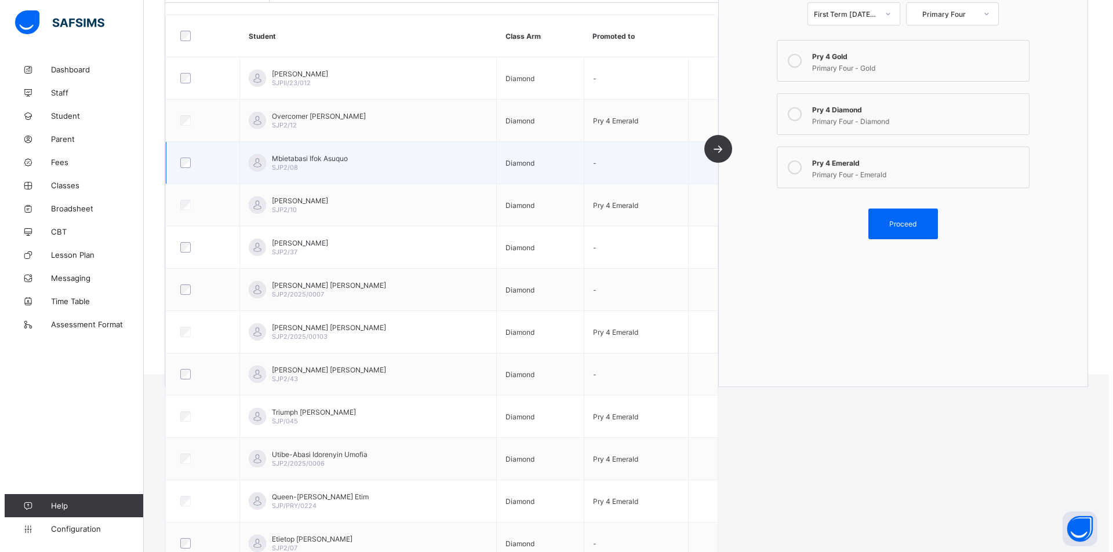
scroll to position [157, 0]
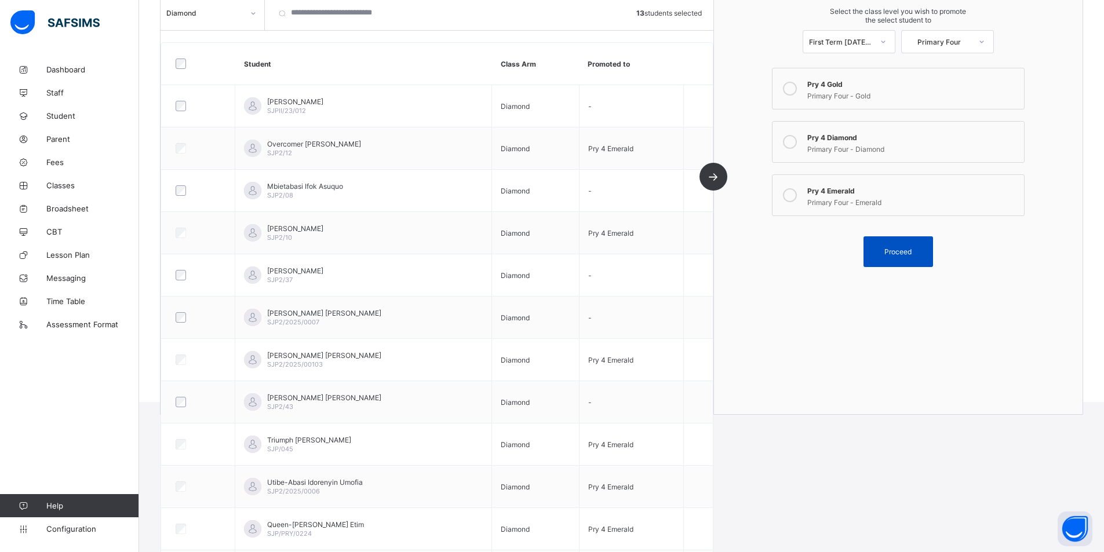
click at [892, 245] on div "Proceed" at bounding box center [899, 251] width 70 height 31
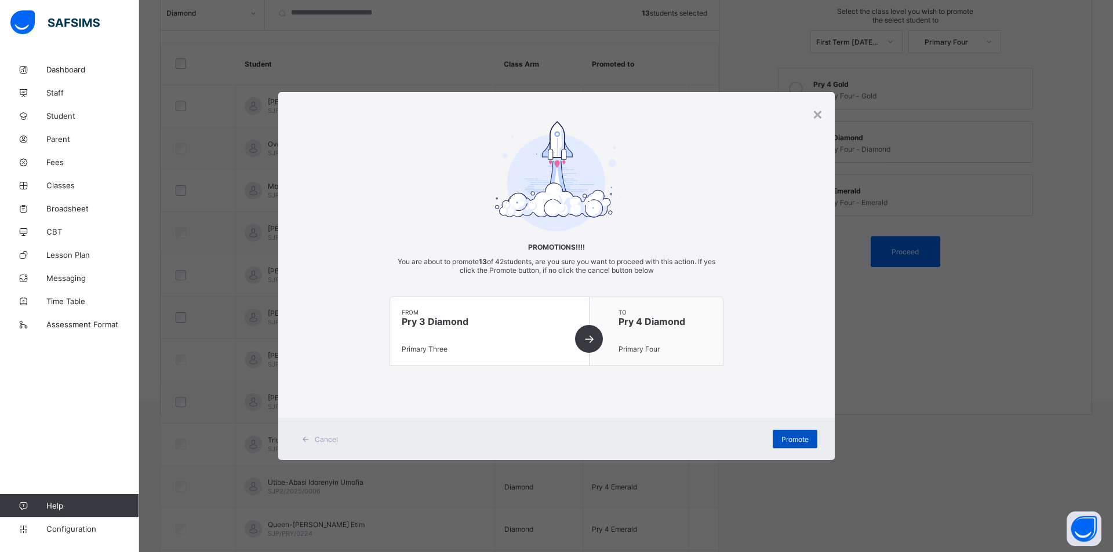
click at [804, 442] on span "Promote" at bounding box center [794, 439] width 27 height 9
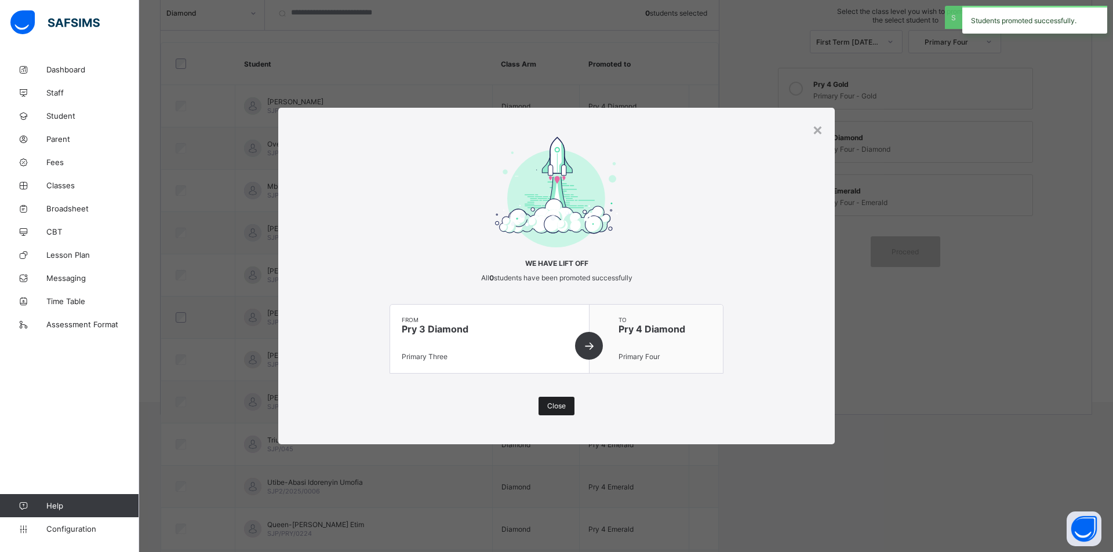
click at [552, 403] on span "Close" at bounding box center [556, 406] width 19 height 9
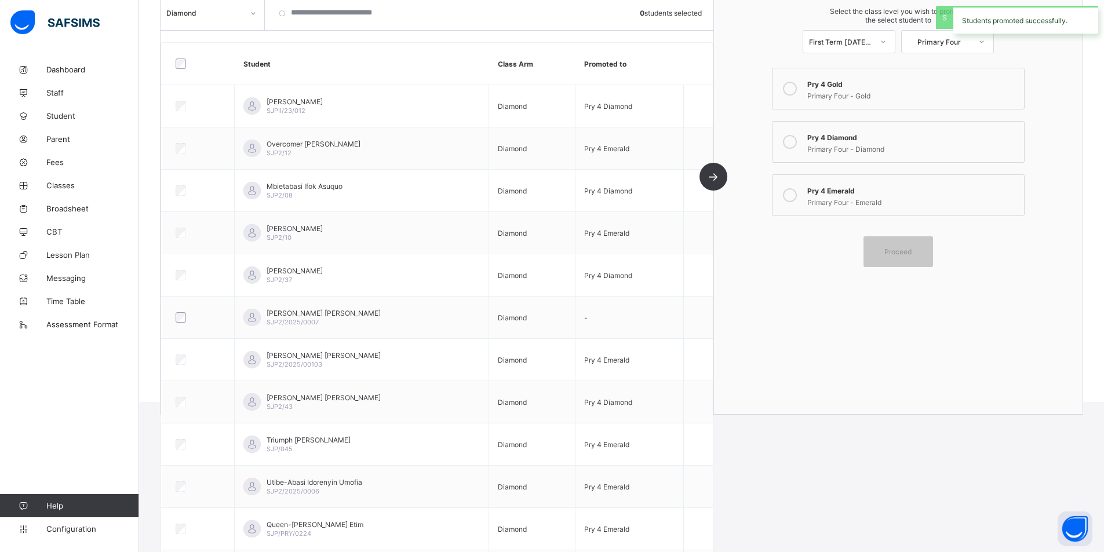
click at [792, 195] on icon at bounding box center [790, 195] width 14 height 14
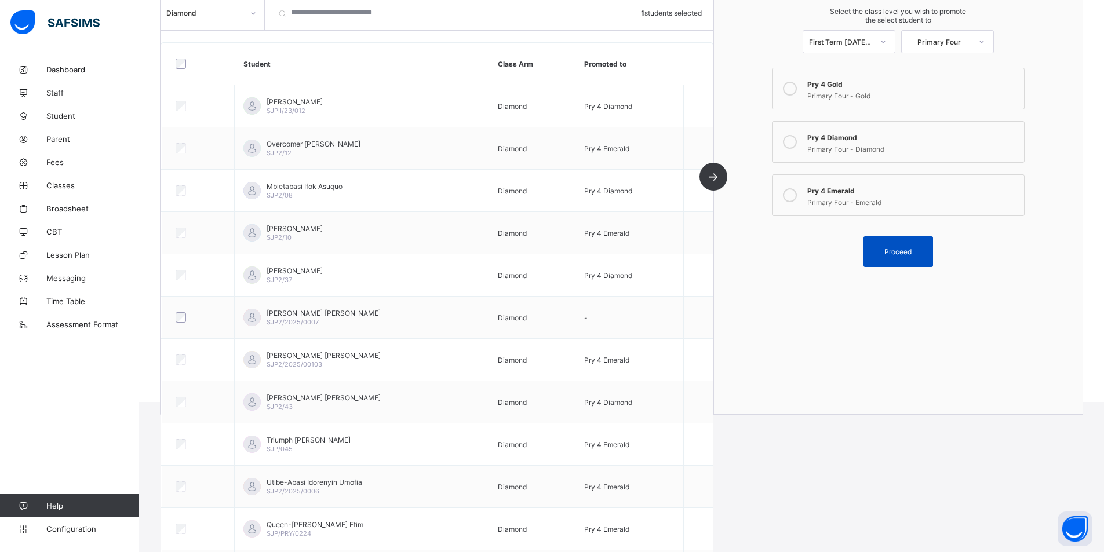
click at [883, 252] on span "Proceed" at bounding box center [898, 251] width 52 height 9
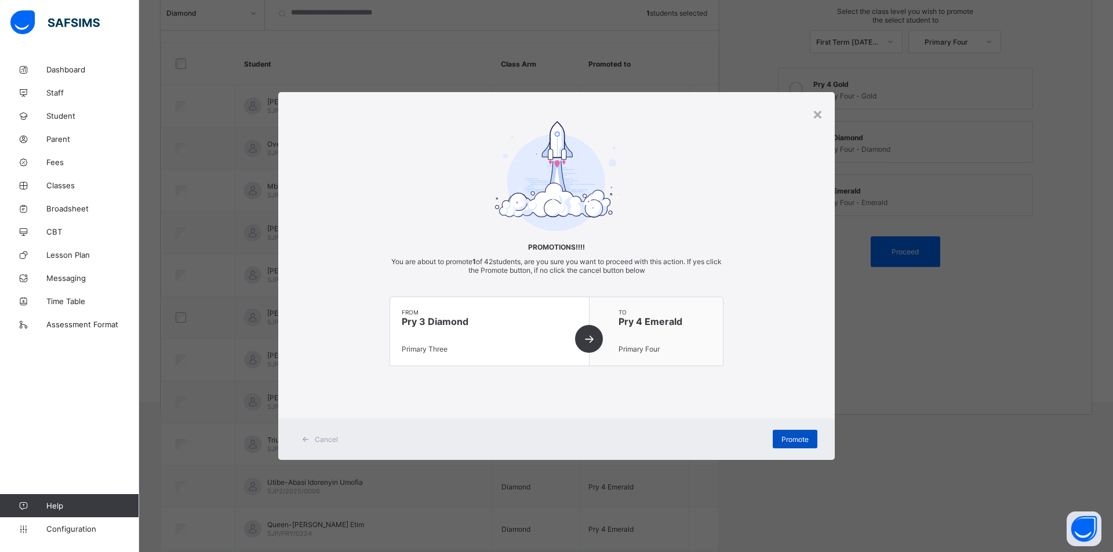
click at [795, 436] on span "Promote" at bounding box center [794, 439] width 27 height 9
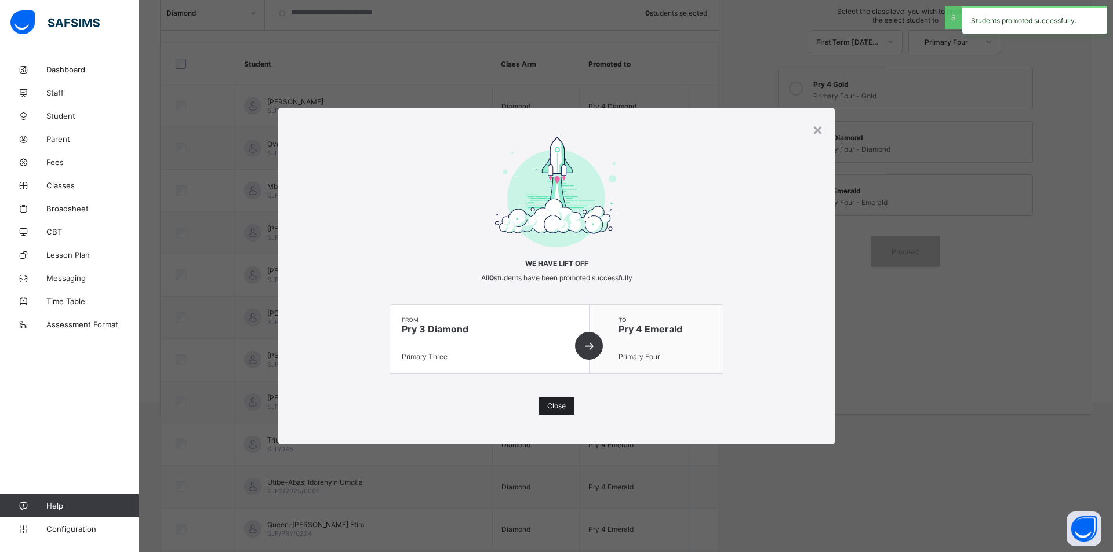
click at [563, 409] on span "Close" at bounding box center [556, 406] width 19 height 9
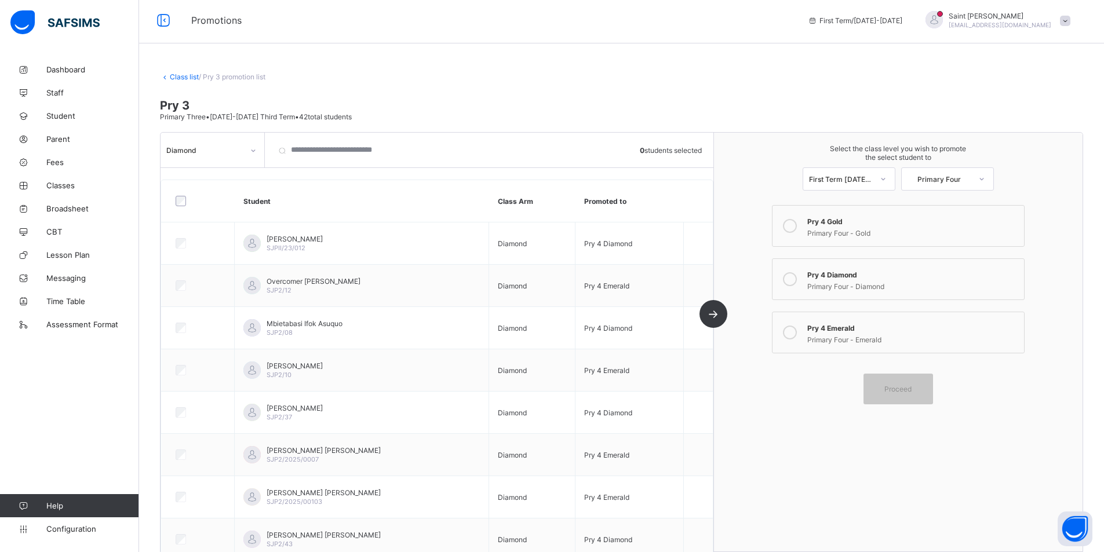
scroll to position [0, 0]
click at [186, 79] on link "Class list" at bounding box center [184, 79] width 29 height 9
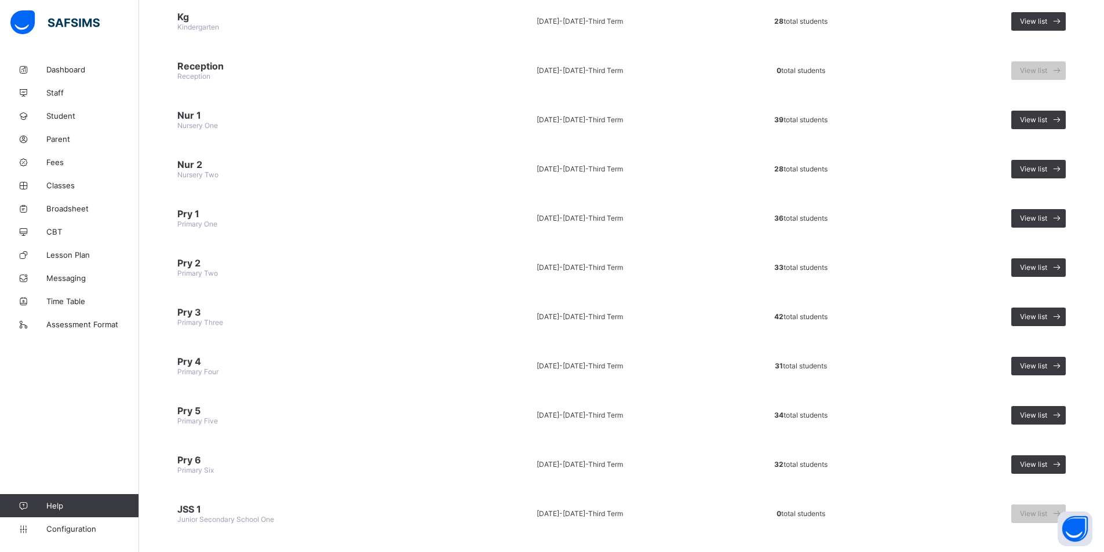
scroll to position [232, 0]
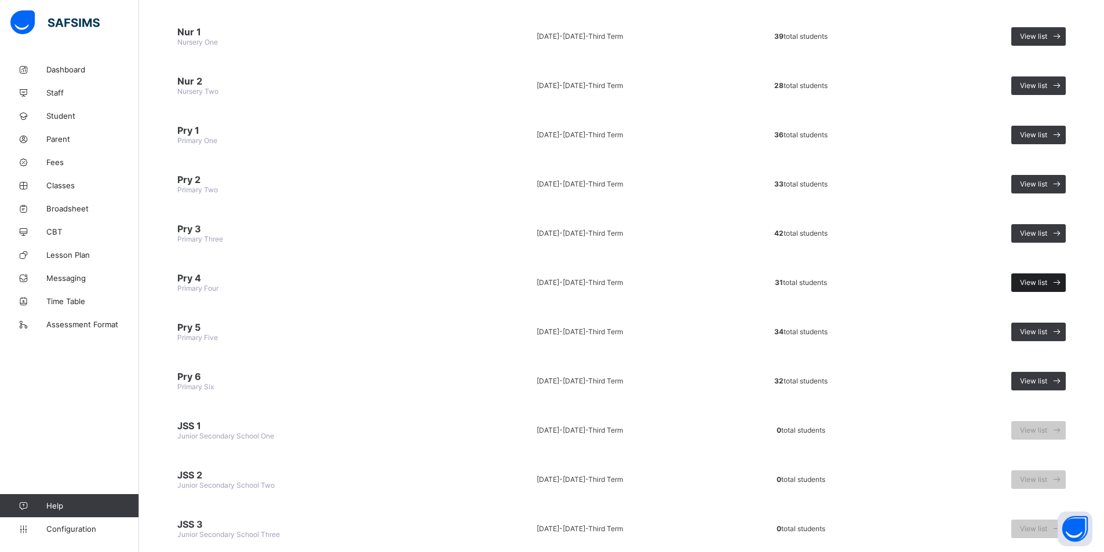
click at [1045, 282] on span "View list" at bounding box center [1033, 282] width 27 height 9
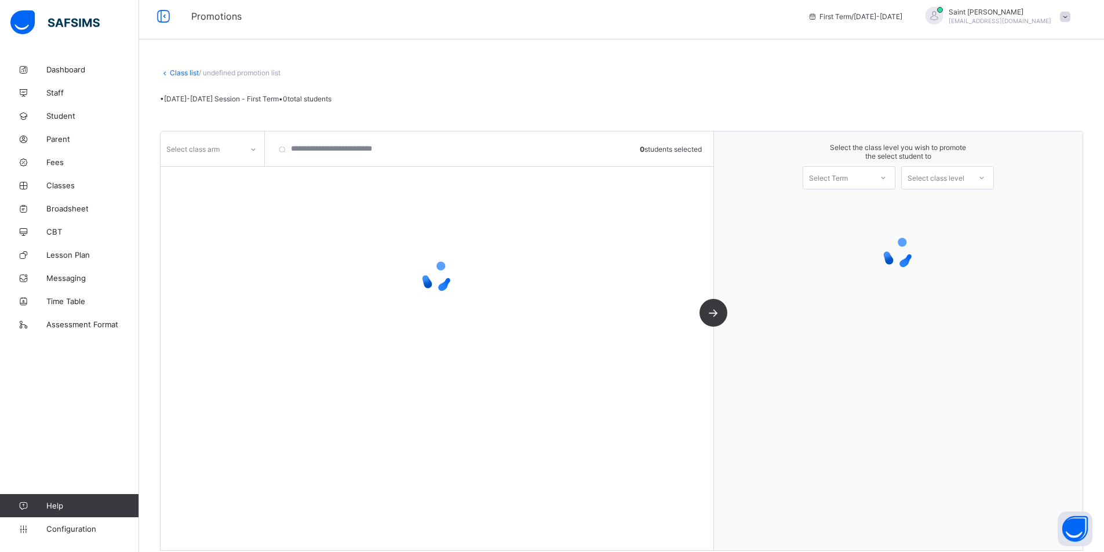
scroll to position [20, 0]
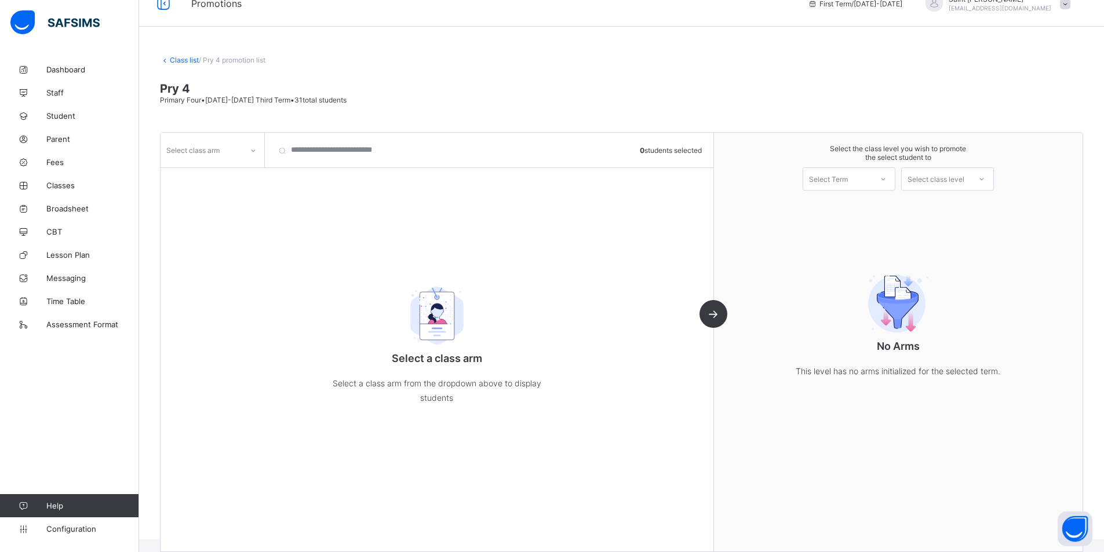
click at [886, 183] on div at bounding box center [883, 179] width 21 height 20
click at [878, 204] on div "First Term [DATE]-[DATE]" at bounding box center [849, 209] width 92 height 27
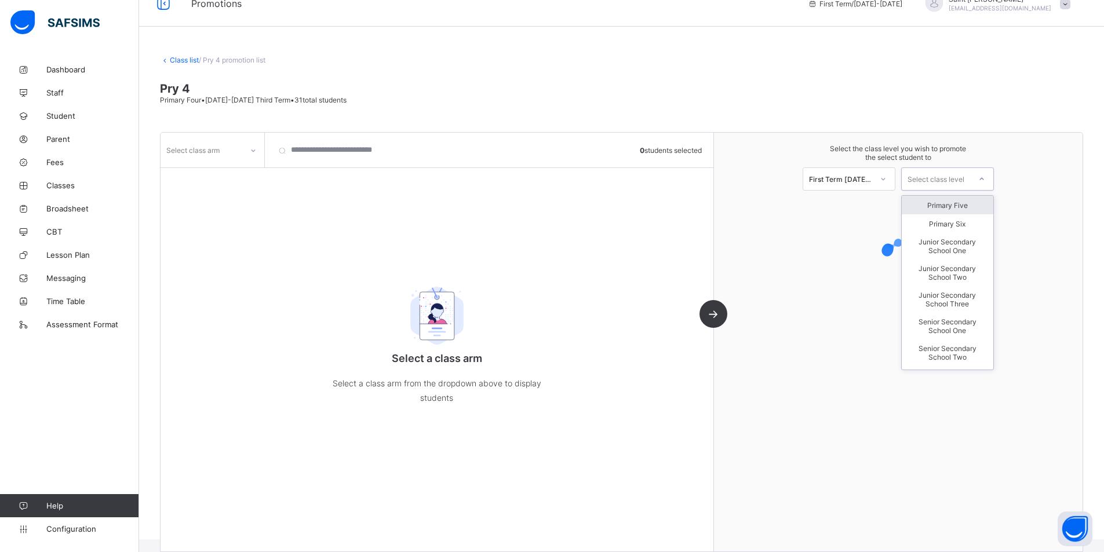
click at [985, 180] on icon at bounding box center [981, 179] width 7 height 12
click at [967, 206] on div "Primary Five" at bounding box center [948, 205] width 92 height 19
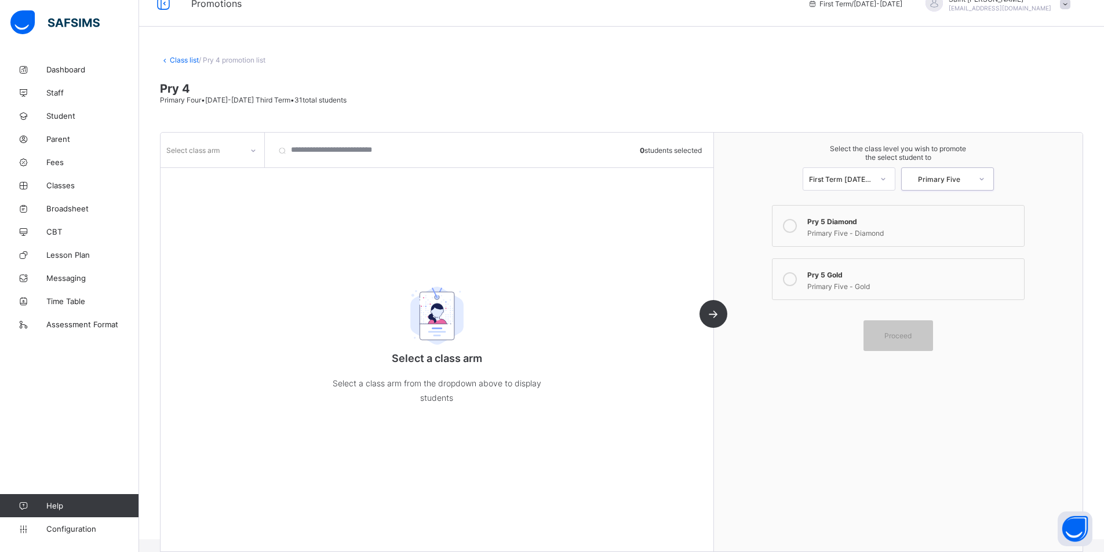
click at [810, 275] on label "Pry 5 Gold Primary Five - Gold" at bounding box center [898, 279] width 252 height 42
click at [253, 149] on icon at bounding box center [253, 151] width 7 height 12
click at [236, 177] on div "Gold" at bounding box center [212, 175] width 103 height 18
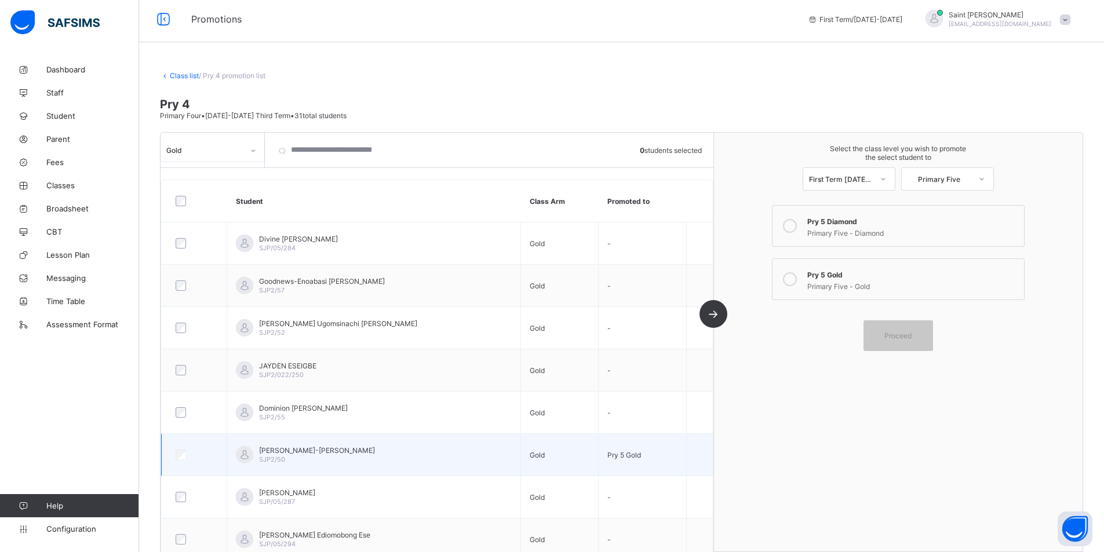
scroll to position [0, 0]
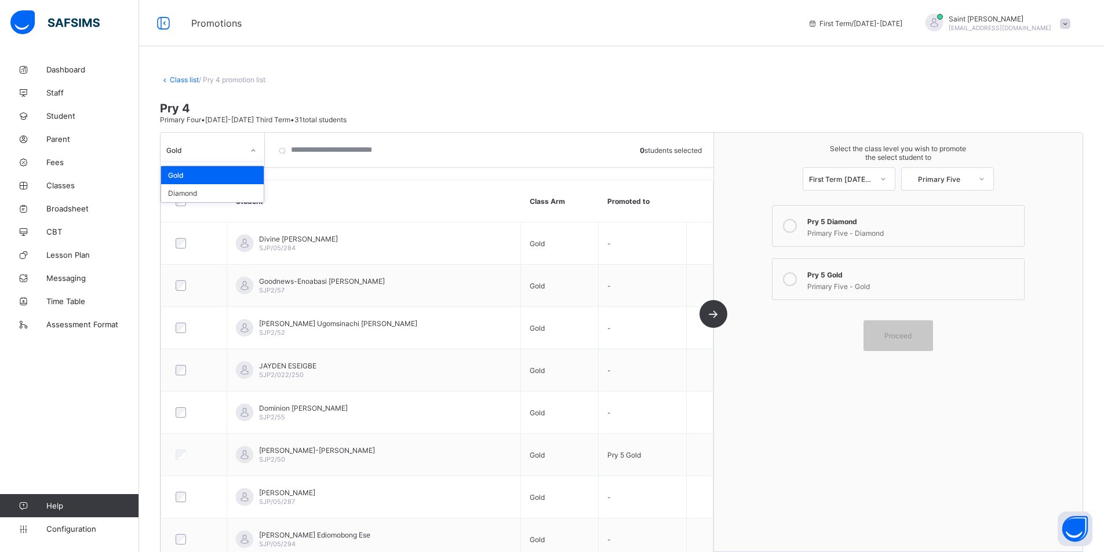
click at [261, 148] on div at bounding box center [253, 150] width 20 height 19
click at [234, 198] on div "Diamond" at bounding box center [212, 193] width 103 height 18
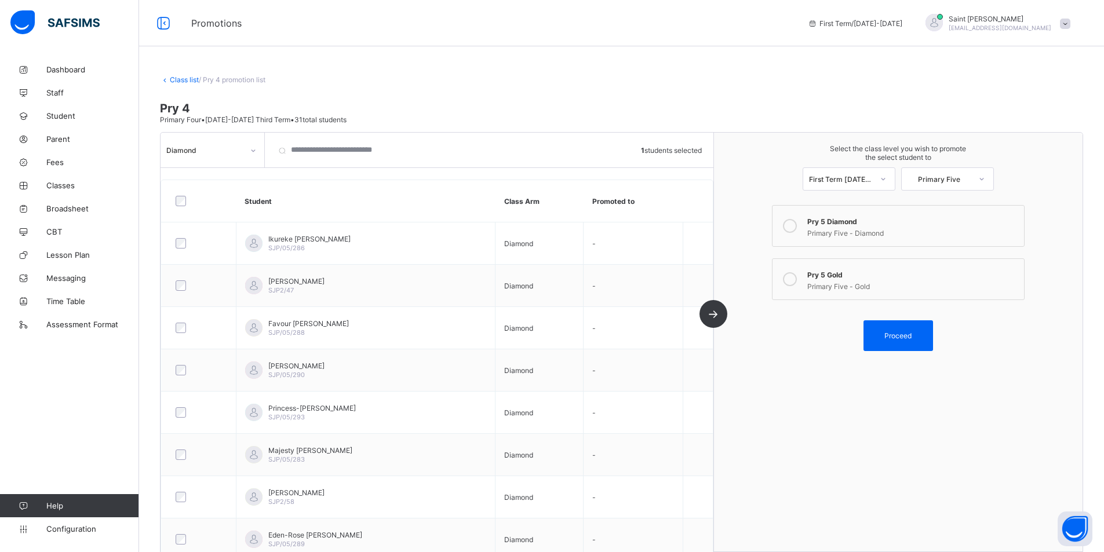
click at [906, 332] on div "Proceed" at bounding box center [899, 336] width 70 height 31
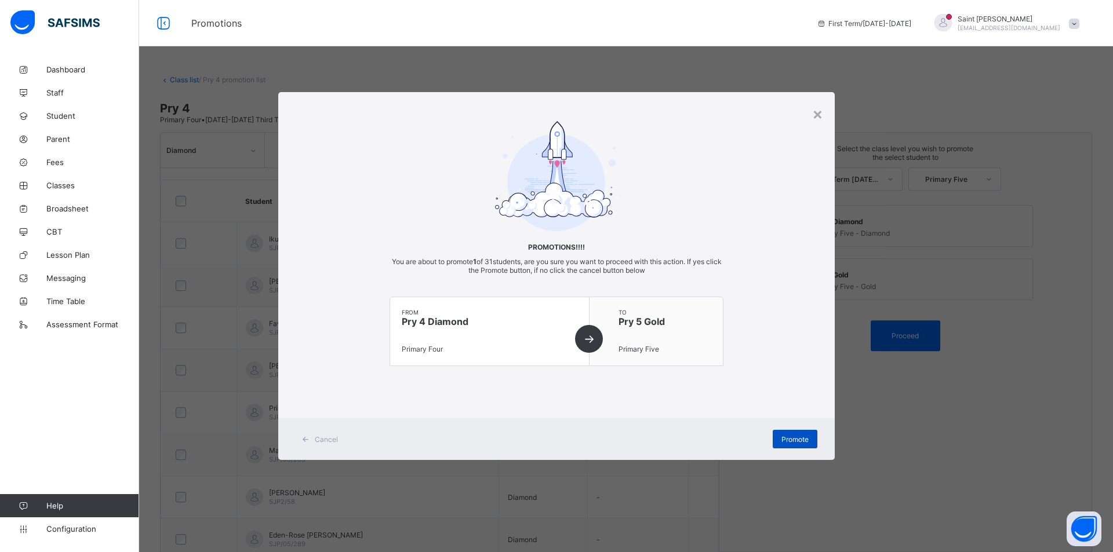
click at [792, 441] on span "Promote" at bounding box center [794, 439] width 27 height 9
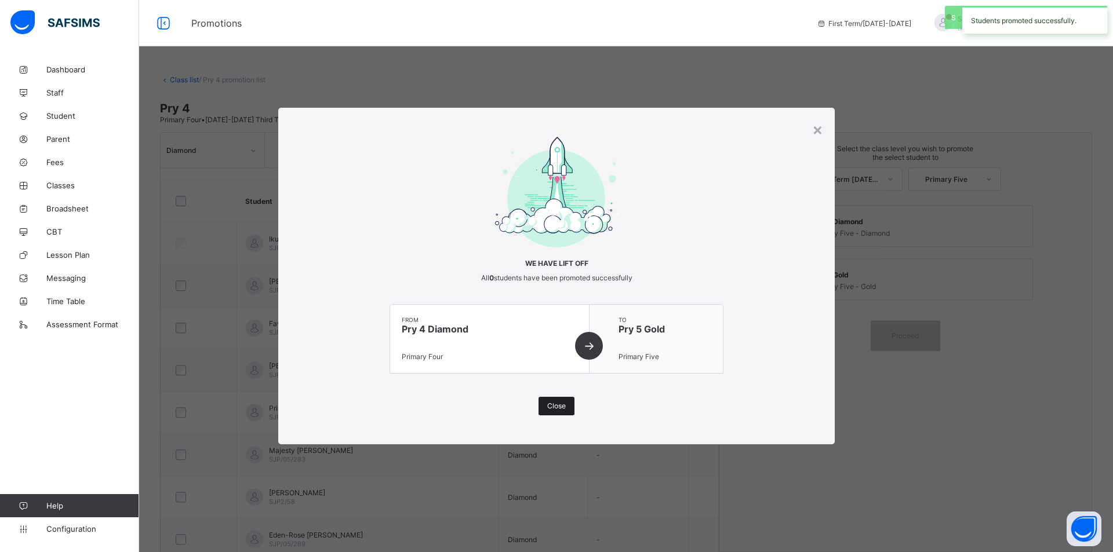
click at [566, 409] on div "Close" at bounding box center [556, 406] width 36 height 19
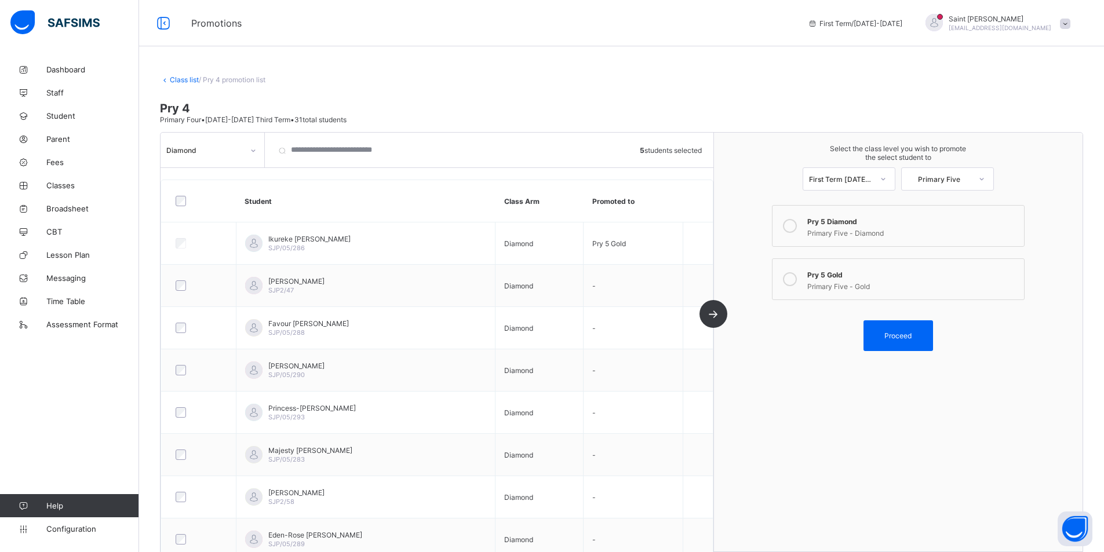
scroll to position [325, 0]
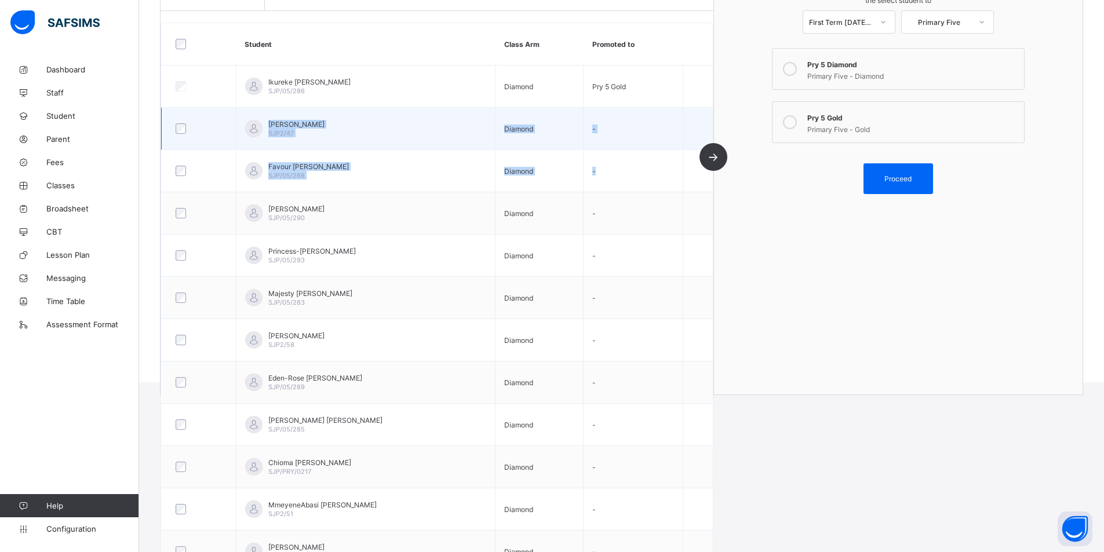
drag, startPoint x: 232, startPoint y: 132, endPoint x: 241, endPoint y: 141, distance: 12.3
click at [241, 141] on tbody "Ikureke [PERSON_NAME] SJP/05/286 Diamond Pry 5 Gold [PERSON_NAME] SJP2/47 Diamo…" at bounding box center [437, 382] width 551 height 635
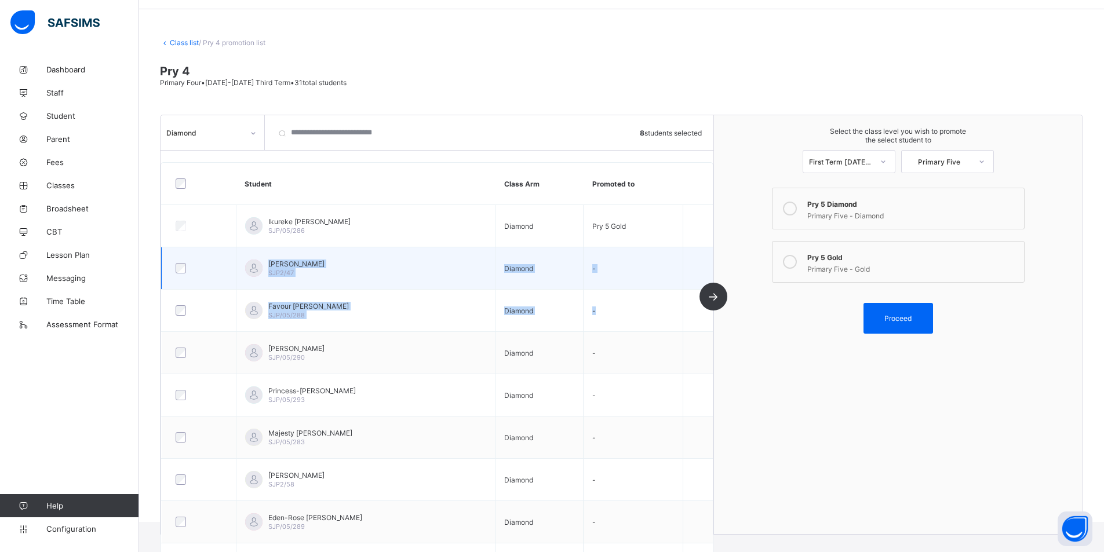
scroll to position [35, 0]
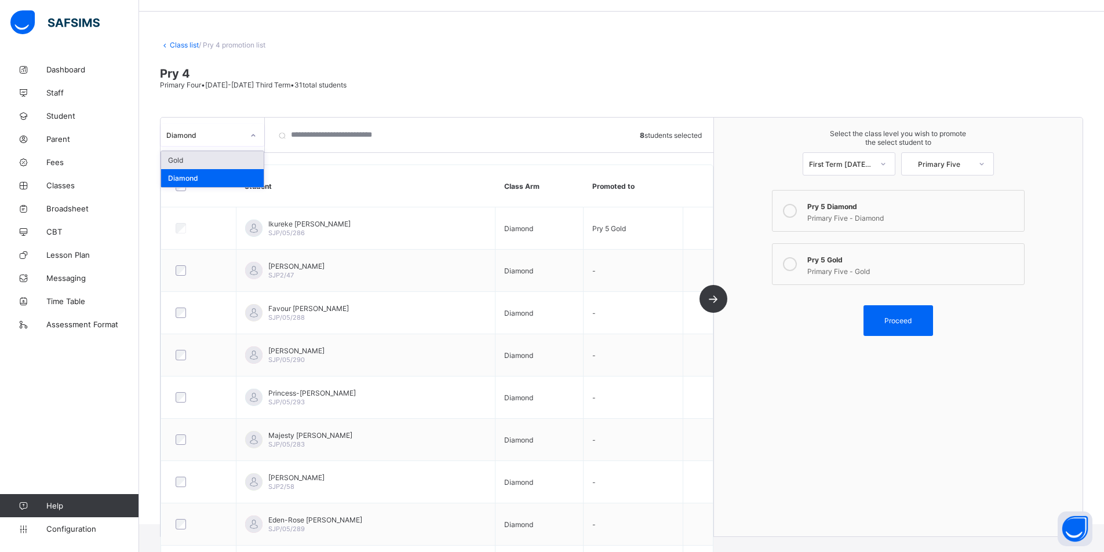
click at [250, 140] on div at bounding box center [253, 135] width 20 height 19
click at [256, 137] on icon at bounding box center [253, 136] width 7 height 12
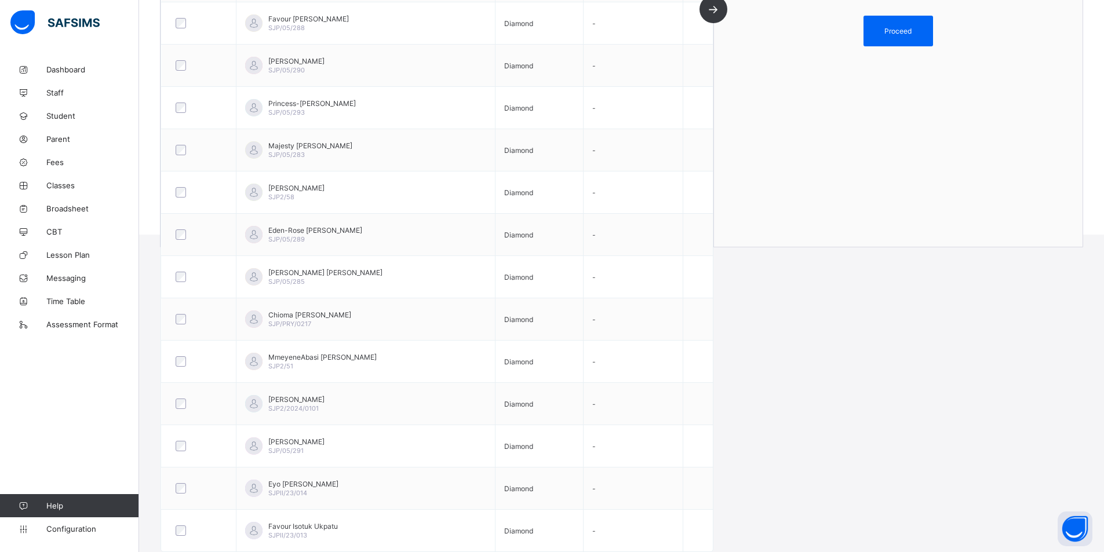
scroll to position [0, 0]
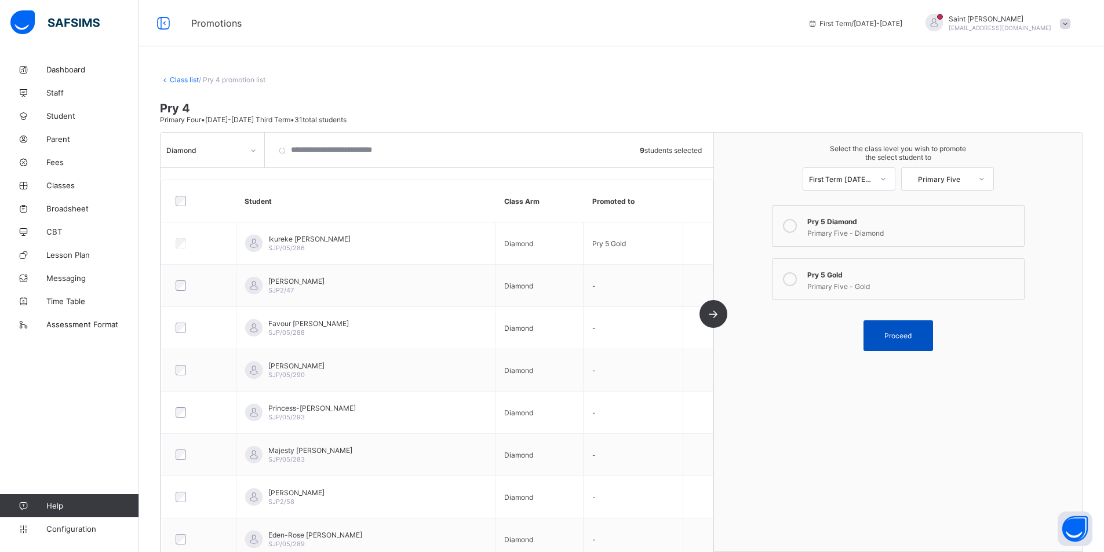
click at [911, 338] on span "Proceed" at bounding box center [897, 336] width 27 height 9
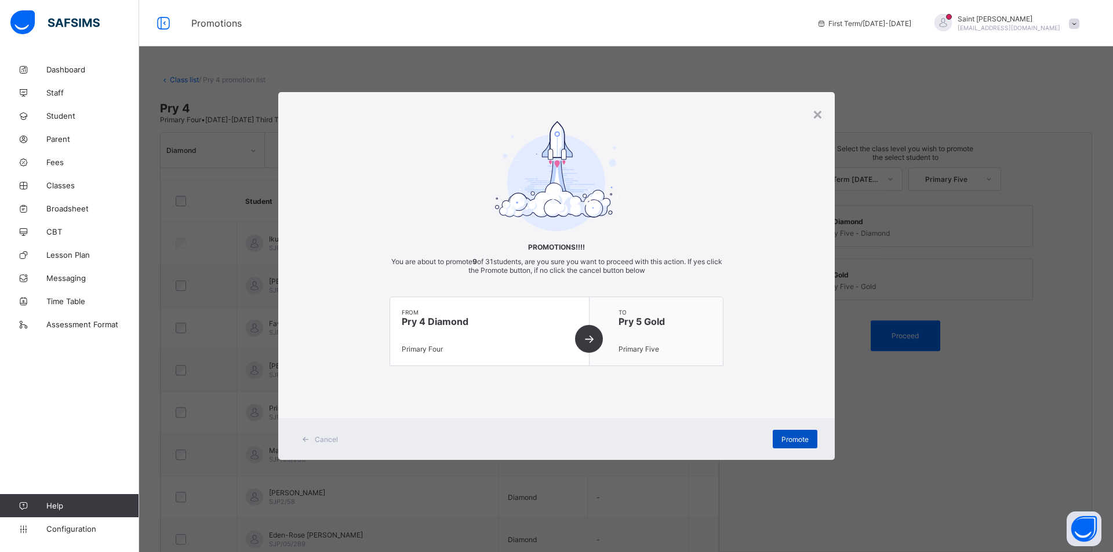
click at [804, 438] on span "Promote" at bounding box center [794, 439] width 27 height 9
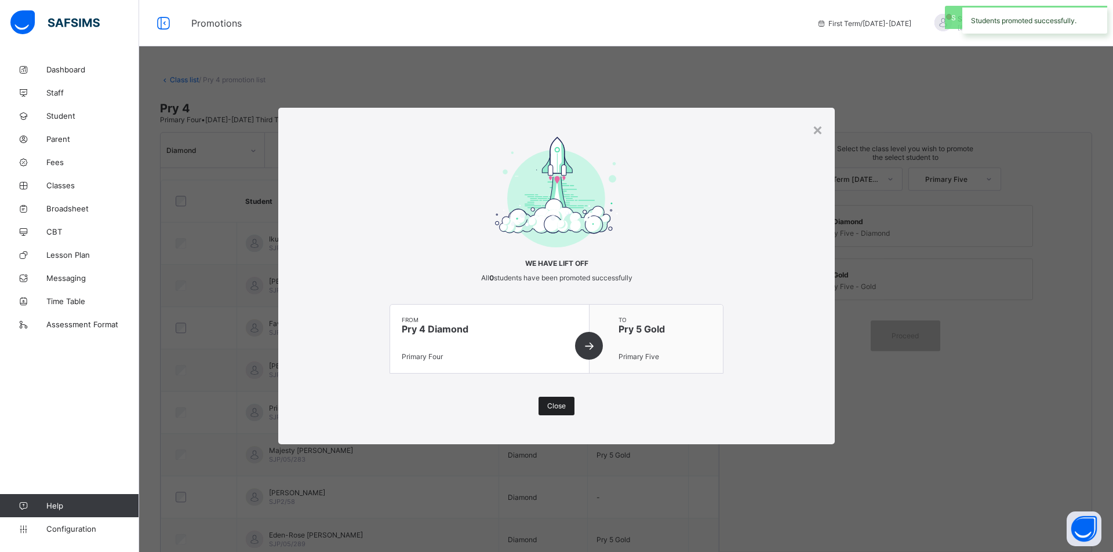
click at [562, 405] on span "Close" at bounding box center [556, 406] width 19 height 9
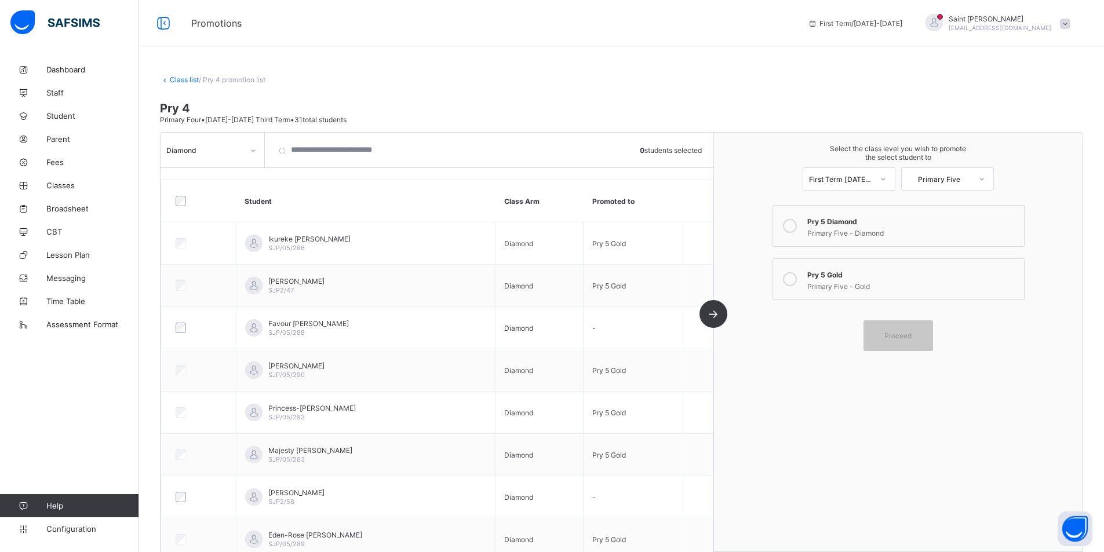
click at [255, 148] on icon at bounding box center [253, 151] width 7 height 12
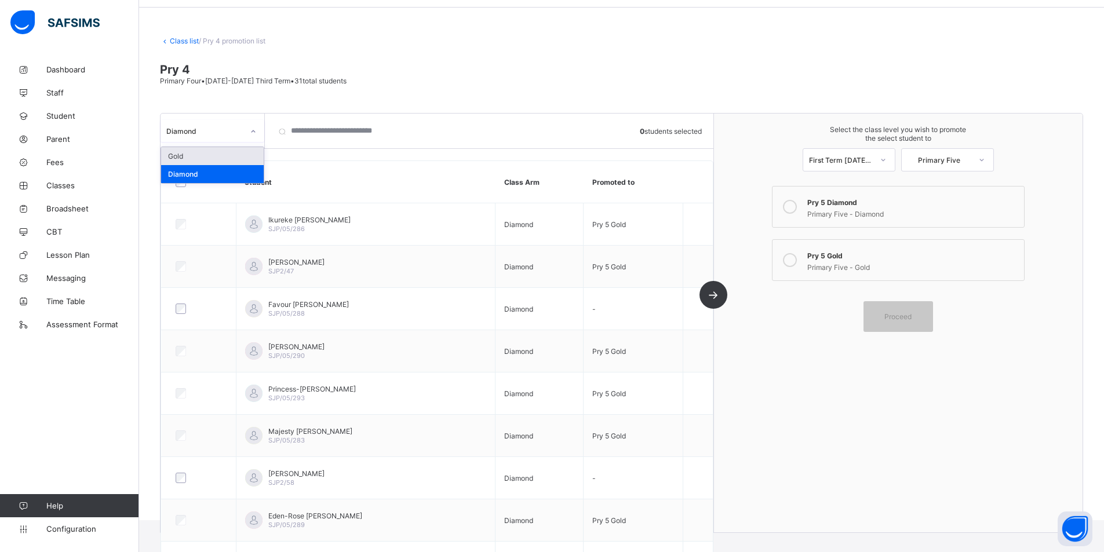
scroll to position [35, 0]
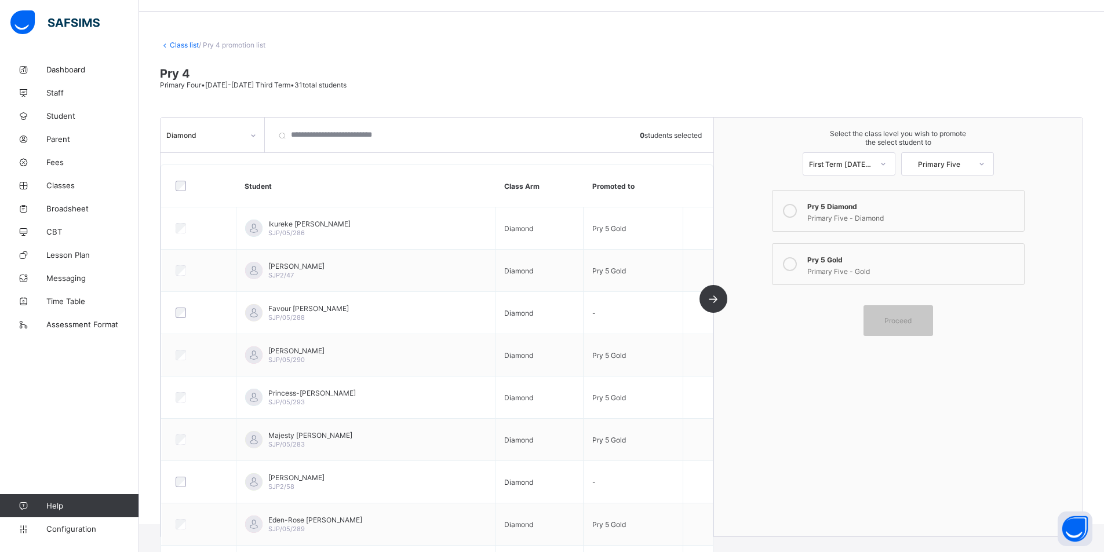
click at [797, 211] on icon at bounding box center [790, 211] width 14 height 14
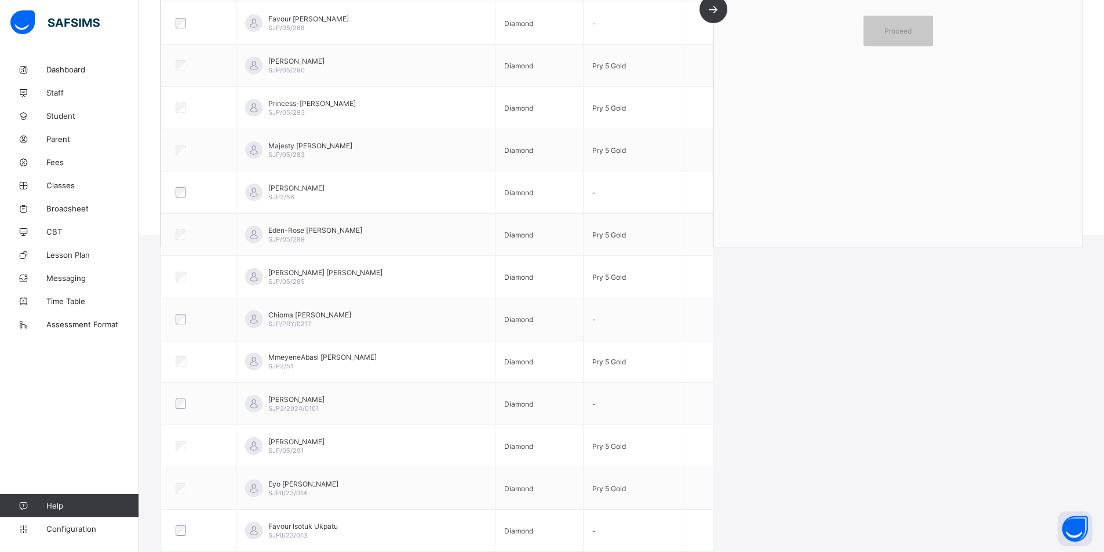
scroll to position [0, 0]
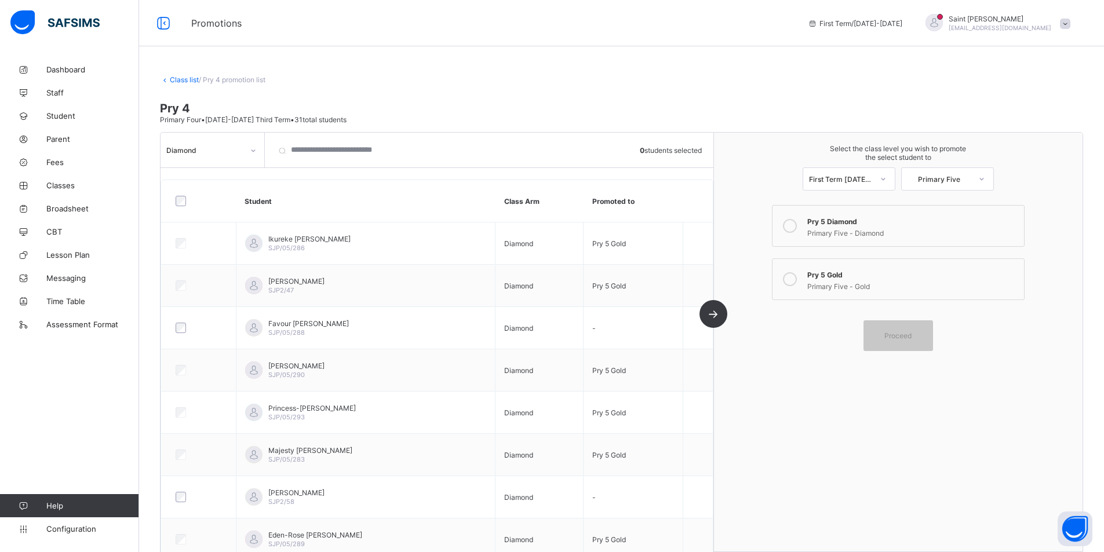
click at [802, 283] on div at bounding box center [789, 279] width 23 height 23
click at [796, 225] on icon at bounding box center [790, 226] width 14 height 14
click at [912, 335] on span "Proceed" at bounding box center [897, 336] width 27 height 9
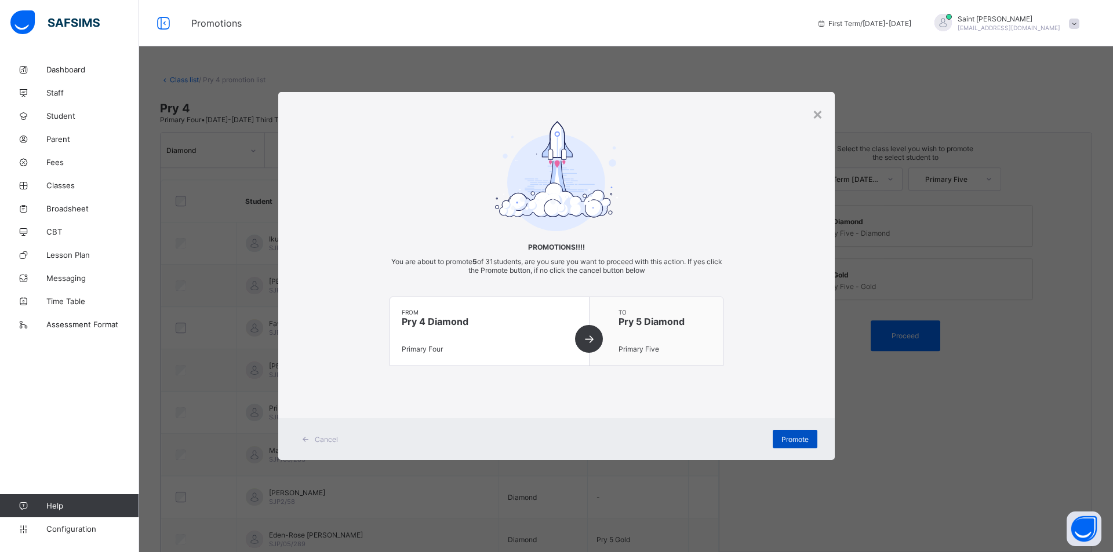
click at [803, 440] on span "Promote" at bounding box center [794, 439] width 27 height 9
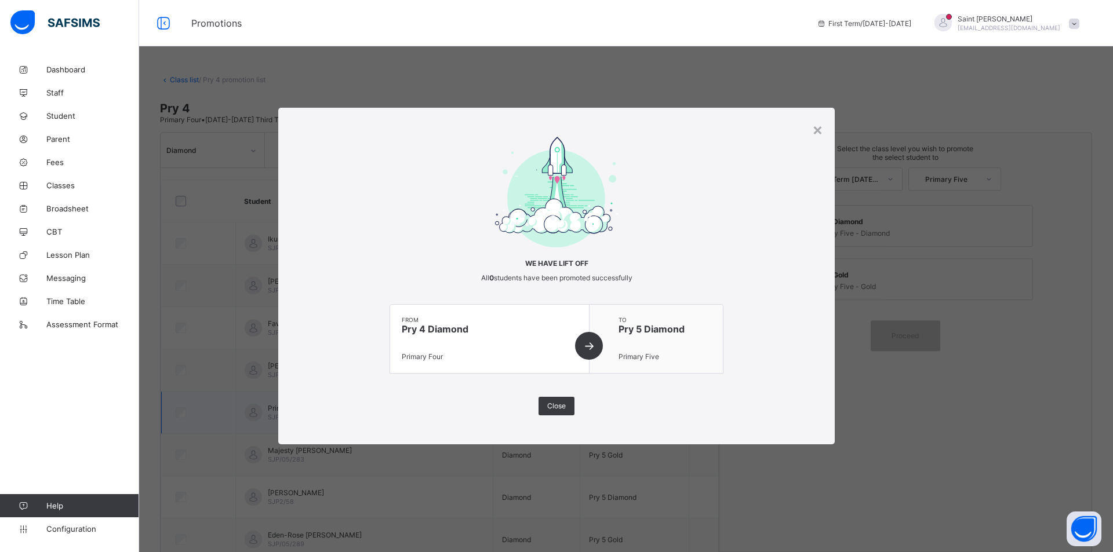
click at [557, 407] on span "Close" at bounding box center [556, 406] width 19 height 9
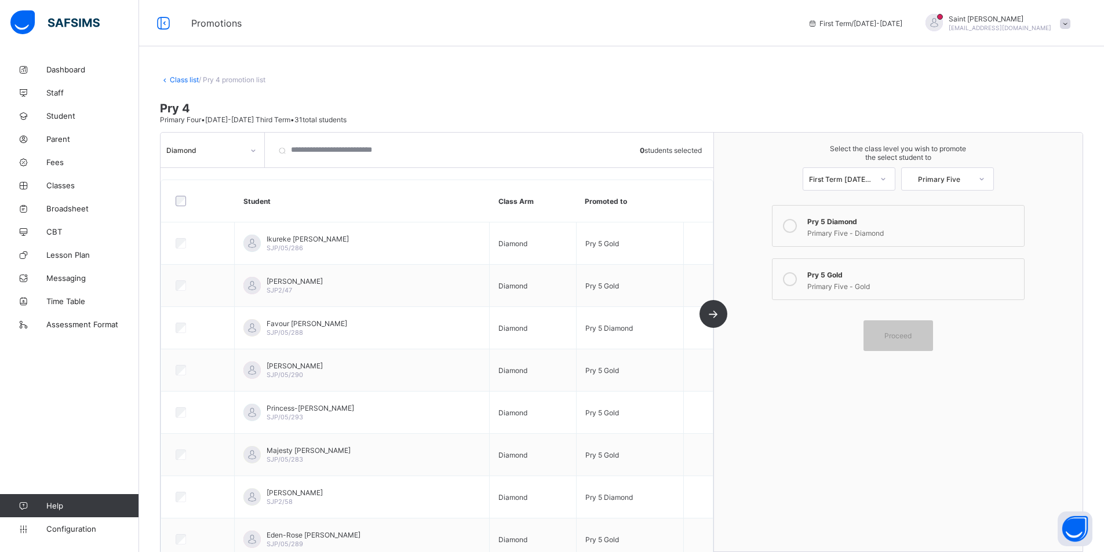
click at [257, 150] on div at bounding box center [253, 150] width 20 height 19
click at [232, 172] on div "Gold" at bounding box center [212, 175] width 103 height 18
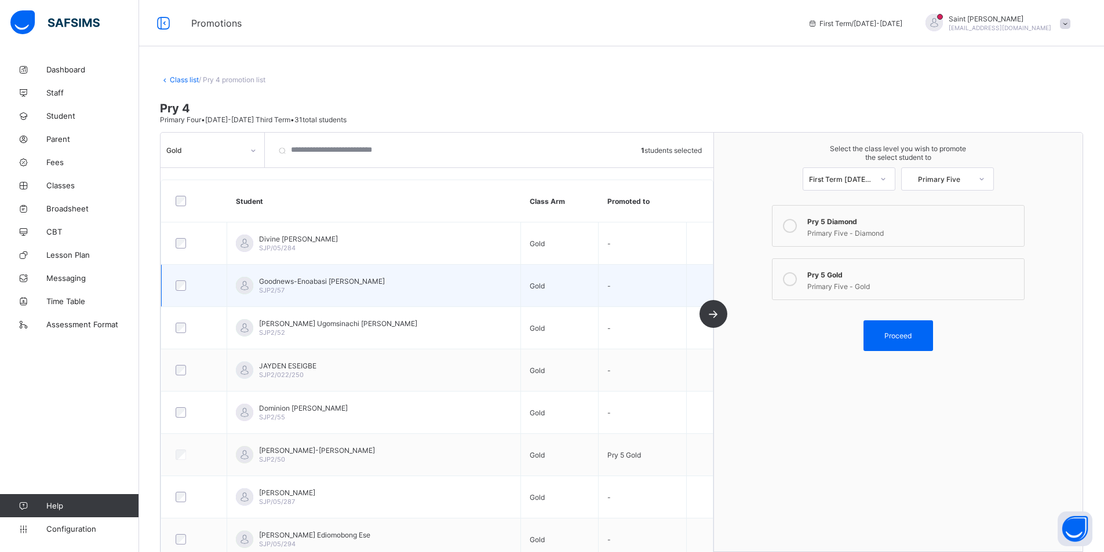
click at [185, 287] on div at bounding box center [194, 286] width 42 height 10
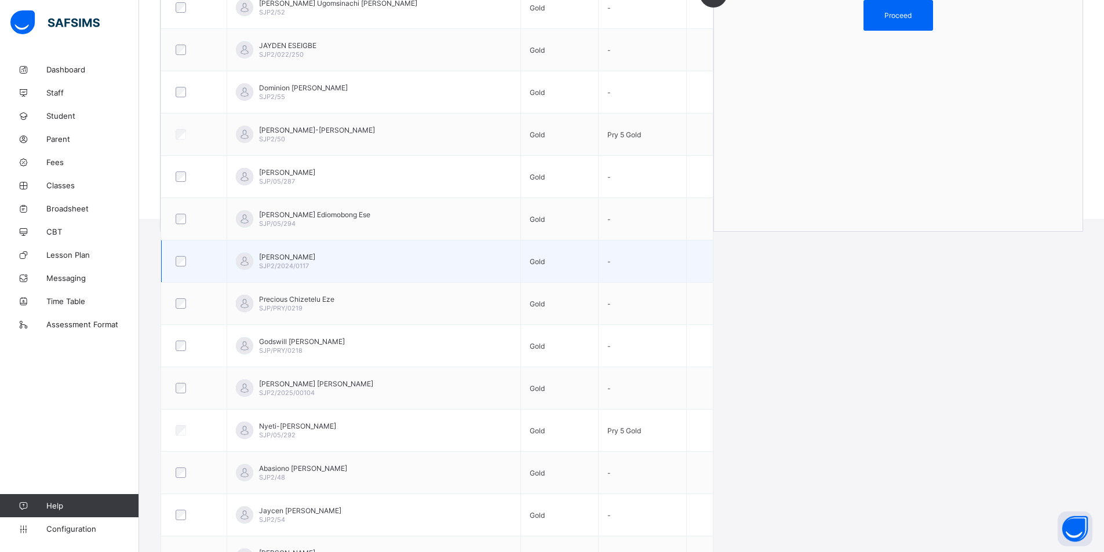
scroll to position [348, 0]
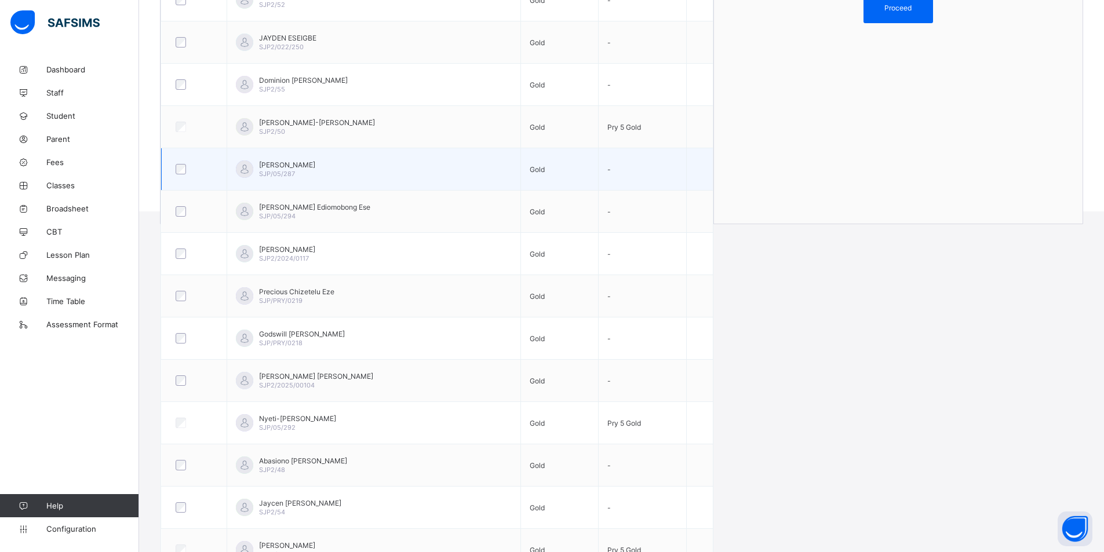
click at [181, 174] on div at bounding box center [194, 169] width 48 height 24
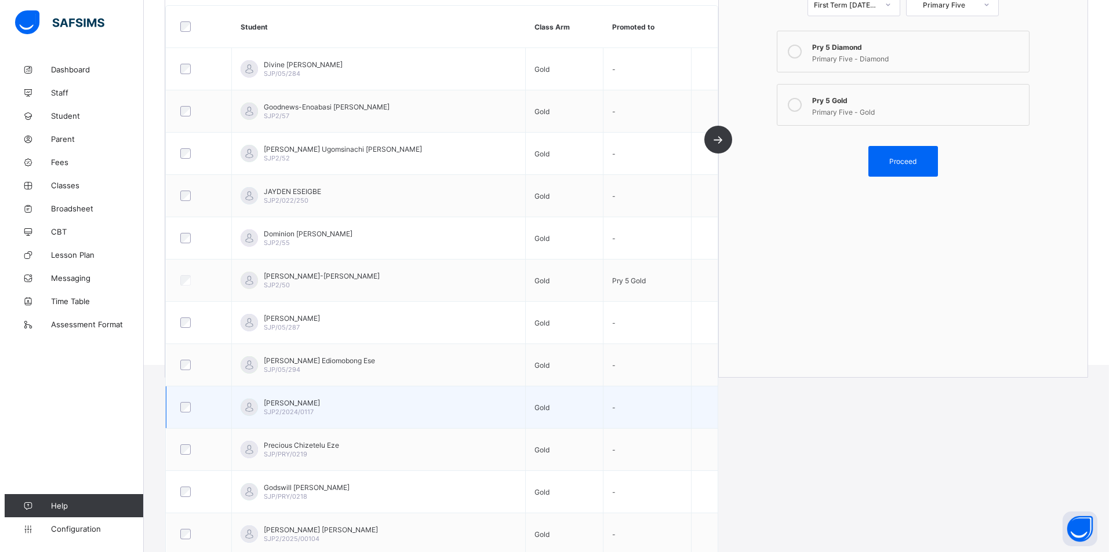
scroll to position [193, 0]
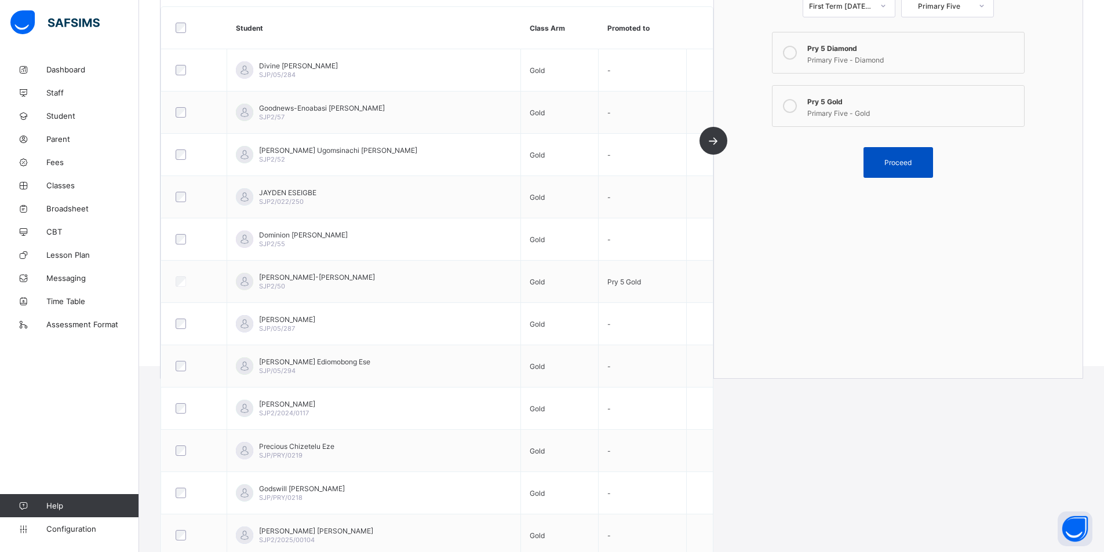
click at [910, 162] on span "Proceed" at bounding box center [897, 162] width 27 height 9
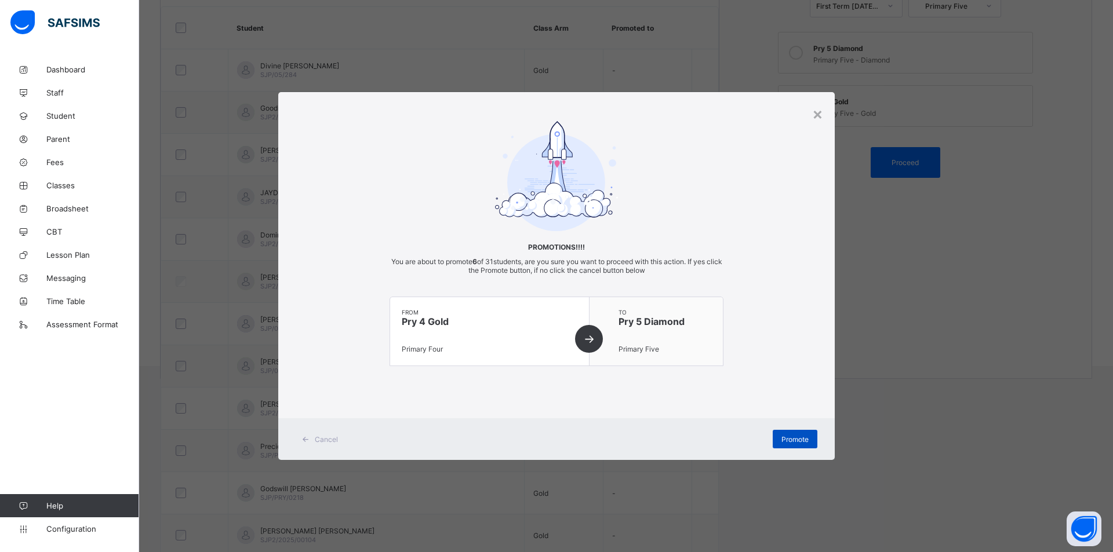
click at [791, 439] on span "Promote" at bounding box center [794, 439] width 27 height 9
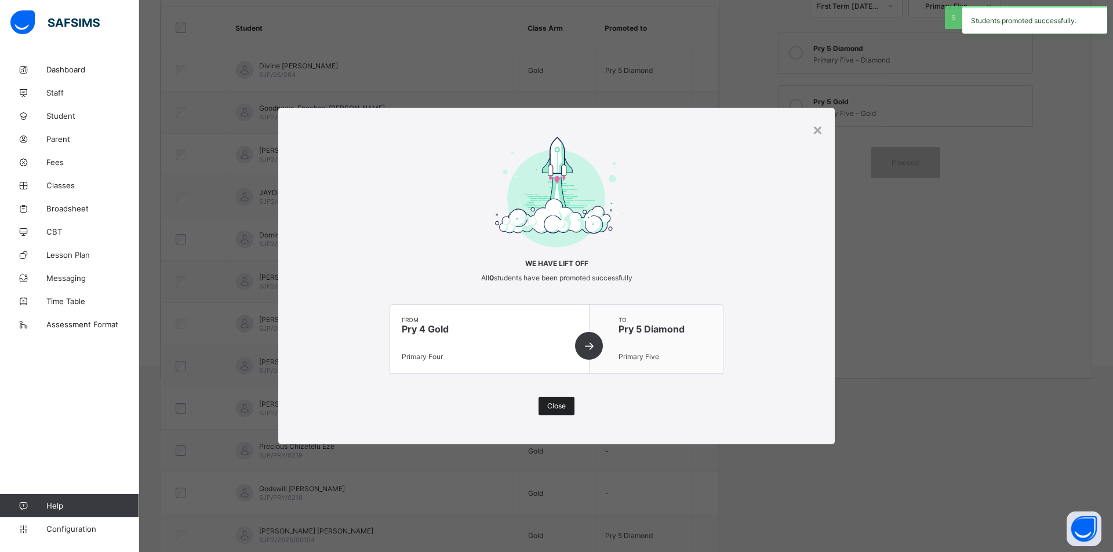
click at [558, 403] on span "Close" at bounding box center [556, 406] width 19 height 9
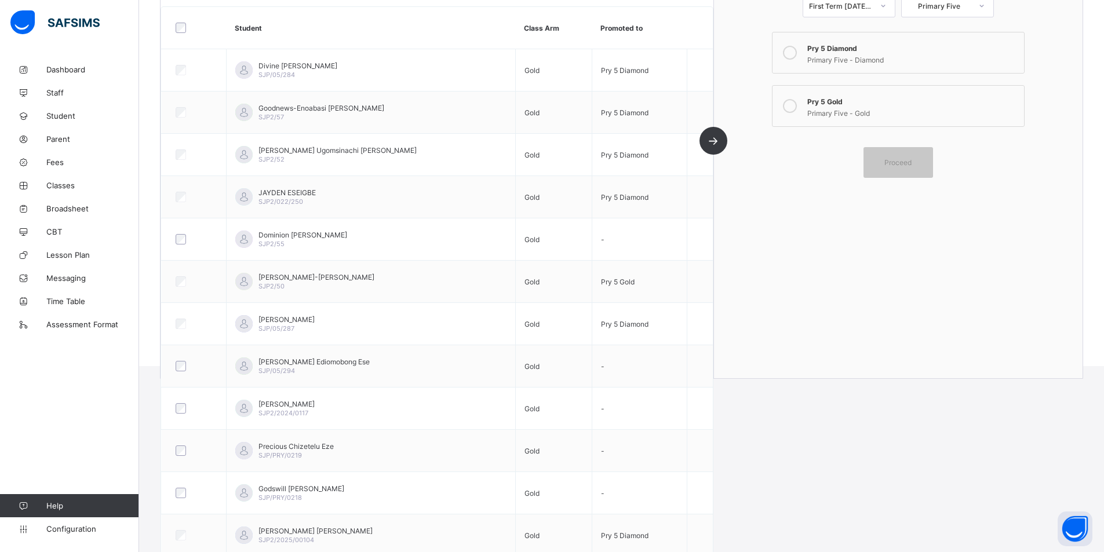
click at [795, 105] on icon at bounding box center [790, 106] width 14 height 14
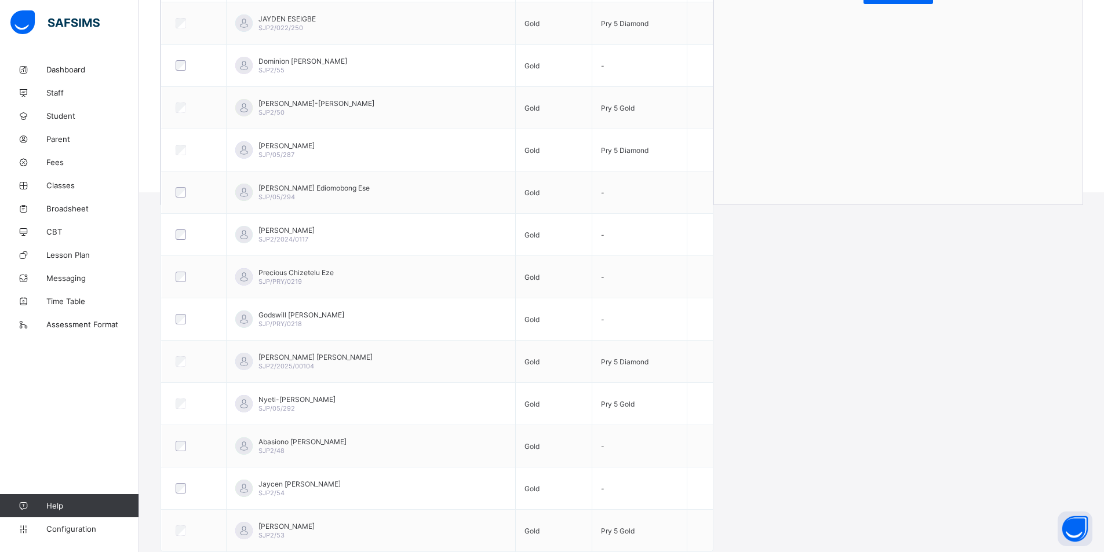
scroll to position [0, 0]
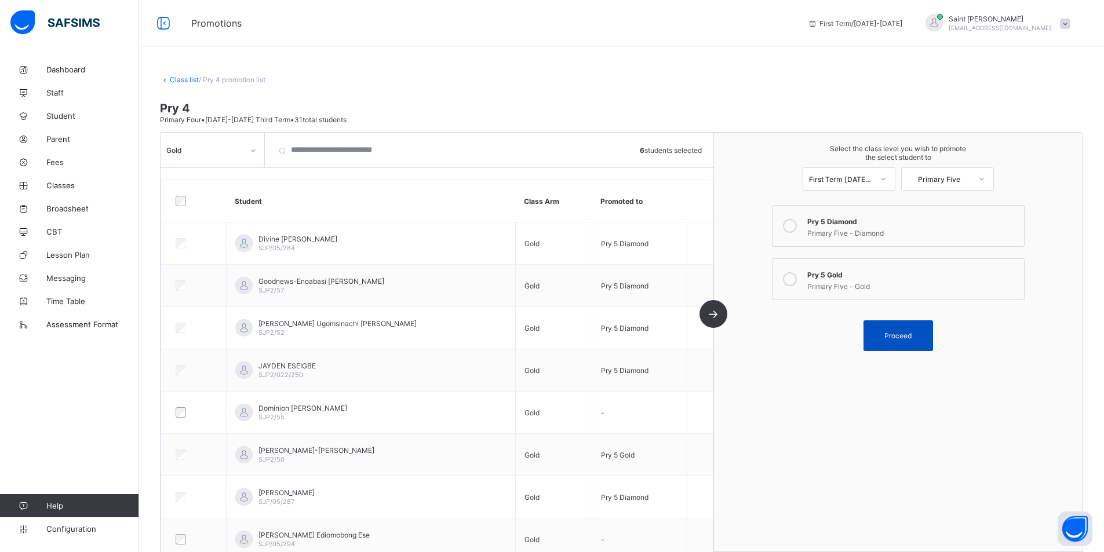
click at [906, 338] on span "Proceed" at bounding box center [897, 336] width 27 height 9
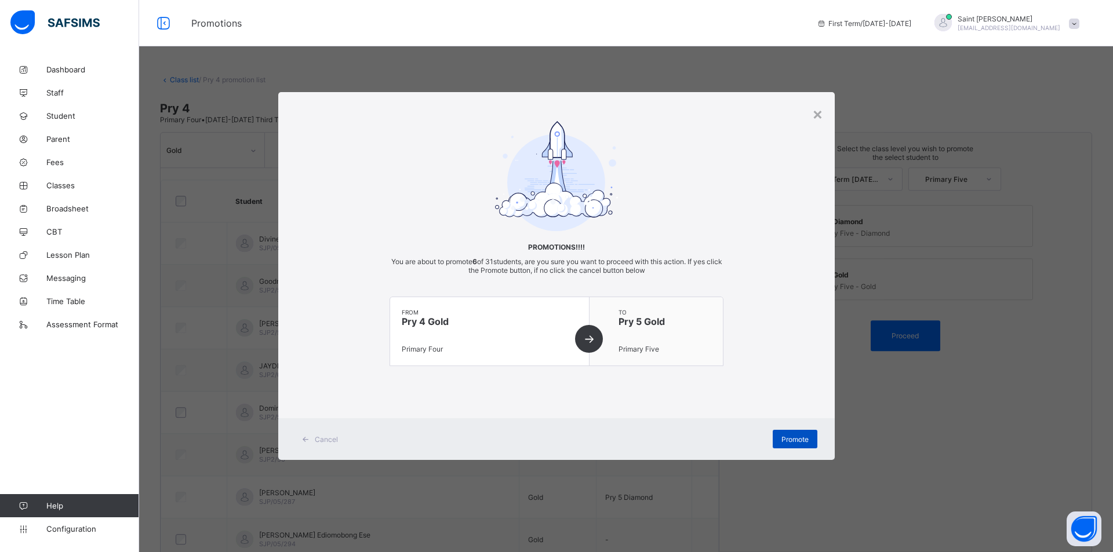
click at [799, 437] on span "Promote" at bounding box center [794, 439] width 27 height 9
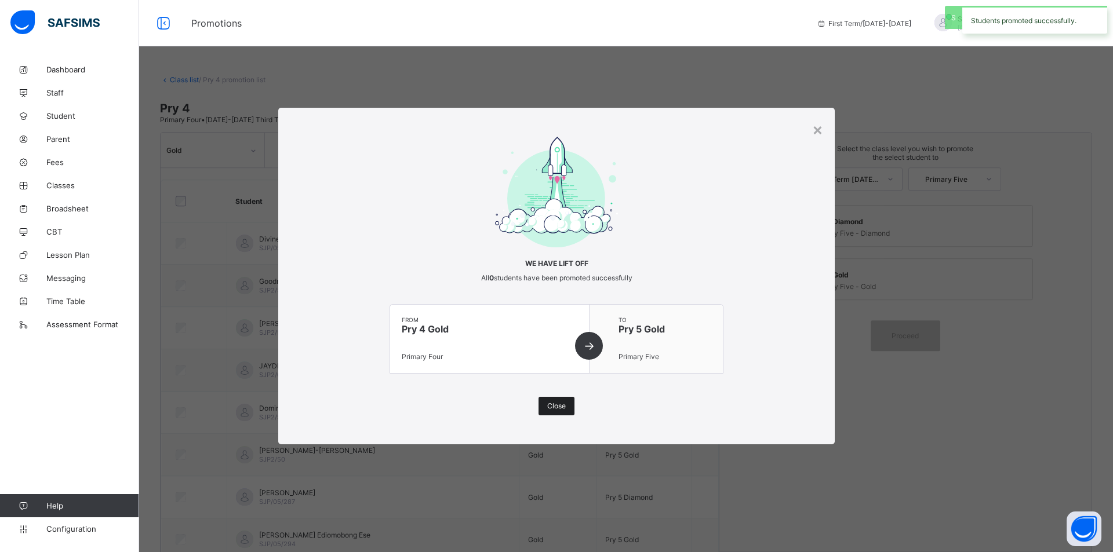
click at [548, 407] on span "Close" at bounding box center [556, 406] width 19 height 9
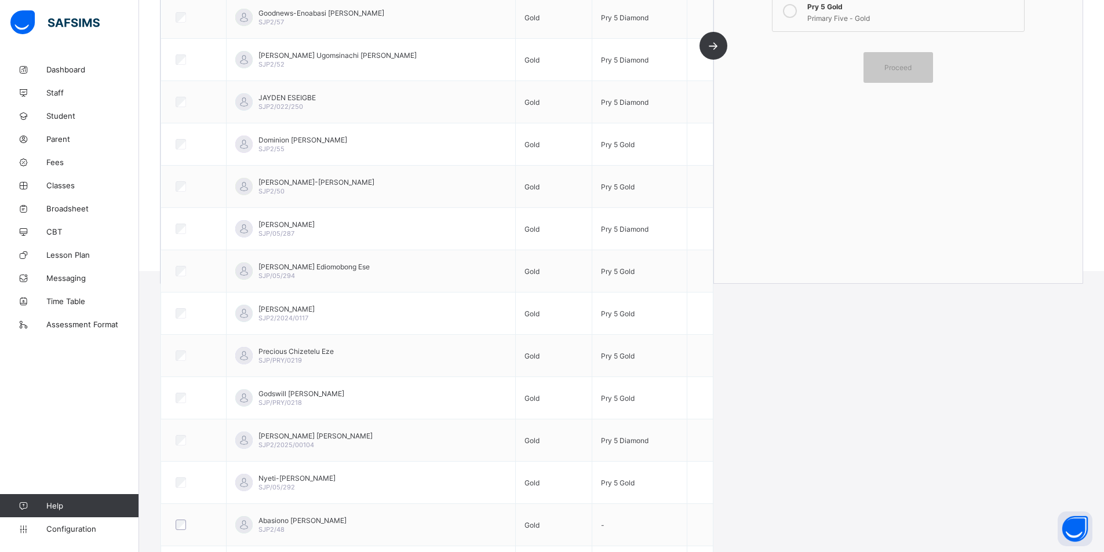
scroll to position [193, 0]
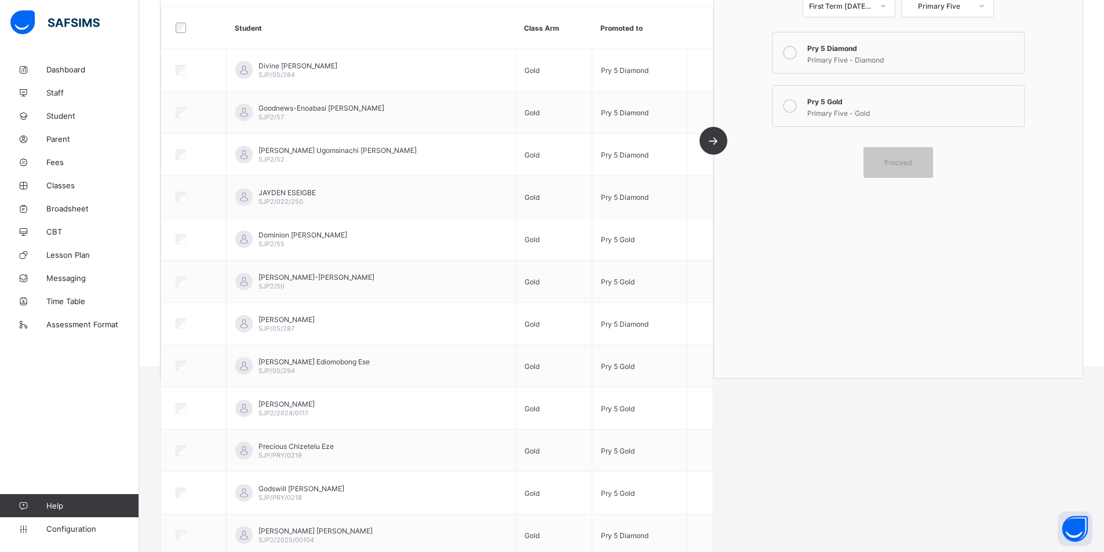
click at [791, 54] on icon at bounding box center [790, 53] width 14 height 14
click at [897, 164] on span "Proceed" at bounding box center [897, 162] width 27 height 9
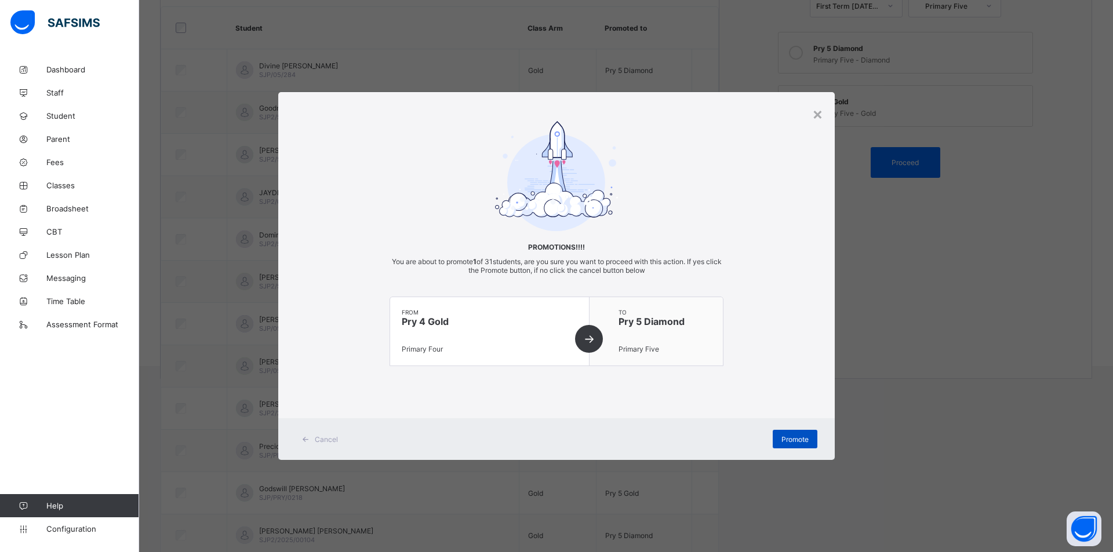
click at [795, 439] on span "Promote" at bounding box center [794, 439] width 27 height 9
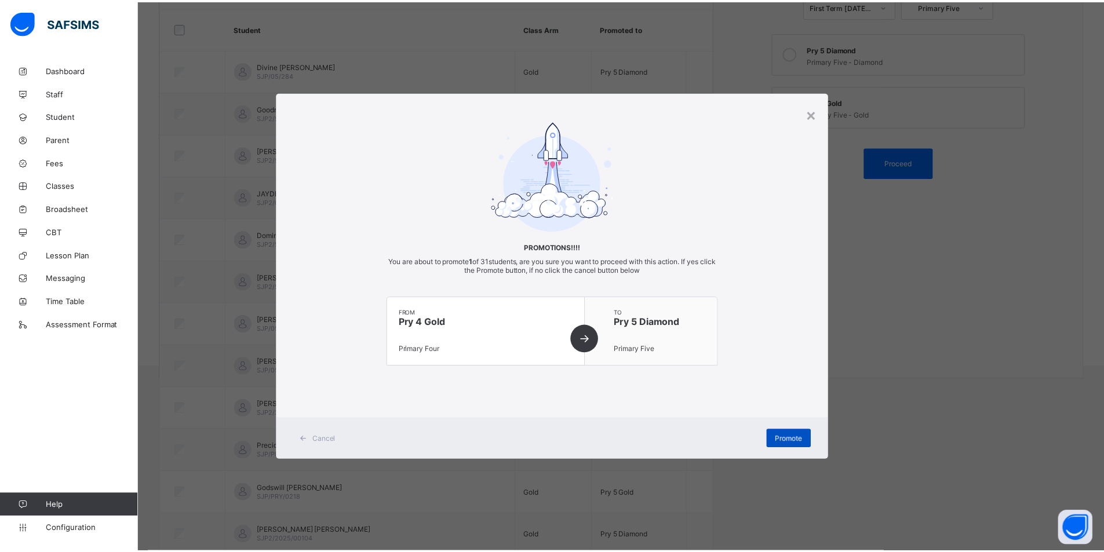
scroll to position [20, 0]
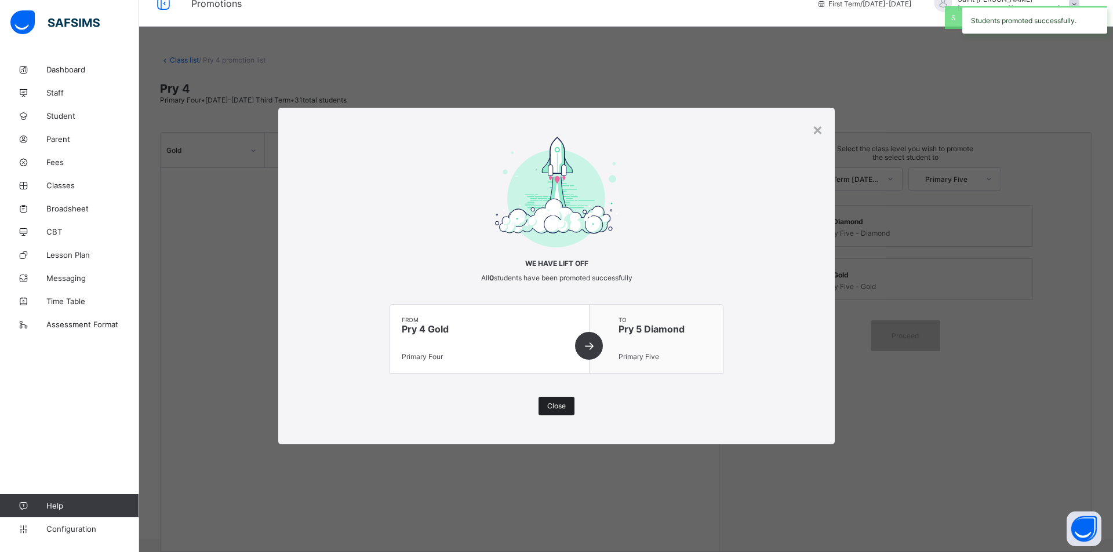
click at [556, 406] on span "Close" at bounding box center [556, 406] width 19 height 9
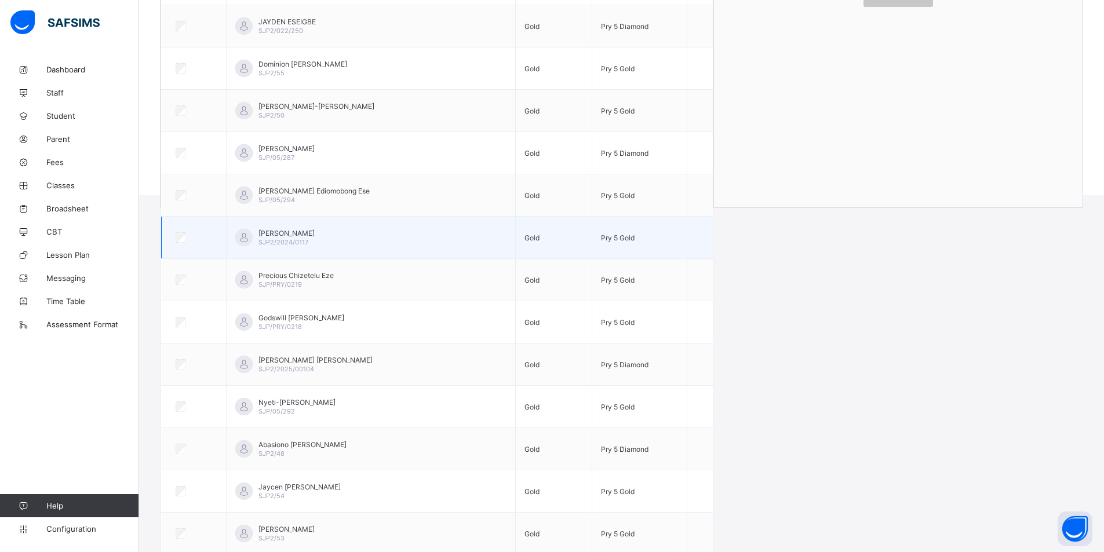
scroll to position [367, 0]
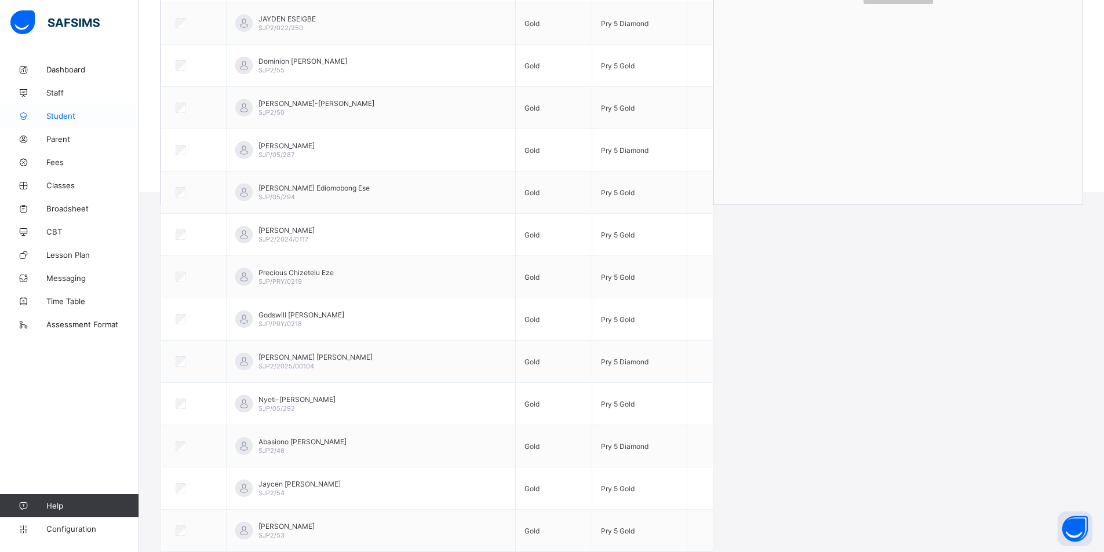
click at [57, 120] on span "Student" at bounding box center [92, 115] width 93 height 9
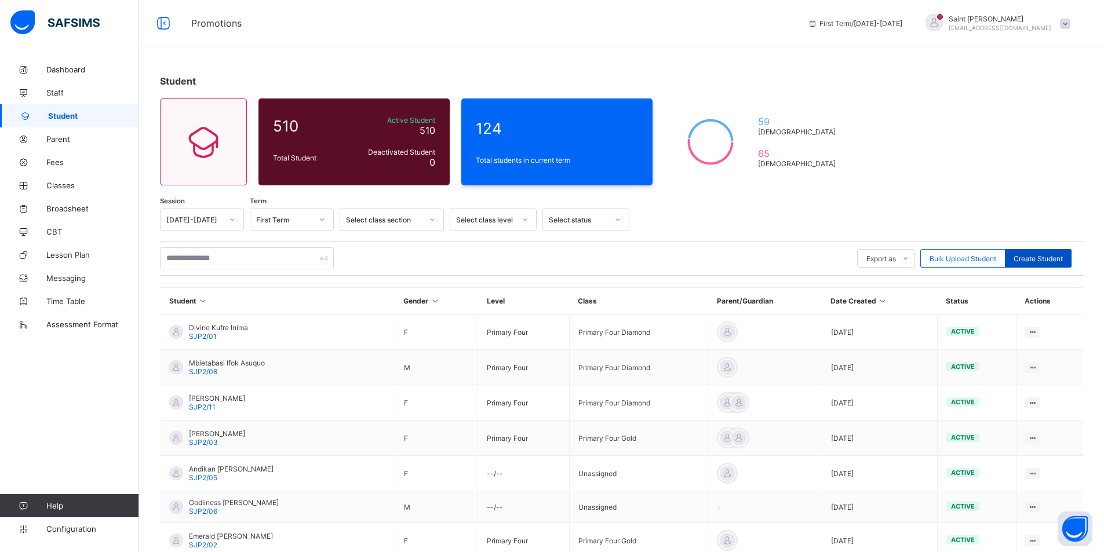
click at [1042, 254] on span "Create Student" at bounding box center [1038, 258] width 49 height 9
select select "**"
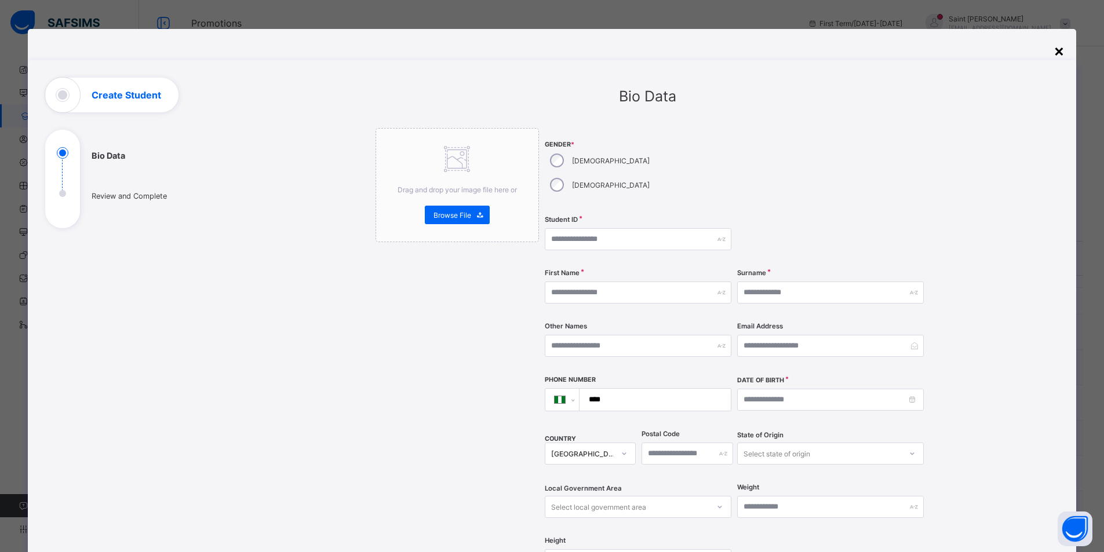
click at [1061, 51] on div "×" at bounding box center [1059, 51] width 11 height 20
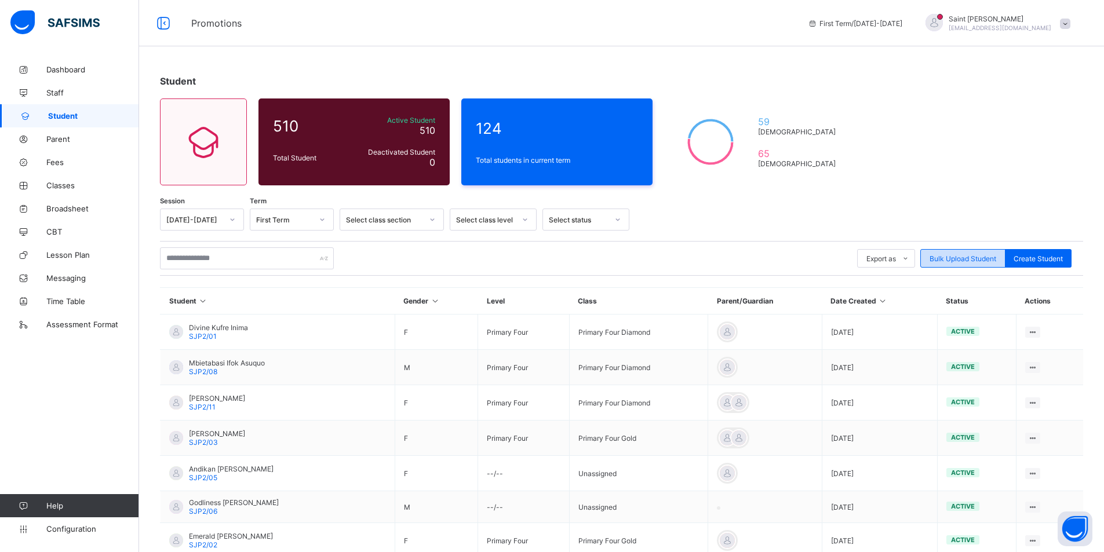
click at [955, 254] on span "Bulk Upload Student" at bounding box center [963, 258] width 67 height 9
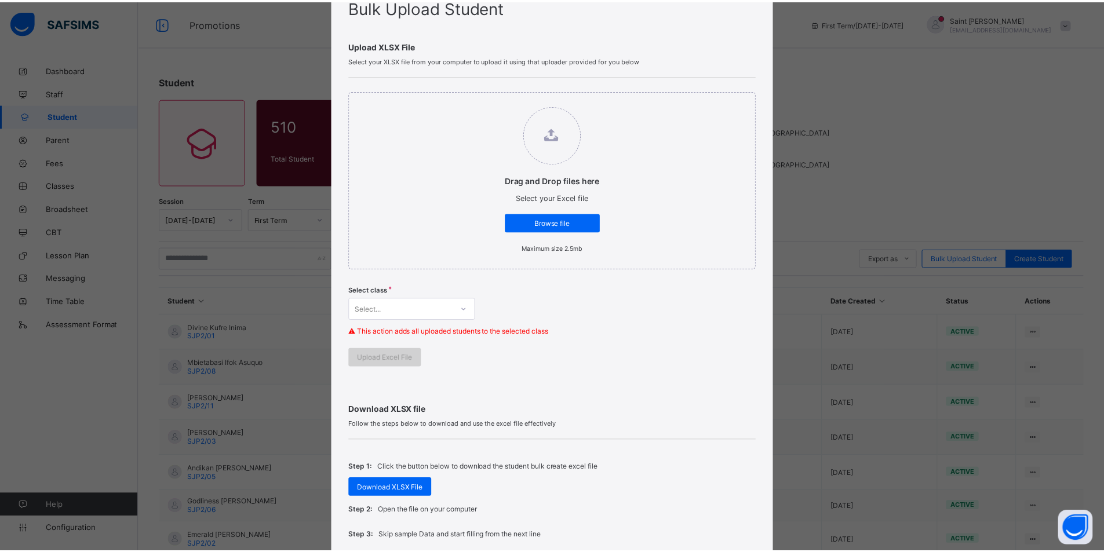
scroll to position [232, 0]
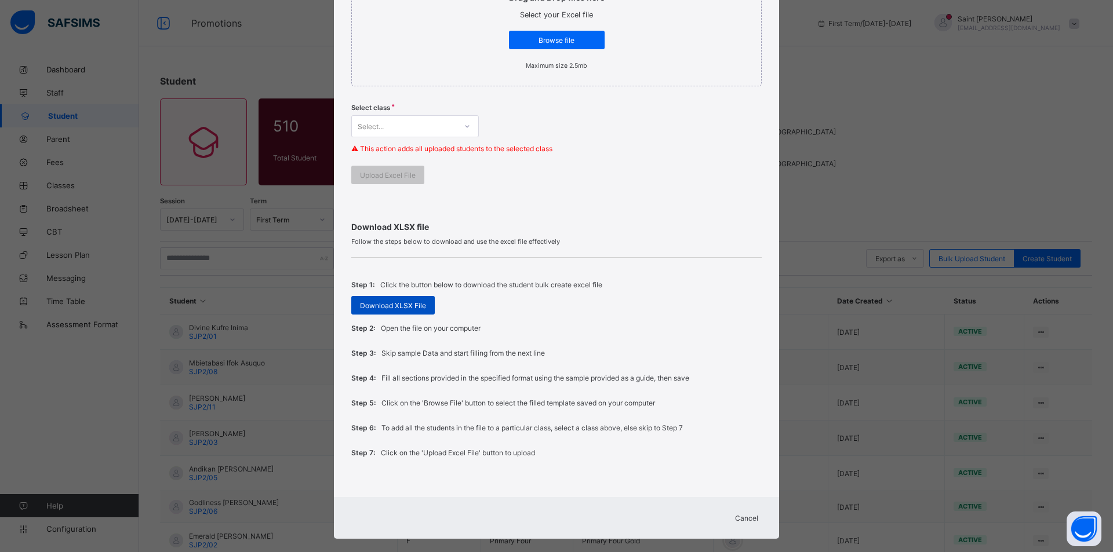
click at [396, 304] on span "Download XLSX File" at bounding box center [393, 305] width 66 height 9
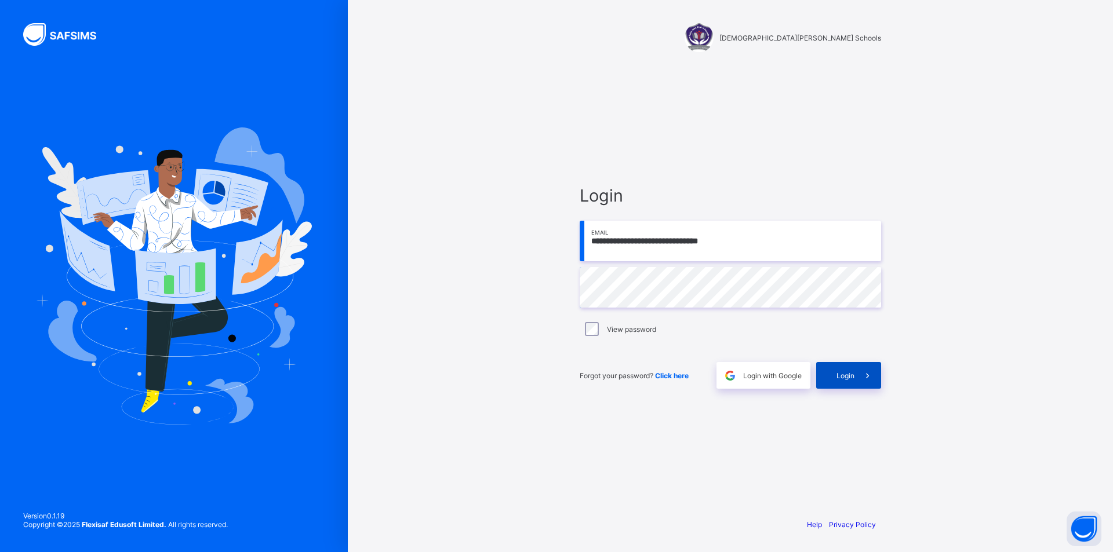
click at [860, 372] on span at bounding box center [867, 375] width 27 height 27
